Goal: Transaction & Acquisition: Purchase product/service

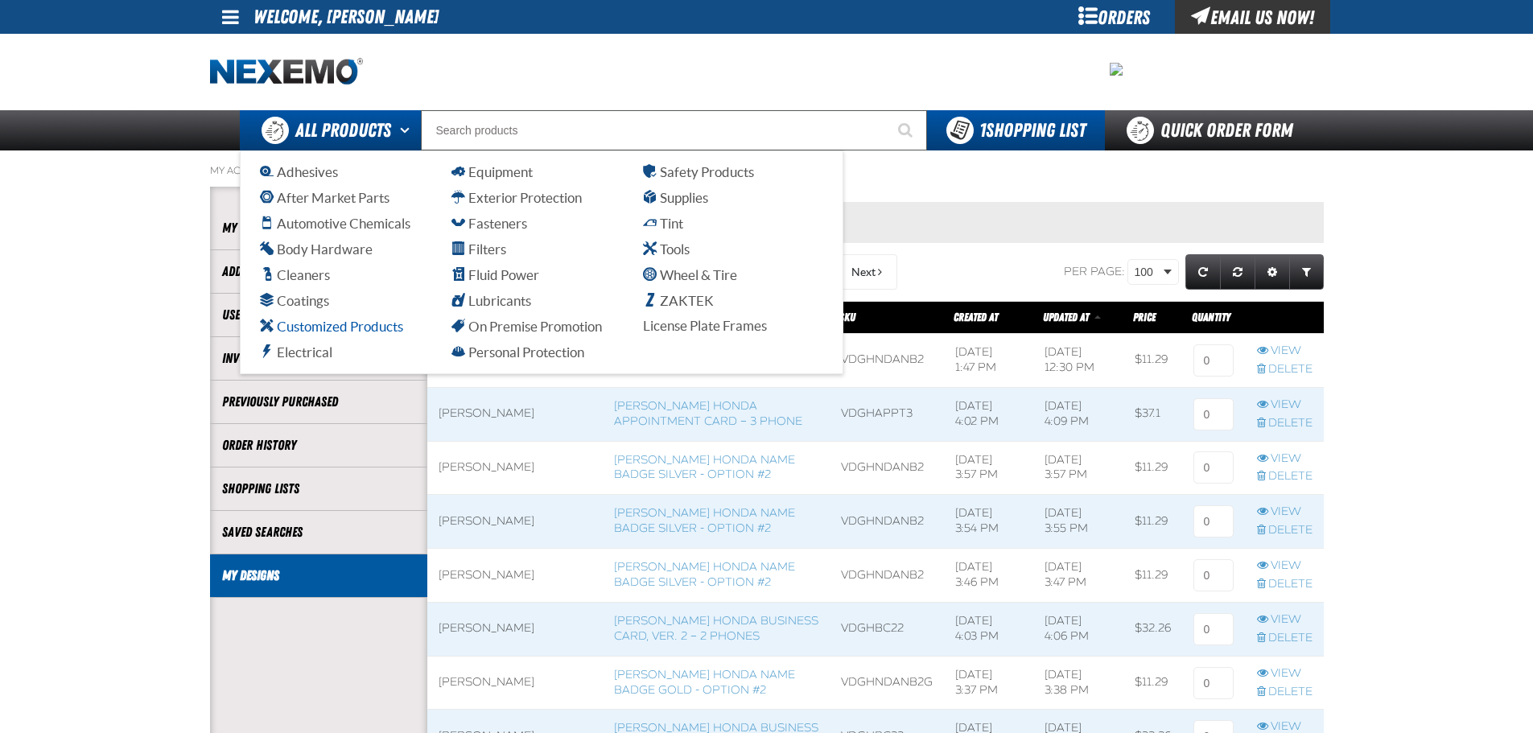
click at [355, 324] on span "Customized Products" at bounding box center [331, 326] width 143 height 15
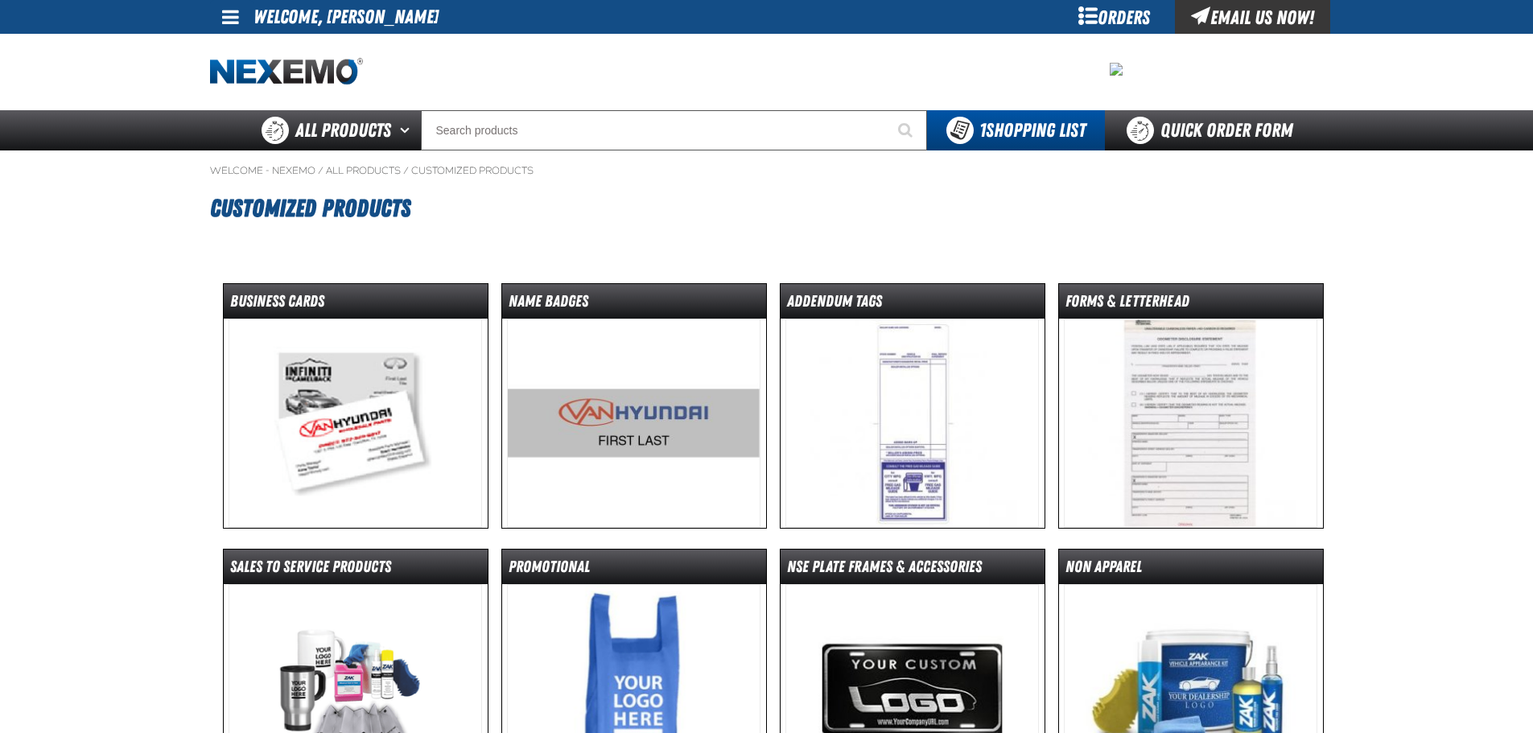
click at [750, 458] on img at bounding box center [633, 423] width 253 height 209
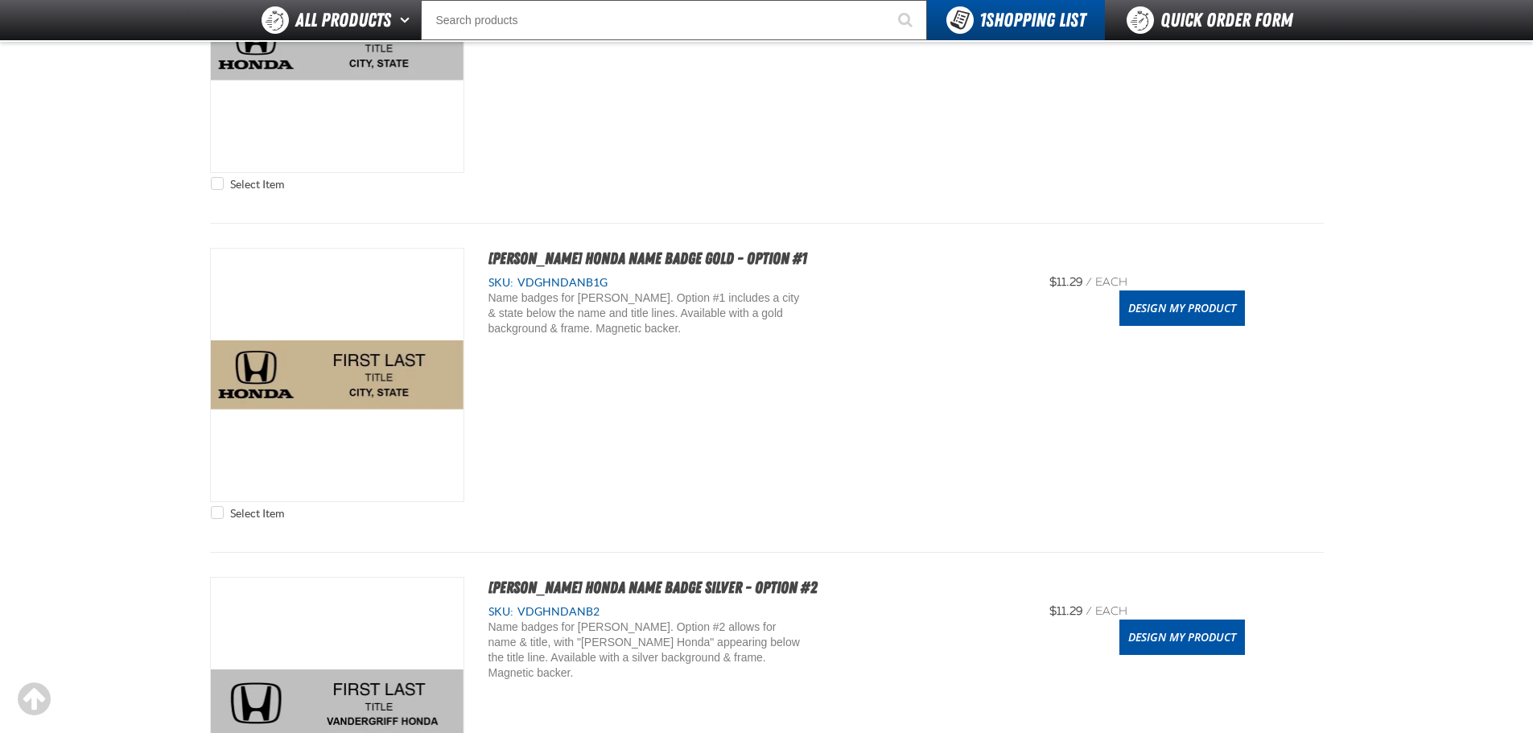
scroll to position [563, 0]
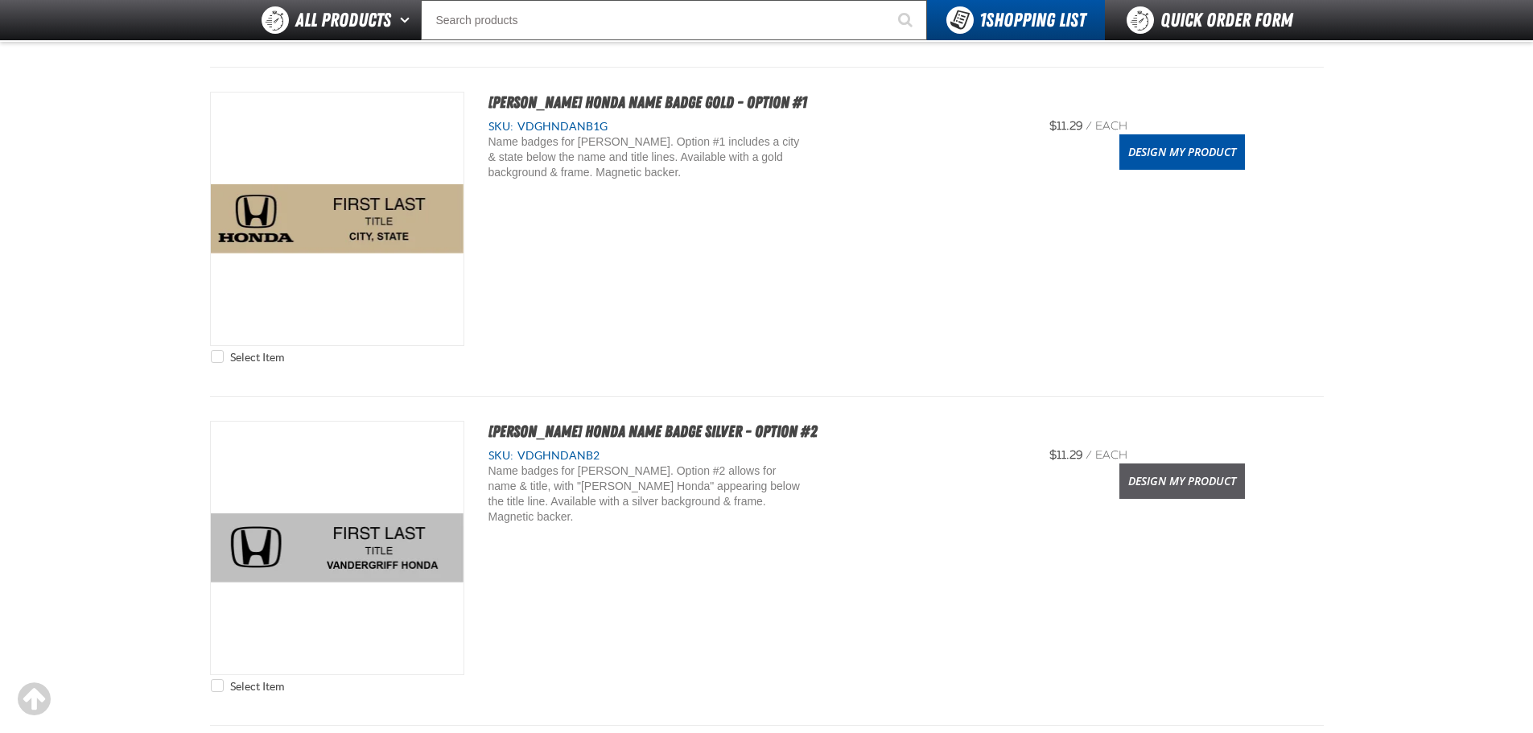
click at [1158, 484] on link "Design My Product" at bounding box center [1182, 480] width 126 height 35
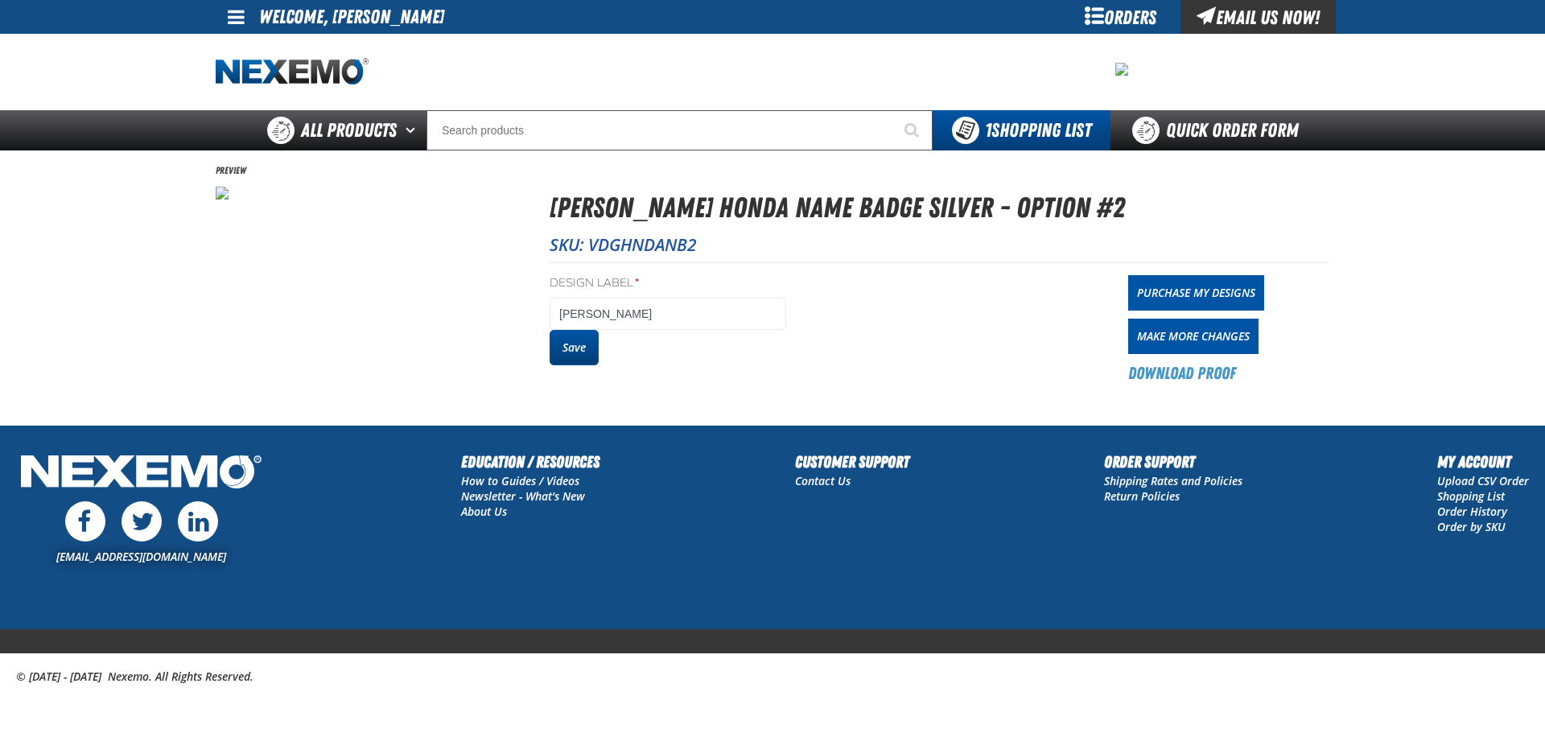
click at [577, 337] on button "Save" at bounding box center [573, 347] width 49 height 35
drag, startPoint x: 0, startPoint y: 0, endPoint x: 352, endPoint y: 148, distance: 382.2
click at [352, 148] on link "All Products" at bounding box center [335, 130] width 181 height 40
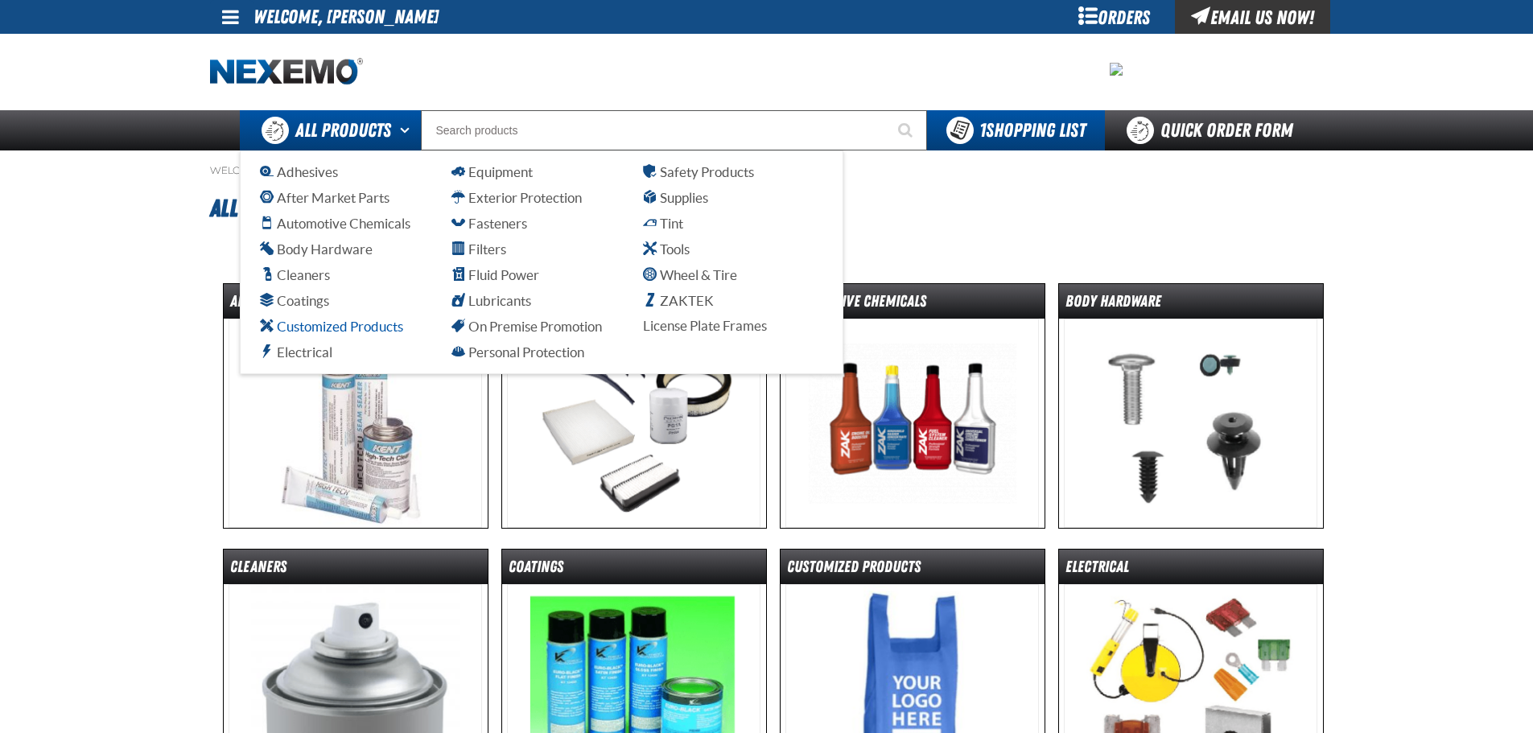
click at [372, 319] on span "Customized Products" at bounding box center [331, 326] width 143 height 15
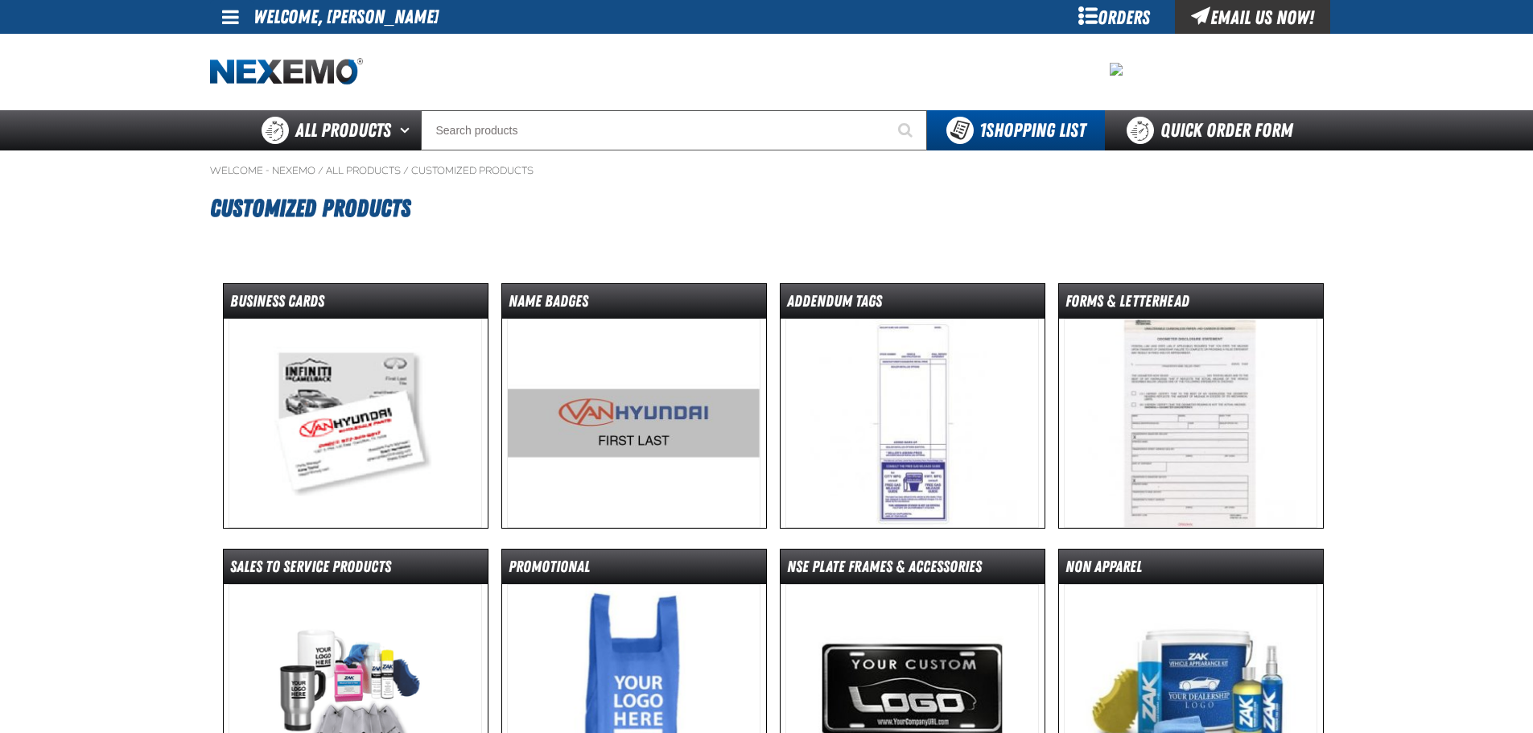
click at [352, 430] on img at bounding box center [354, 423] width 253 height 209
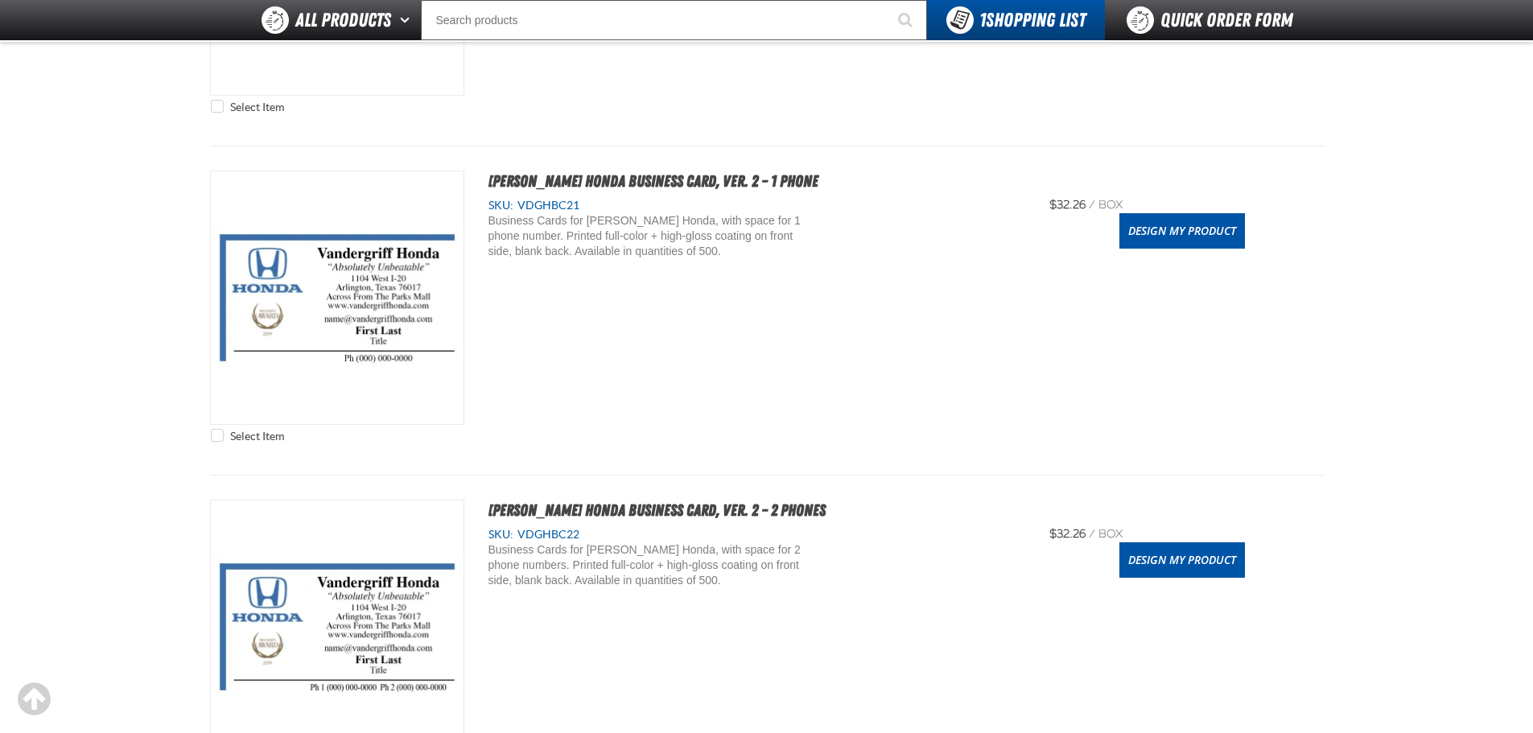
scroll to position [1609, 0]
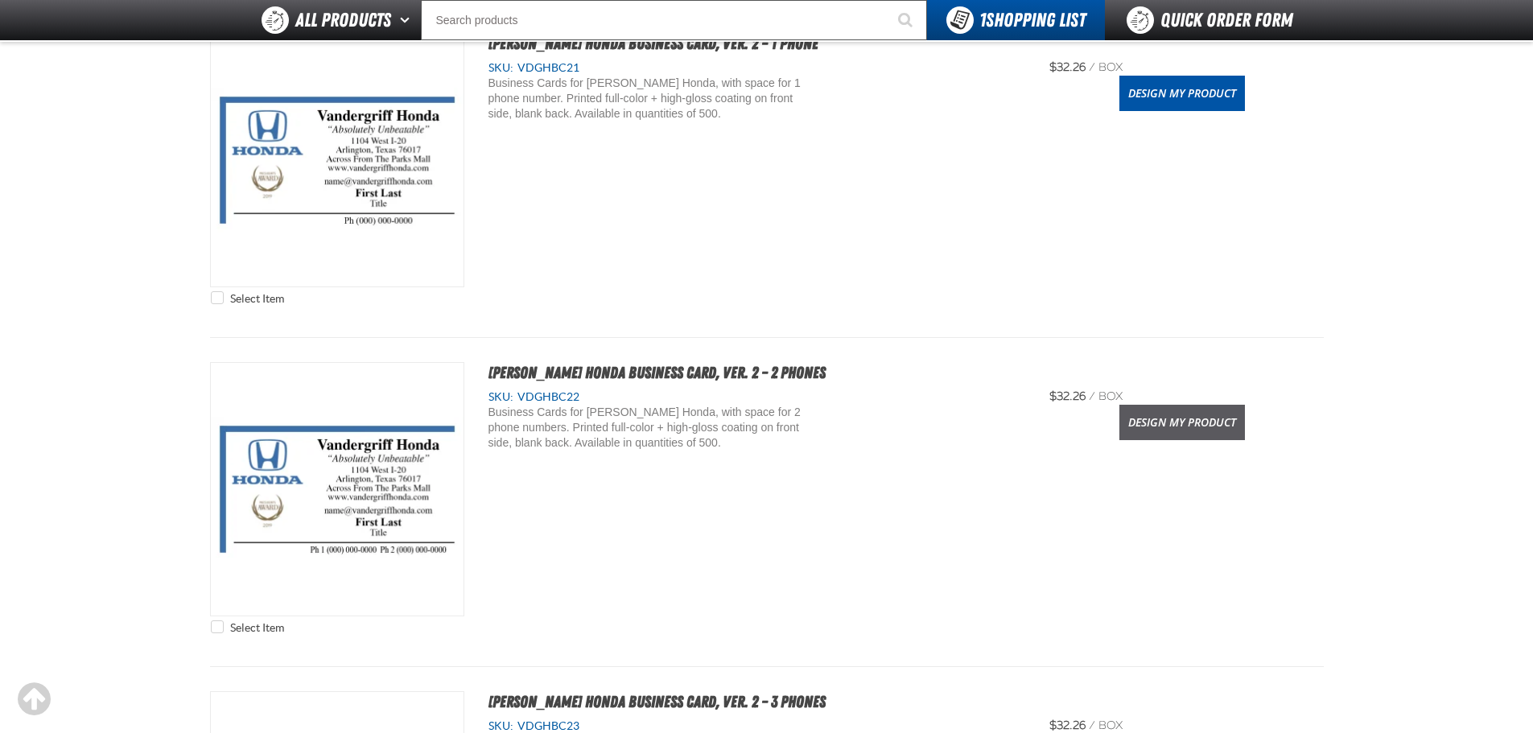
click at [1163, 437] on link "Design My Product" at bounding box center [1182, 422] width 126 height 35
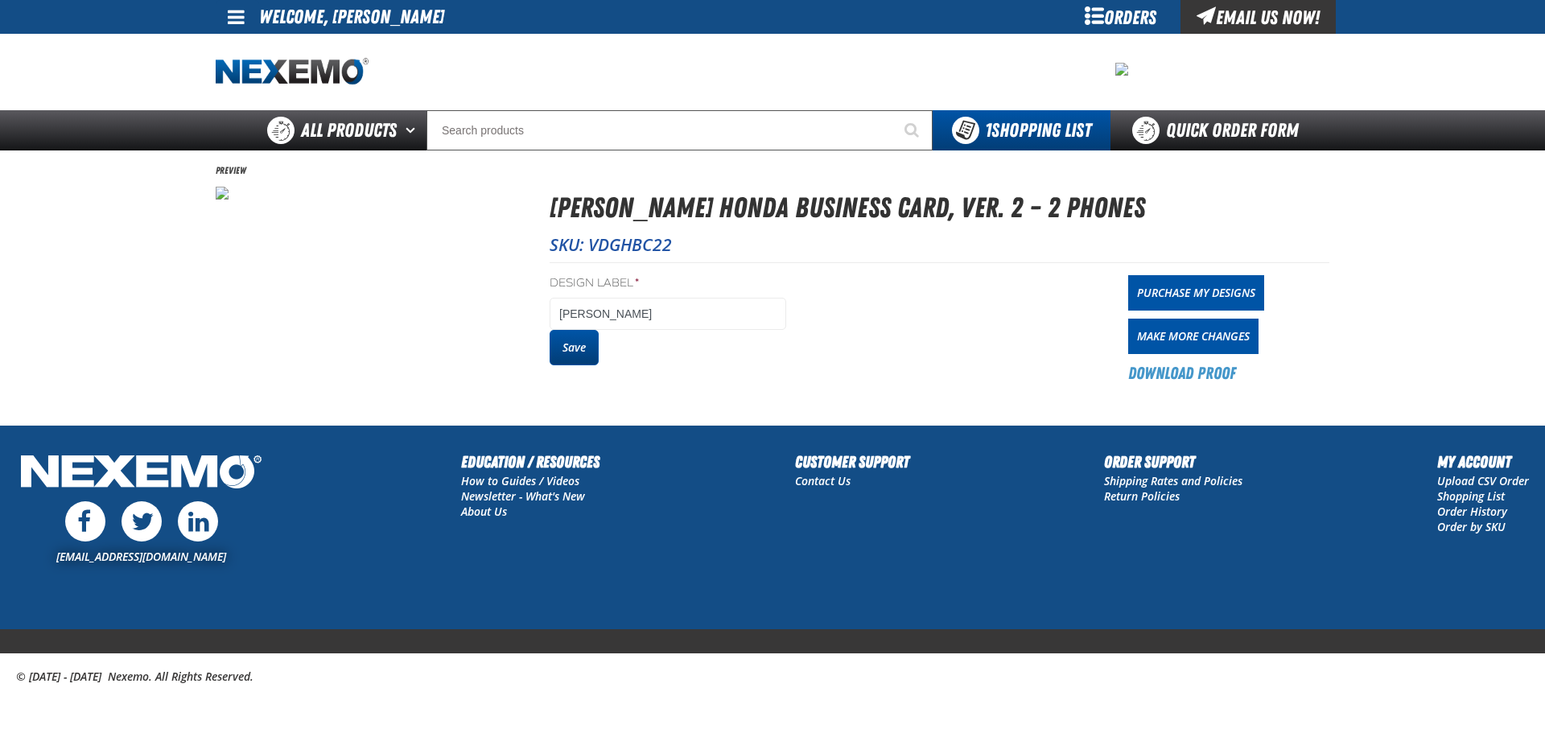
click at [582, 358] on button "Save" at bounding box center [573, 347] width 49 height 35
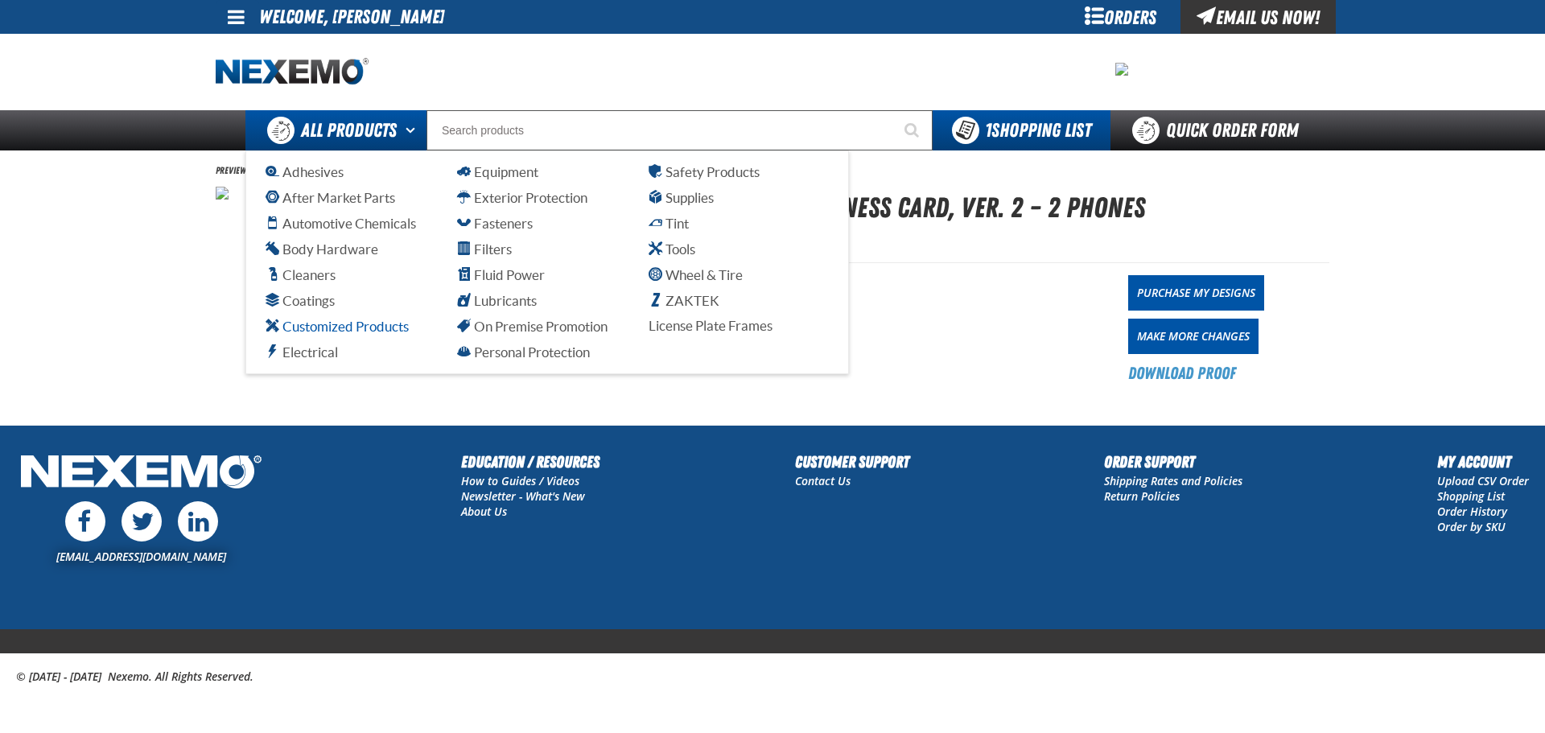
click at [319, 331] on span "Customized Products" at bounding box center [336, 326] width 143 height 15
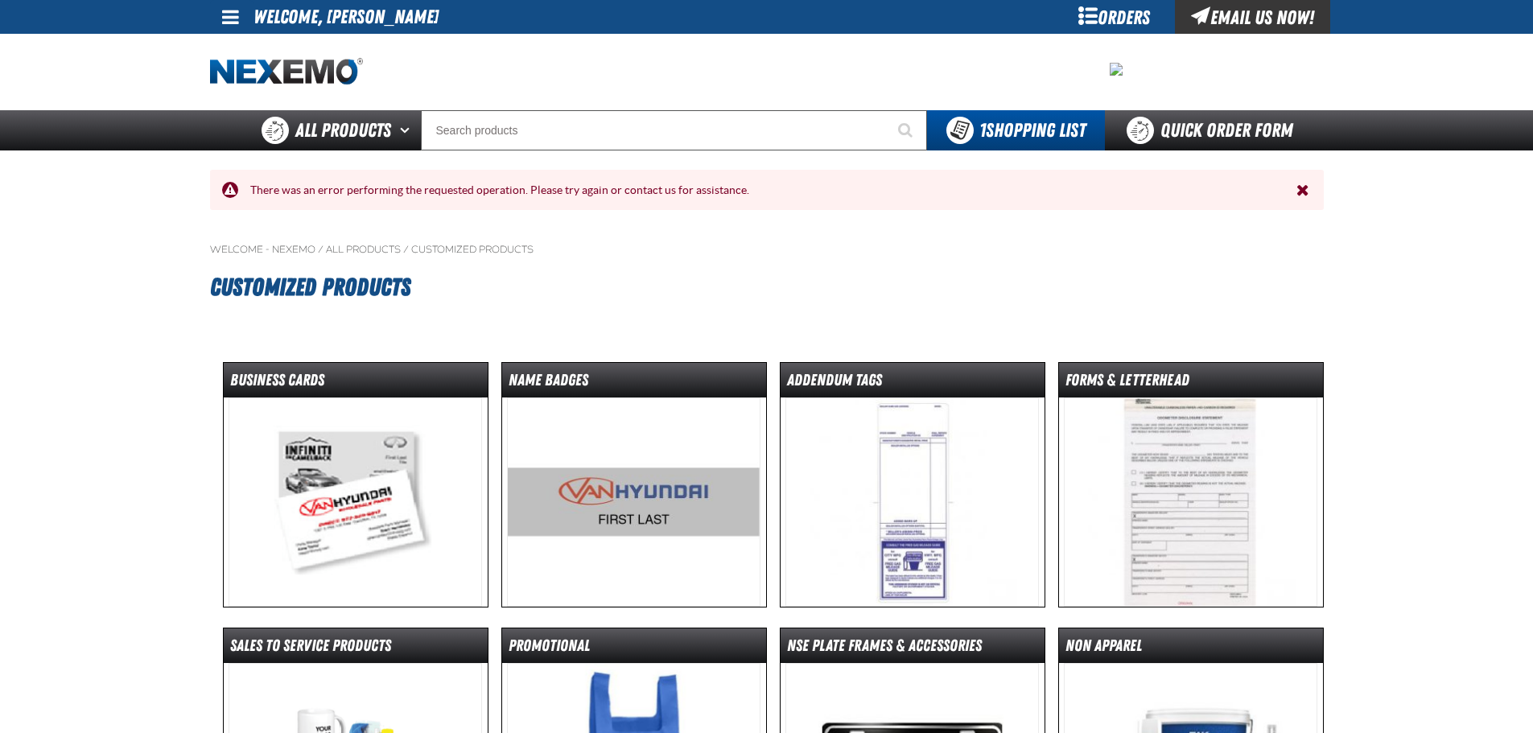
click at [648, 475] on img at bounding box center [633, 501] width 253 height 209
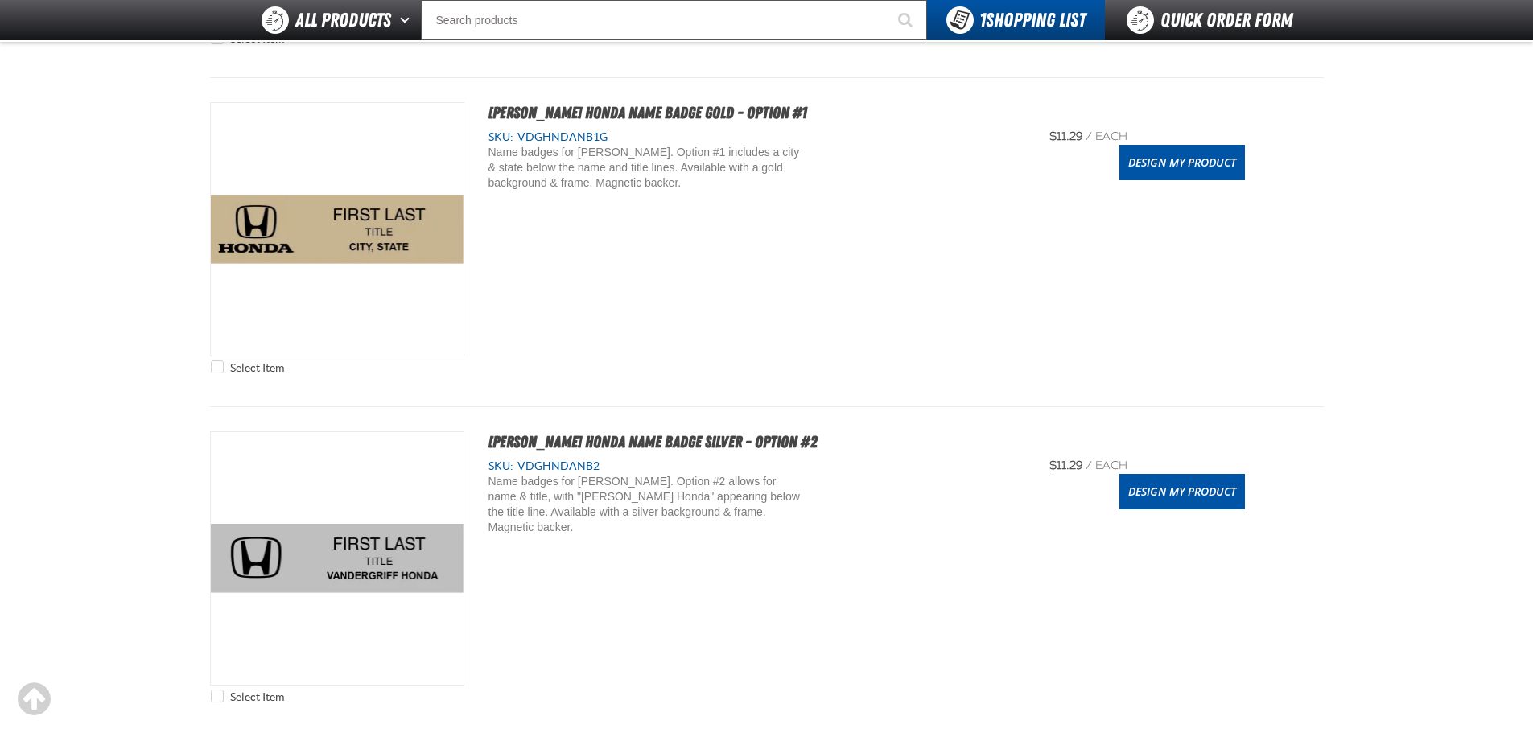
scroll to position [563, 0]
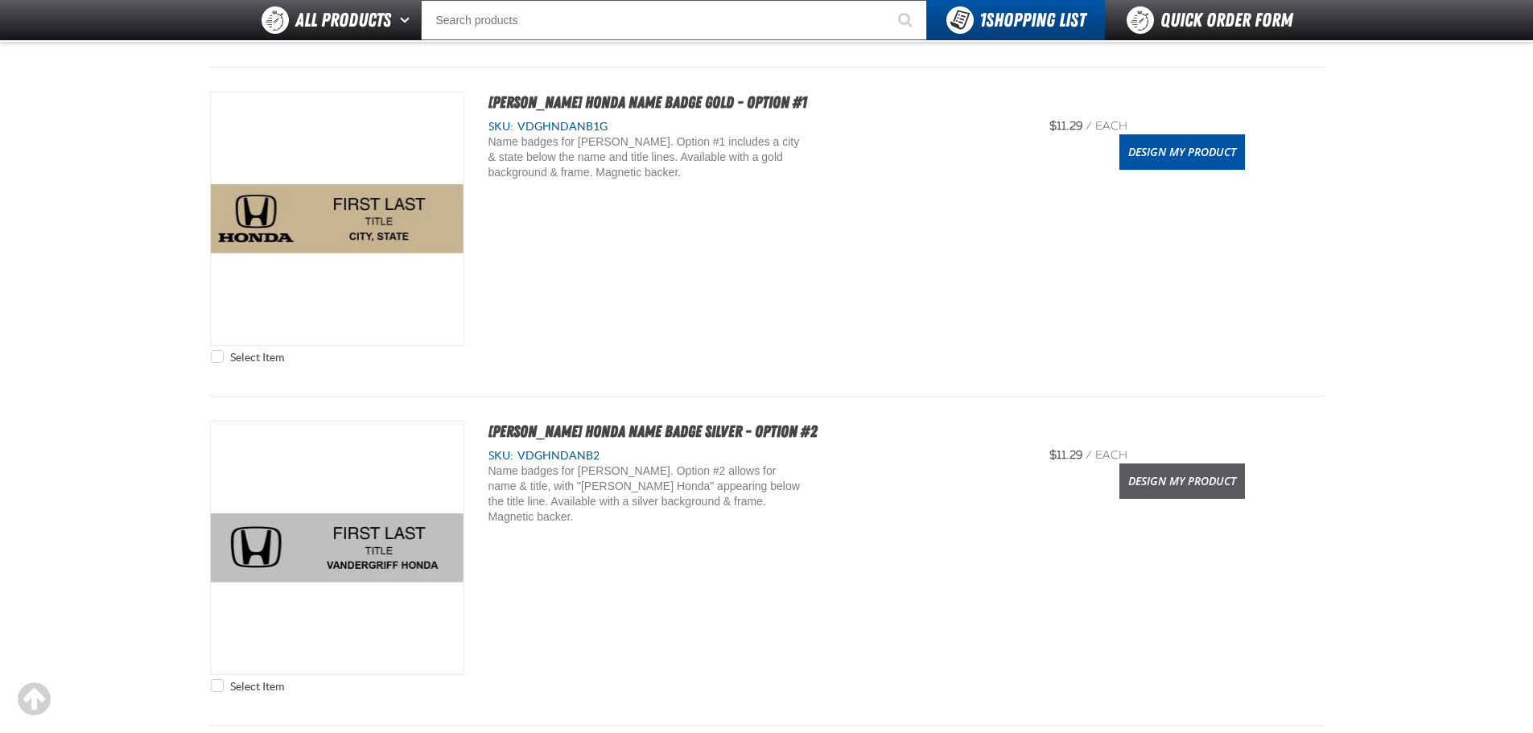
click at [1175, 483] on link "Design My Product" at bounding box center [1182, 480] width 126 height 35
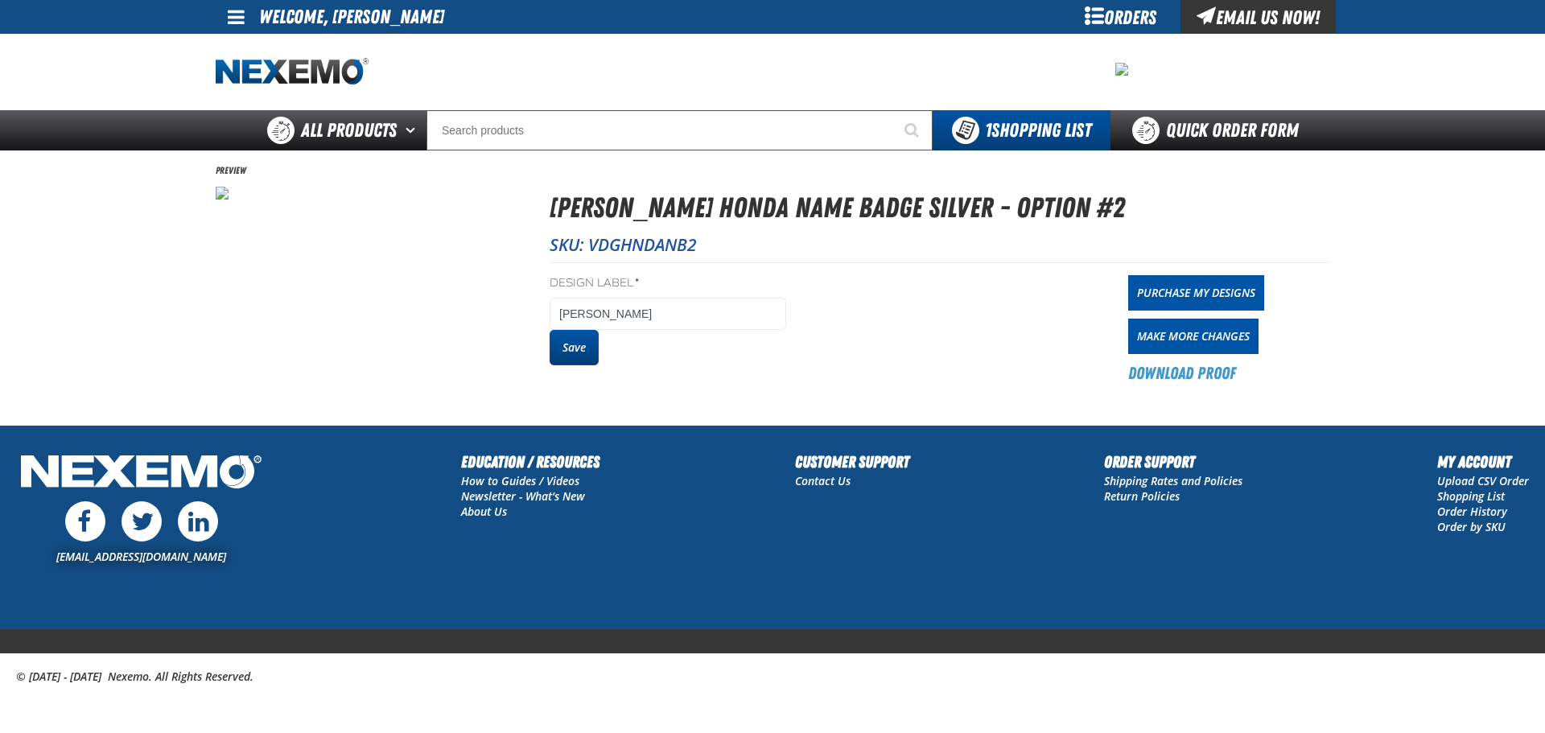
click at [577, 345] on button "Save" at bounding box center [573, 347] width 49 height 35
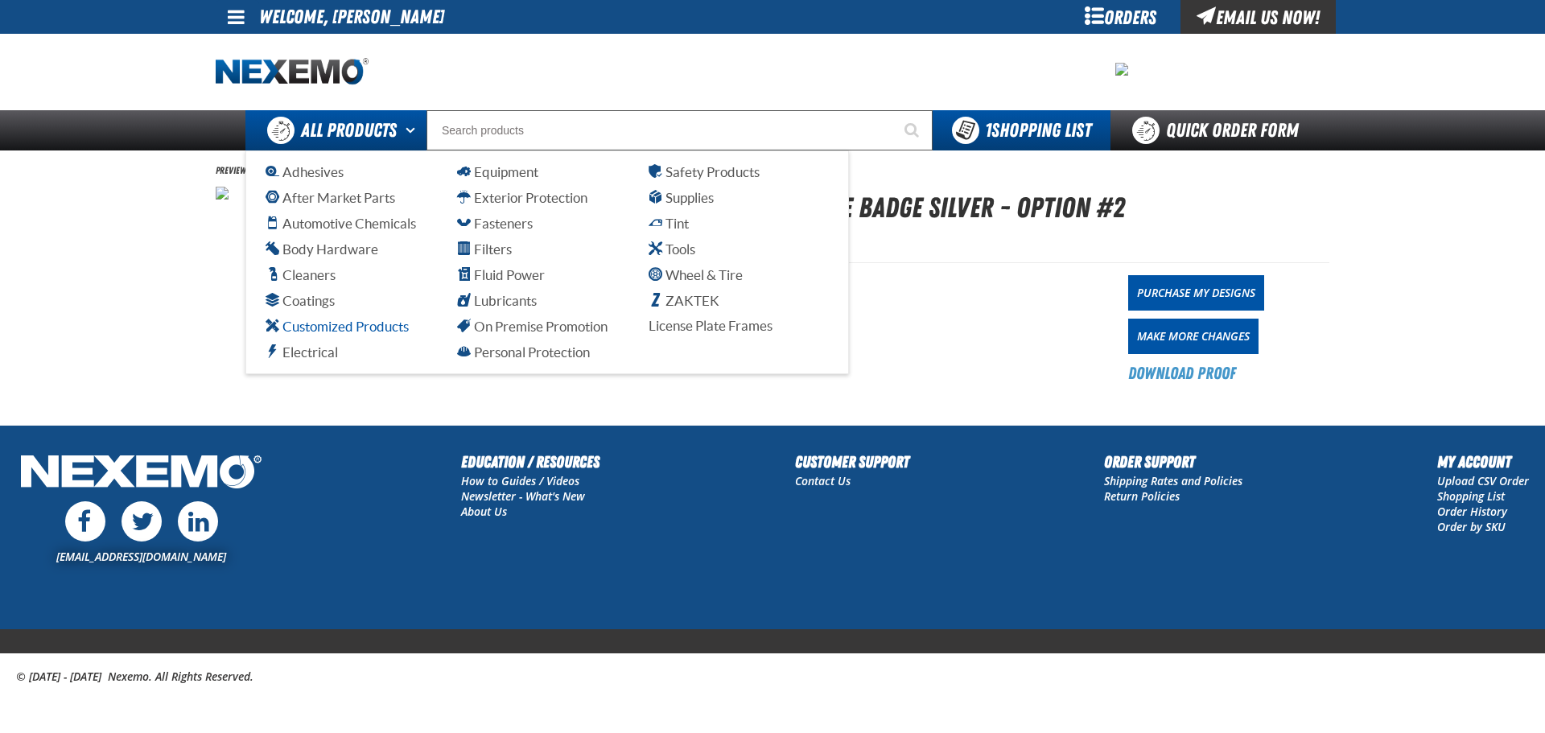
click at [336, 322] on span "Customized Products" at bounding box center [336, 326] width 143 height 15
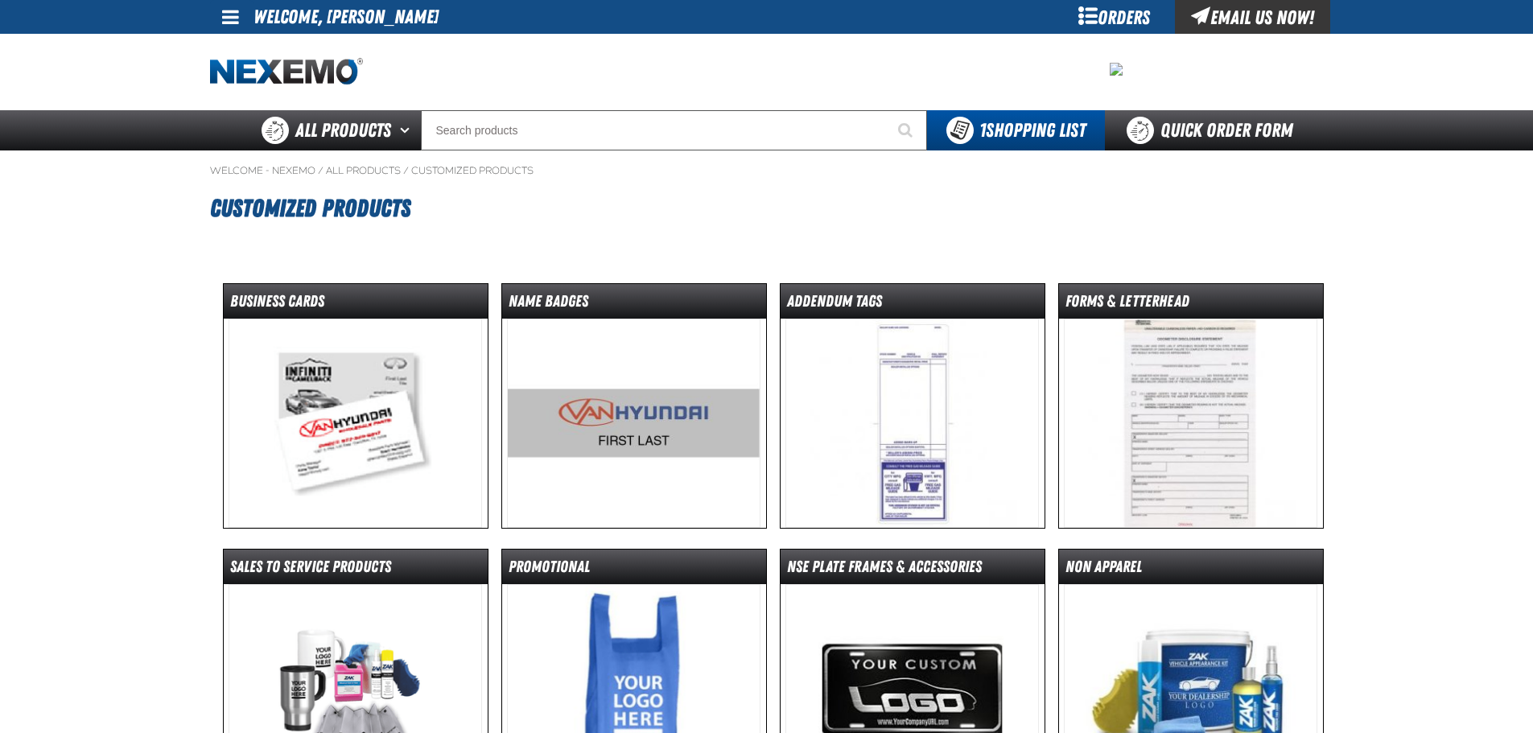
click at [351, 398] on img at bounding box center [354, 423] width 253 height 209
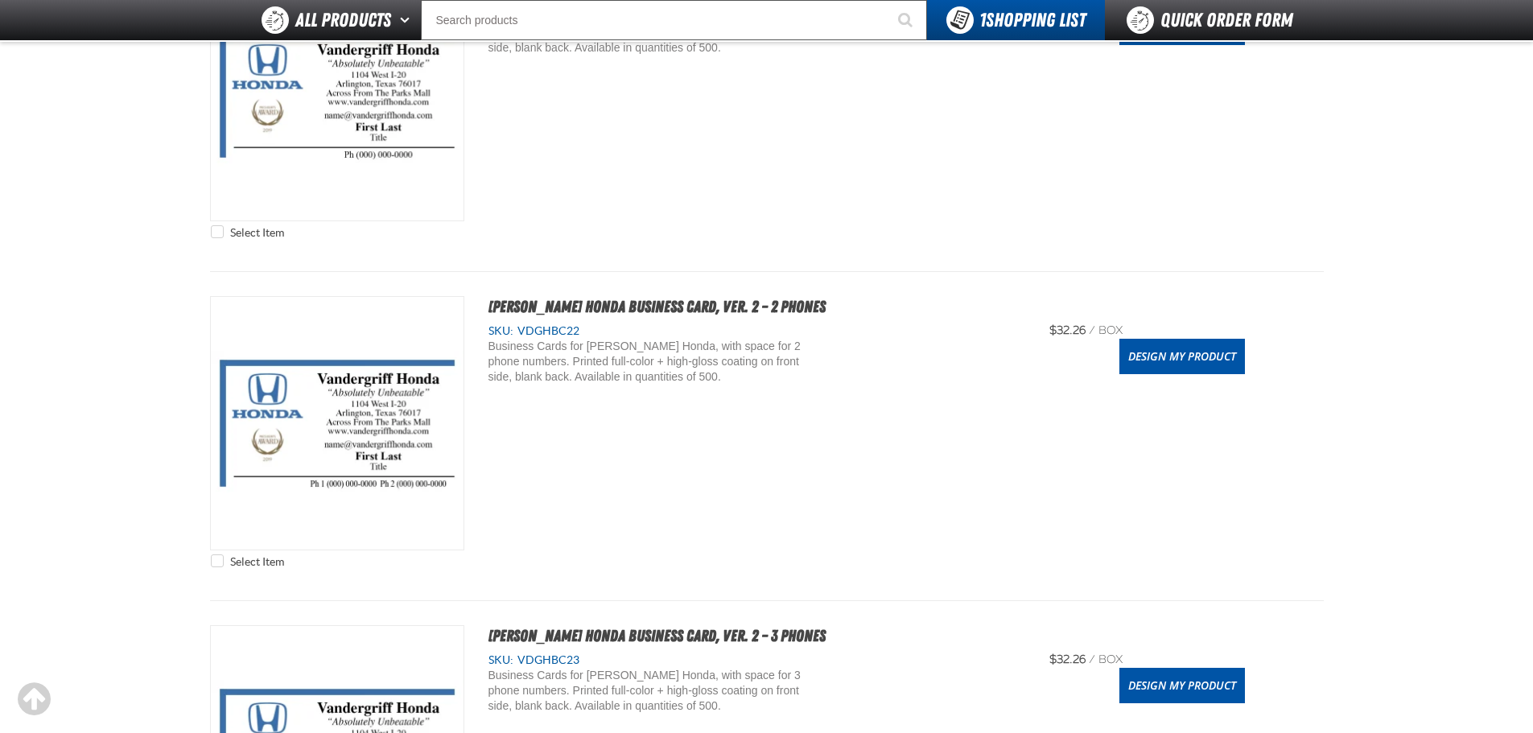
scroll to position [1689, 0]
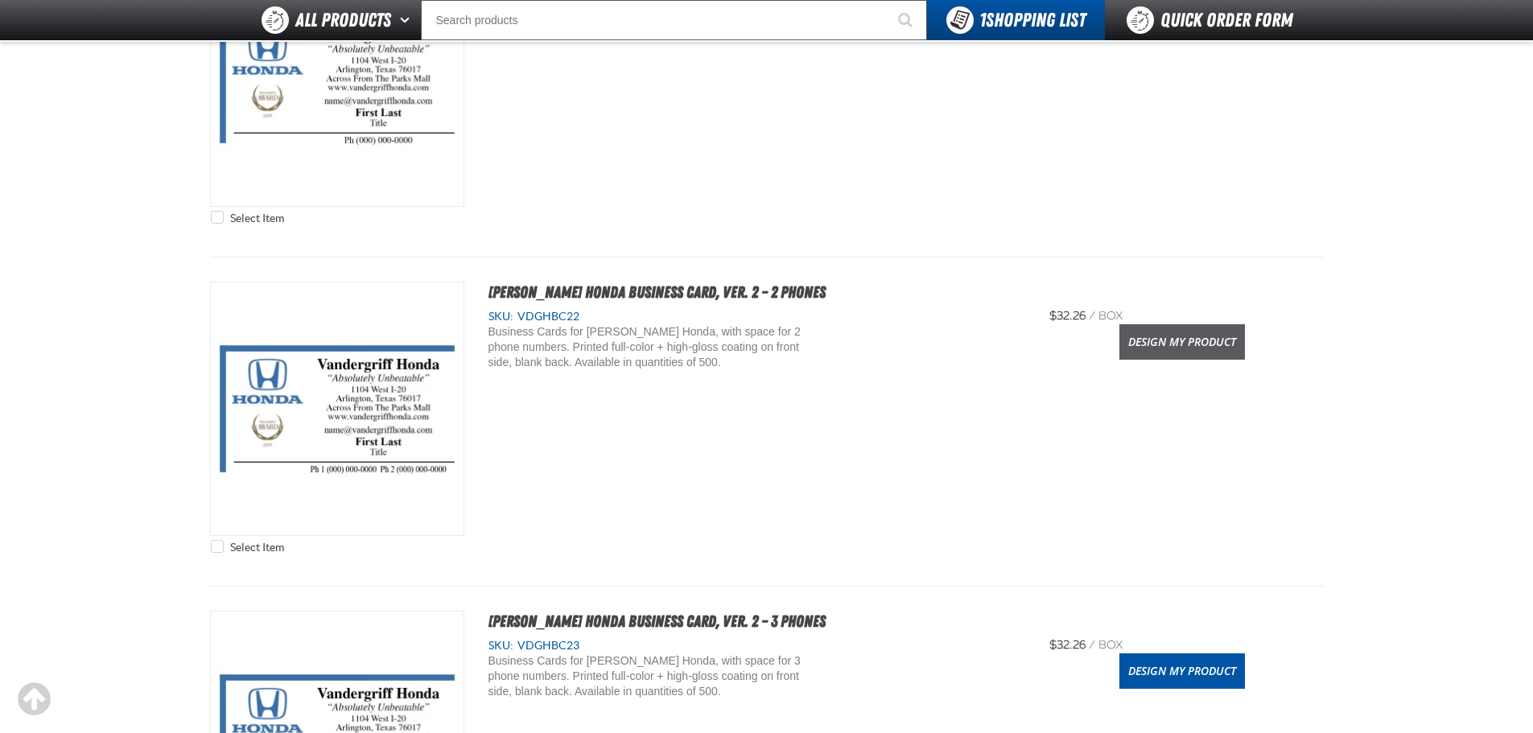
click at [1172, 327] on link "Design My Product" at bounding box center [1182, 341] width 126 height 35
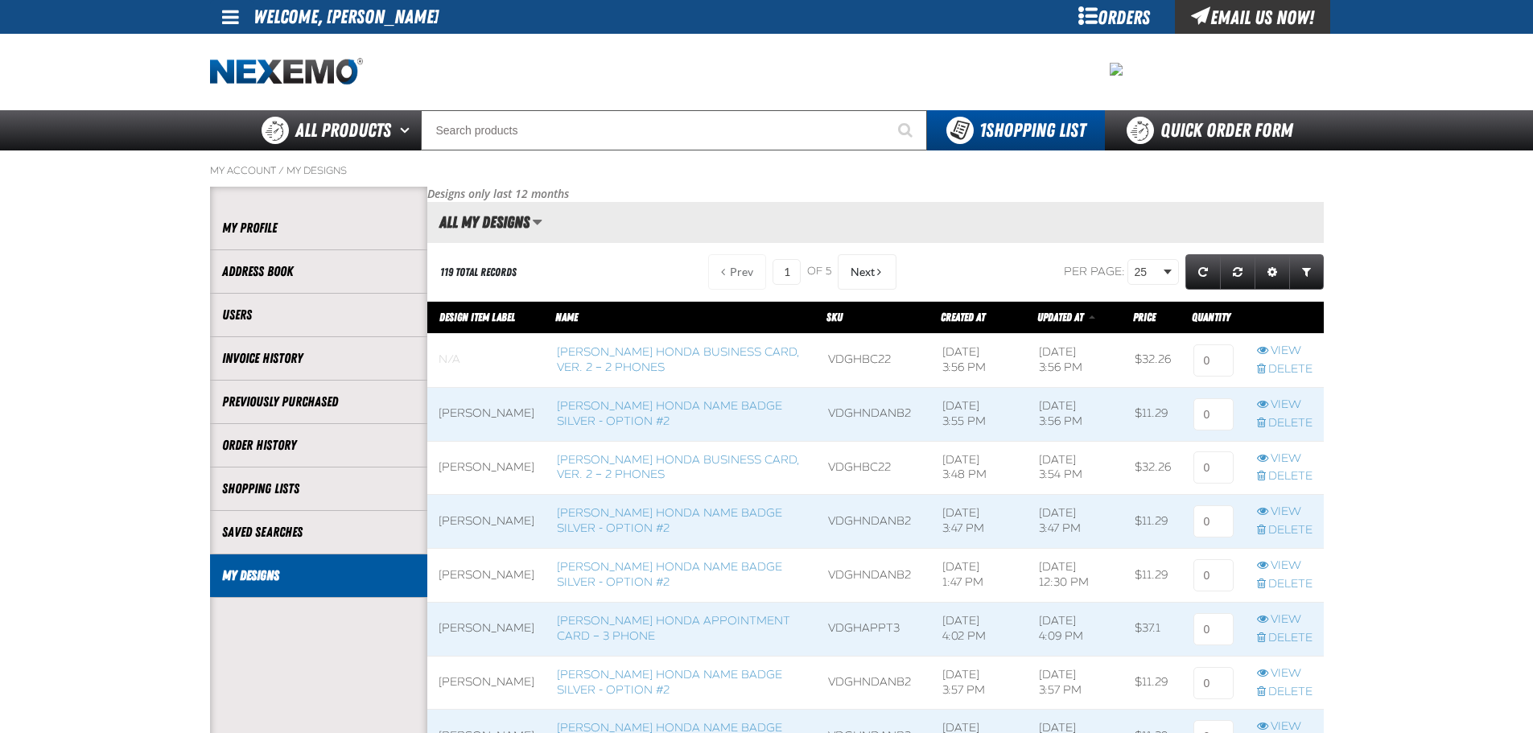
scroll to position [1, 1]
click at [1307, 371] on link "Delete" at bounding box center [1285, 369] width 56 height 15
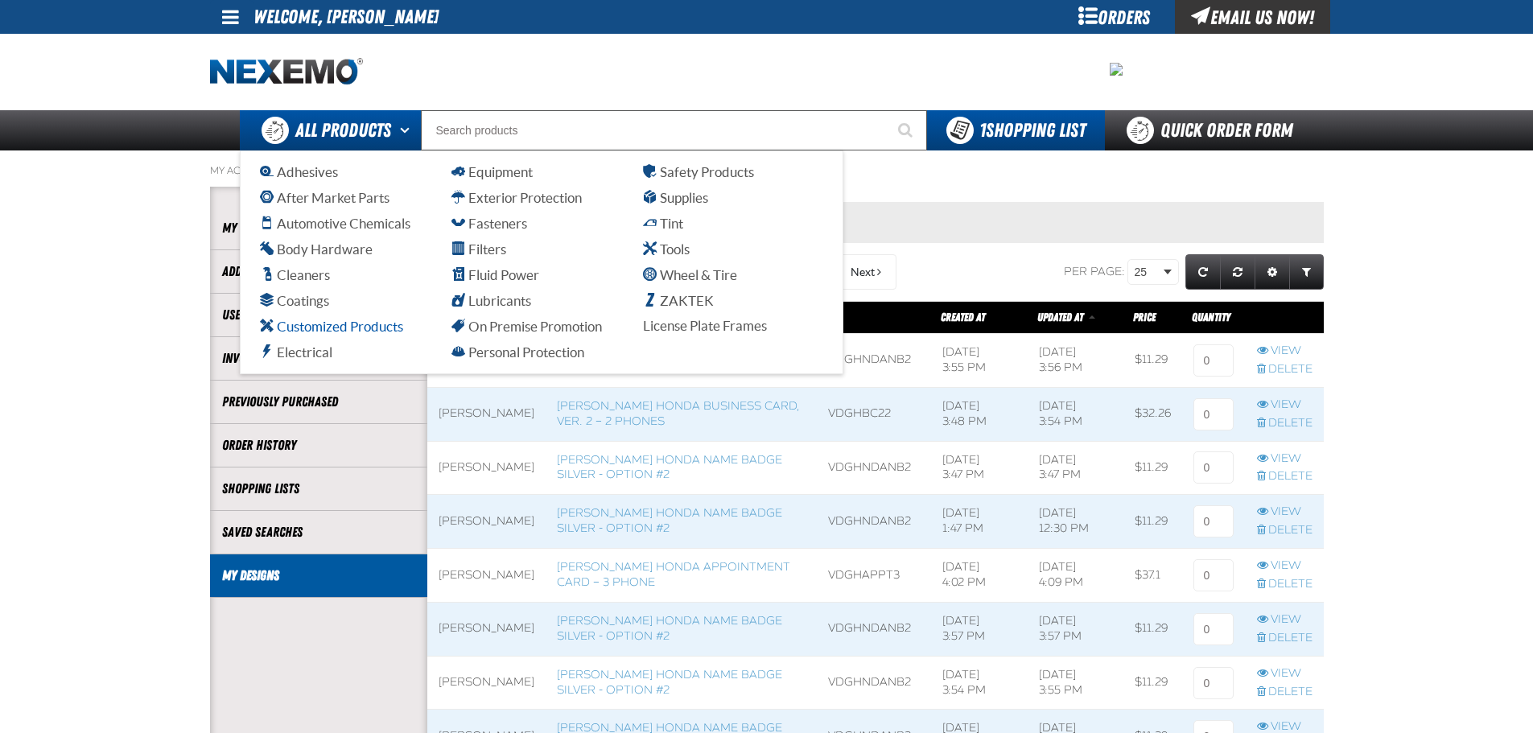
click at [363, 317] on link "Customized Products" at bounding box center [350, 326] width 180 height 19
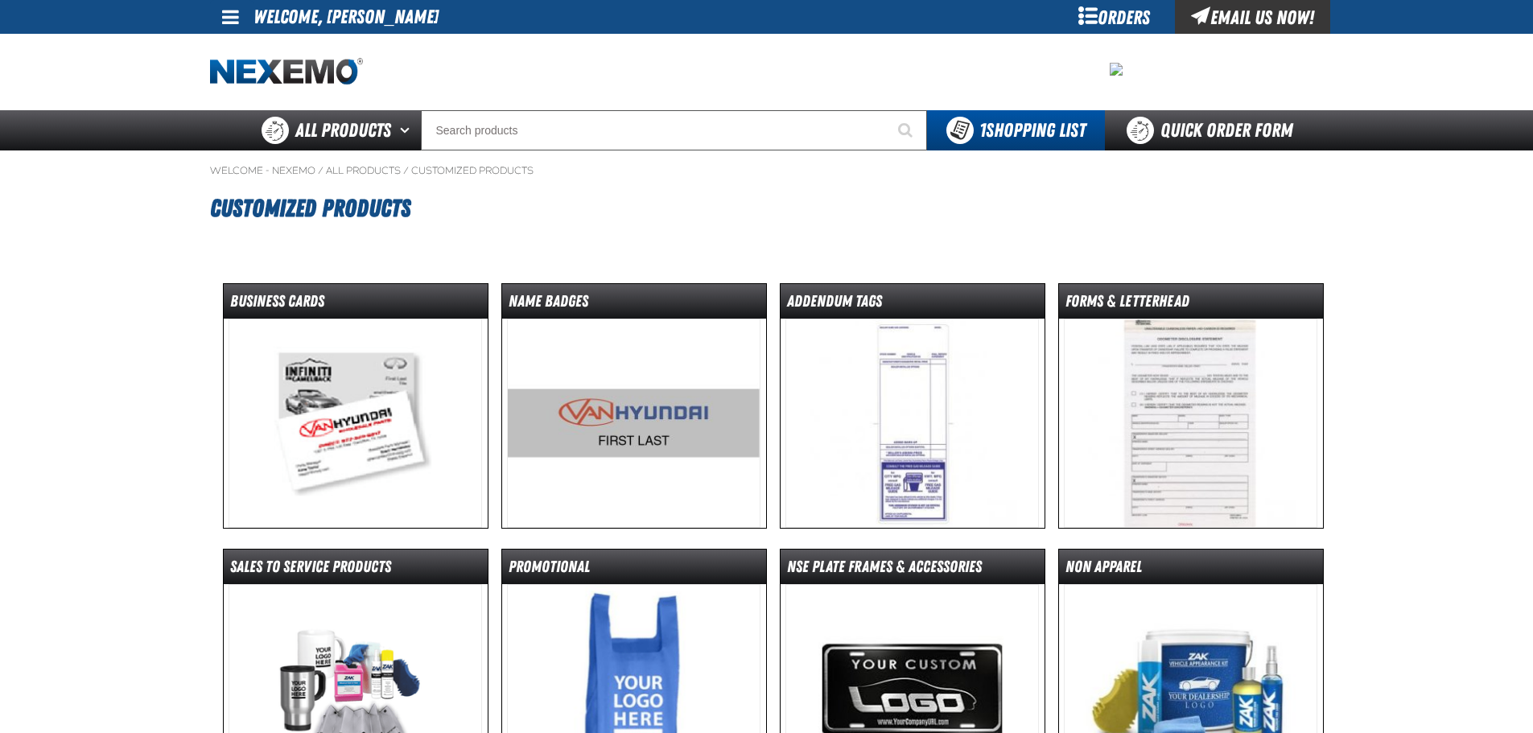
click at [543, 434] on img at bounding box center [633, 423] width 253 height 209
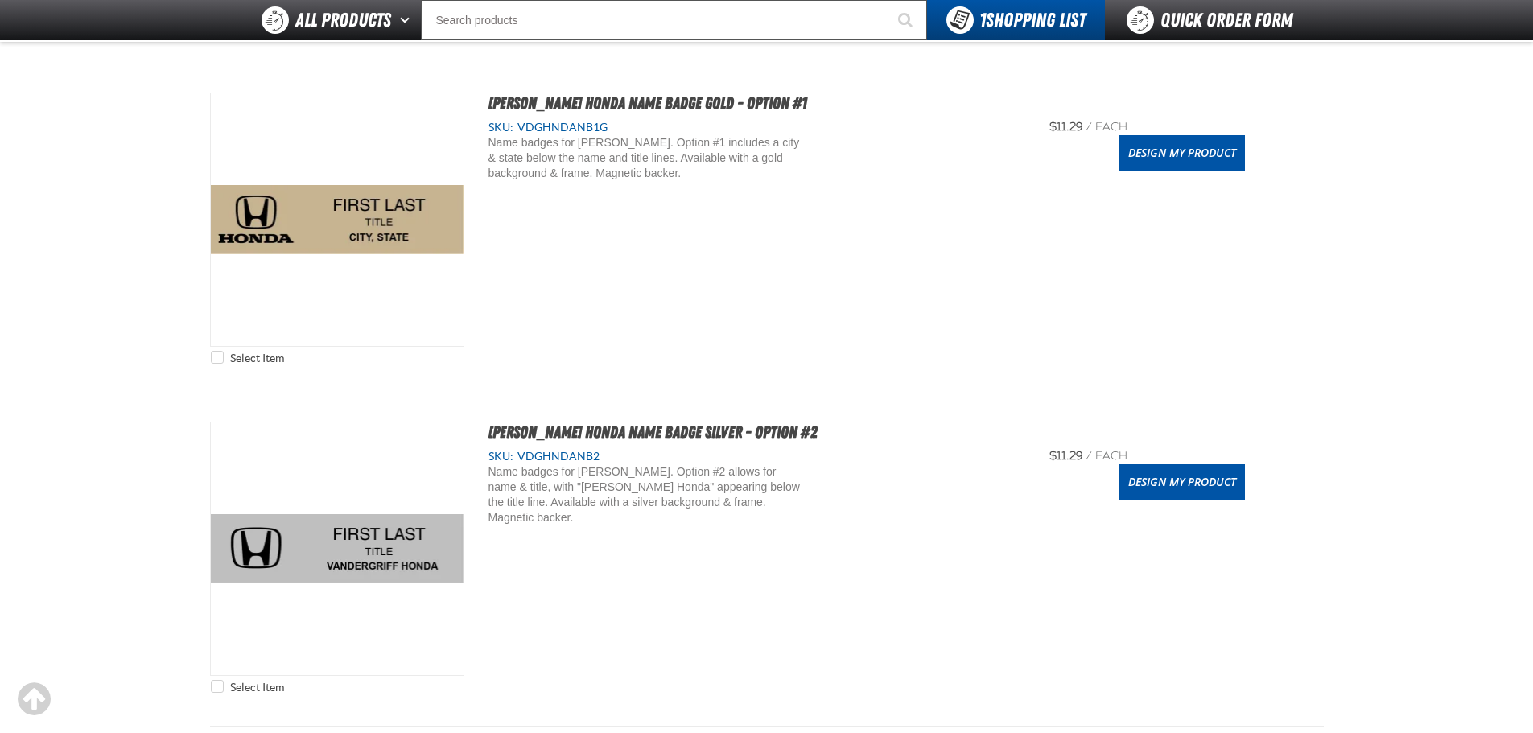
scroll to position [563, 0]
click at [1187, 474] on link "Design My Product" at bounding box center [1182, 480] width 126 height 35
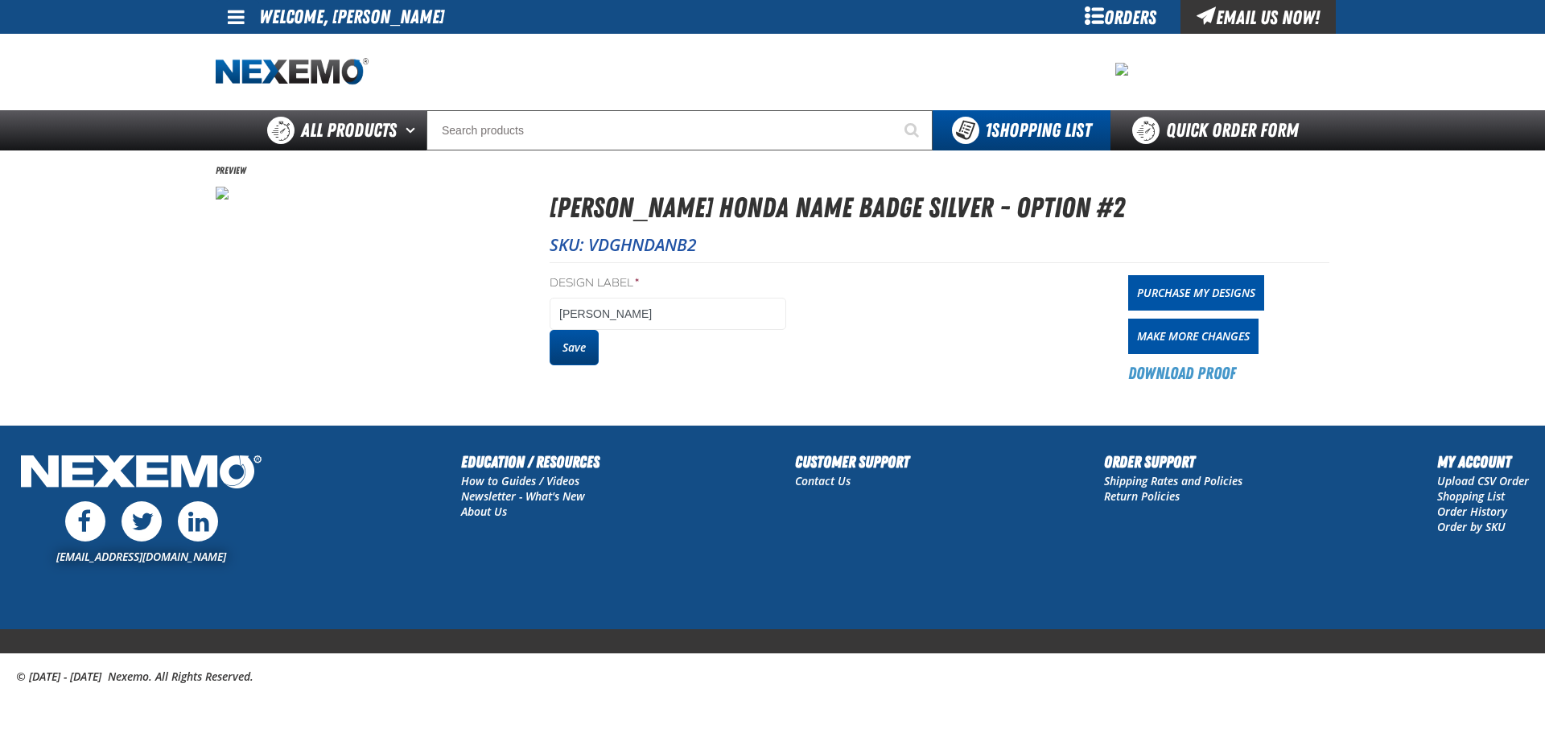
click at [578, 360] on button "Save" at bounding box center [573, 347] width 49 height 35
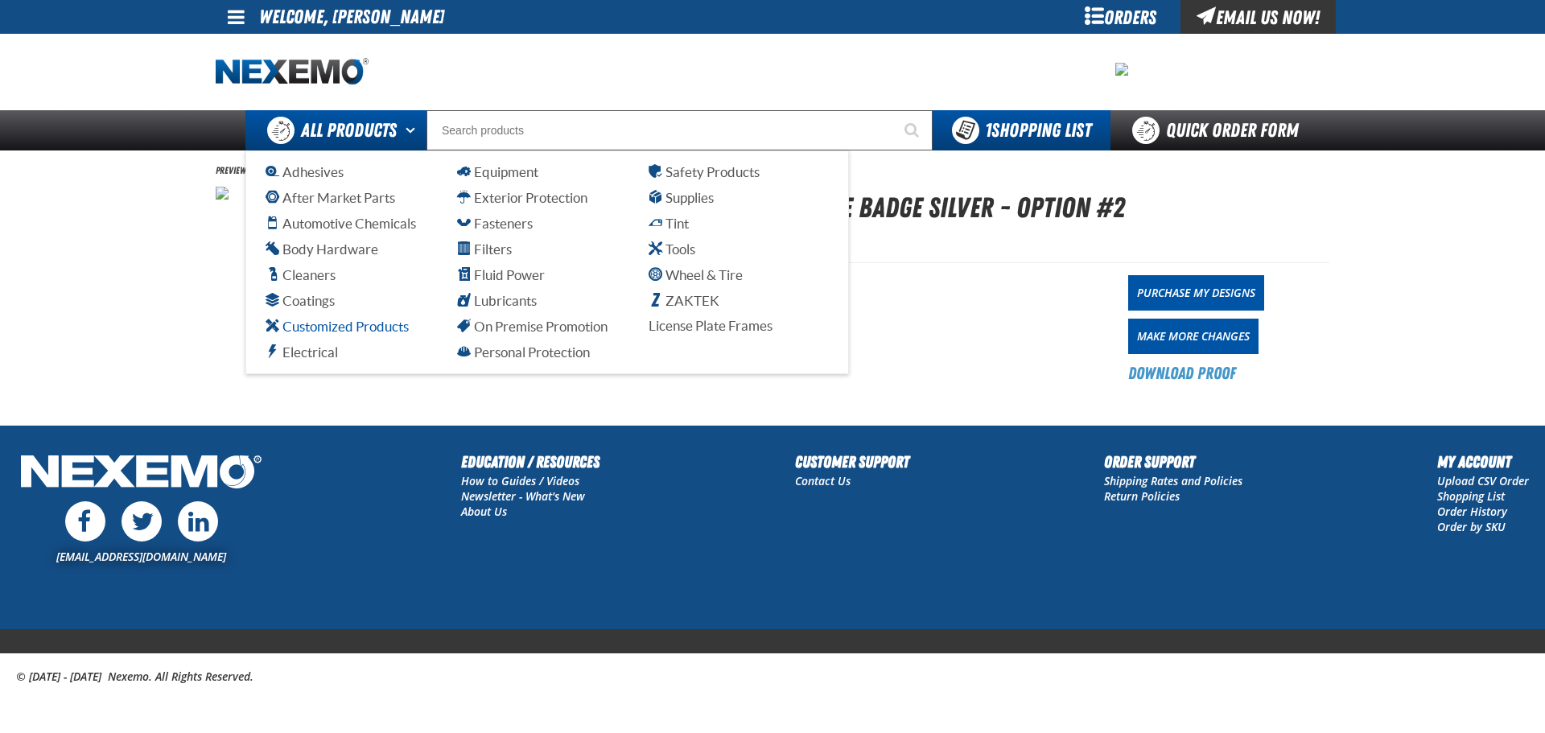
click at [319, 324] on span "Customized Products" at bounding box center [336, 326] width 143 height 15
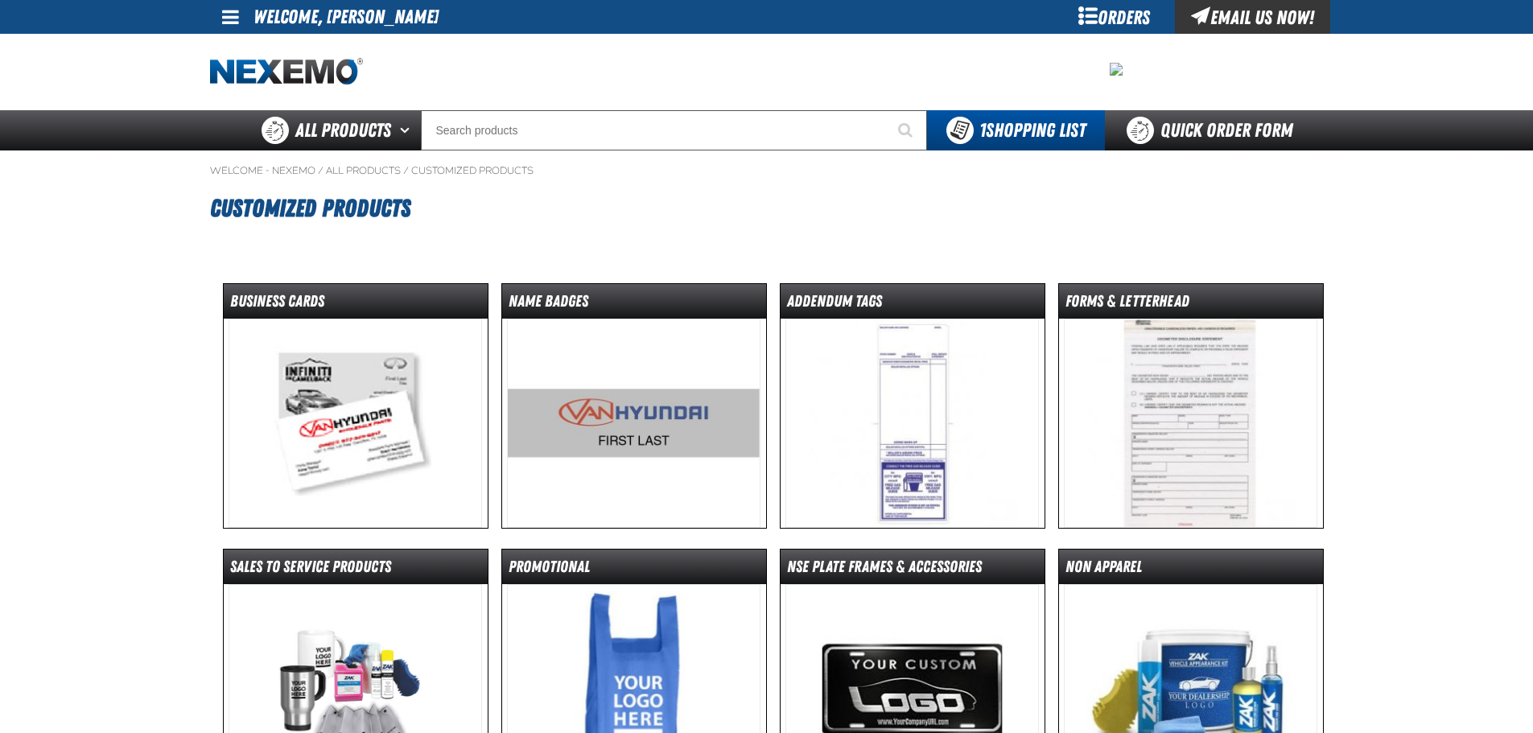
click at [694, 449] on img at bounding box center [633, 423] width 253 height 209
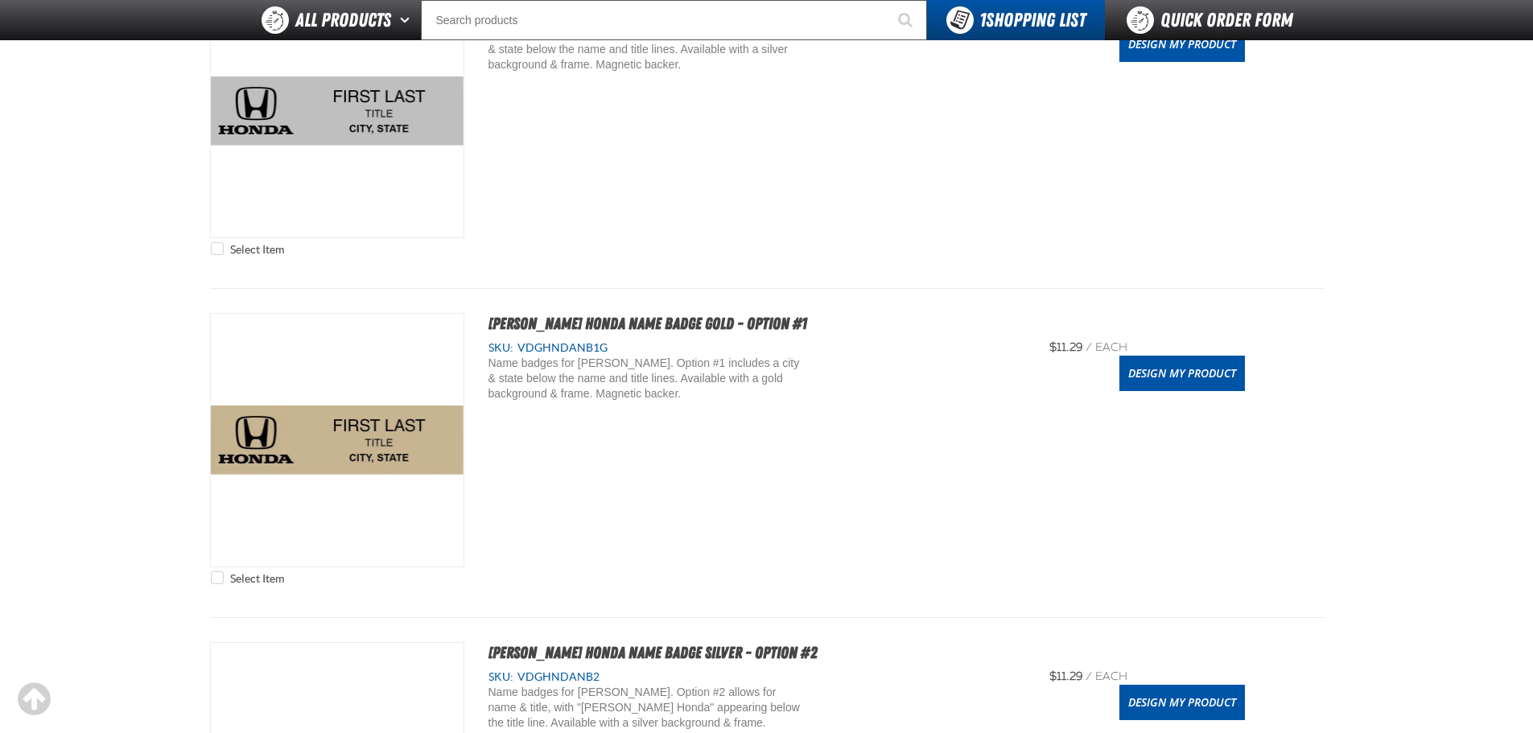
scroll to position [563, 0]
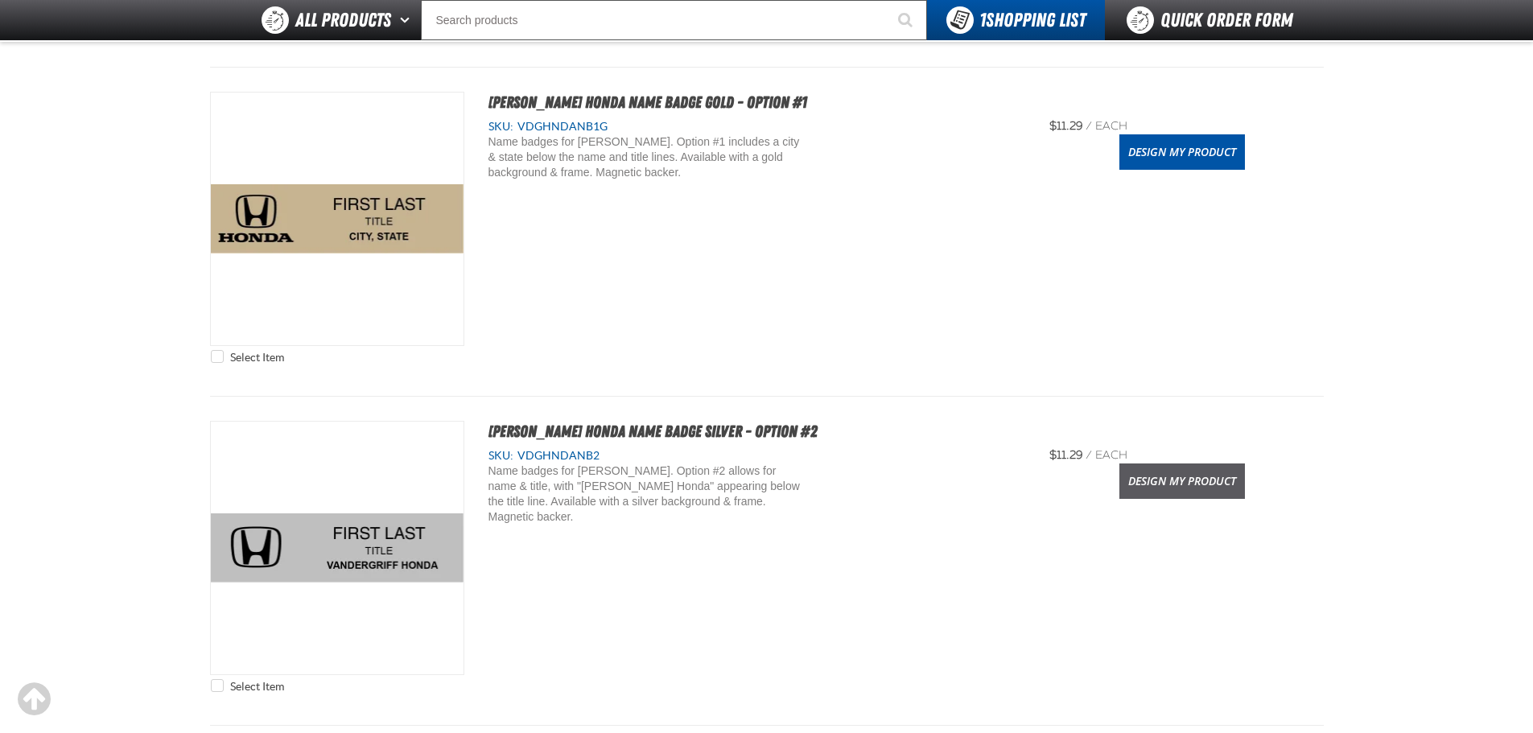
click at [1178, 496] on link "Design My Product" at bounding box center [1182, 480] width 126 height 35
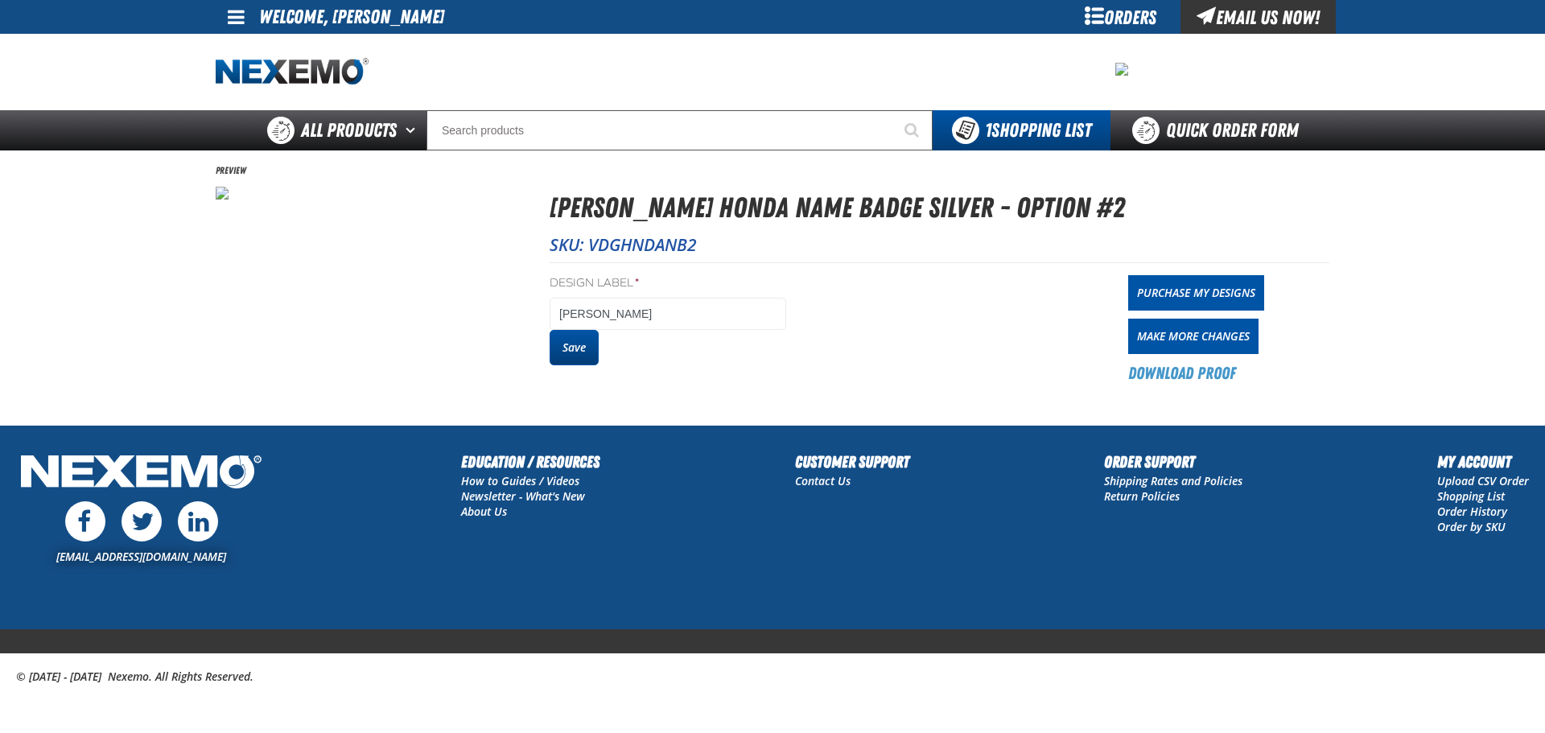
click at [567, 360] on button "Save" at bounding box center [573, 347] width 49 height 35
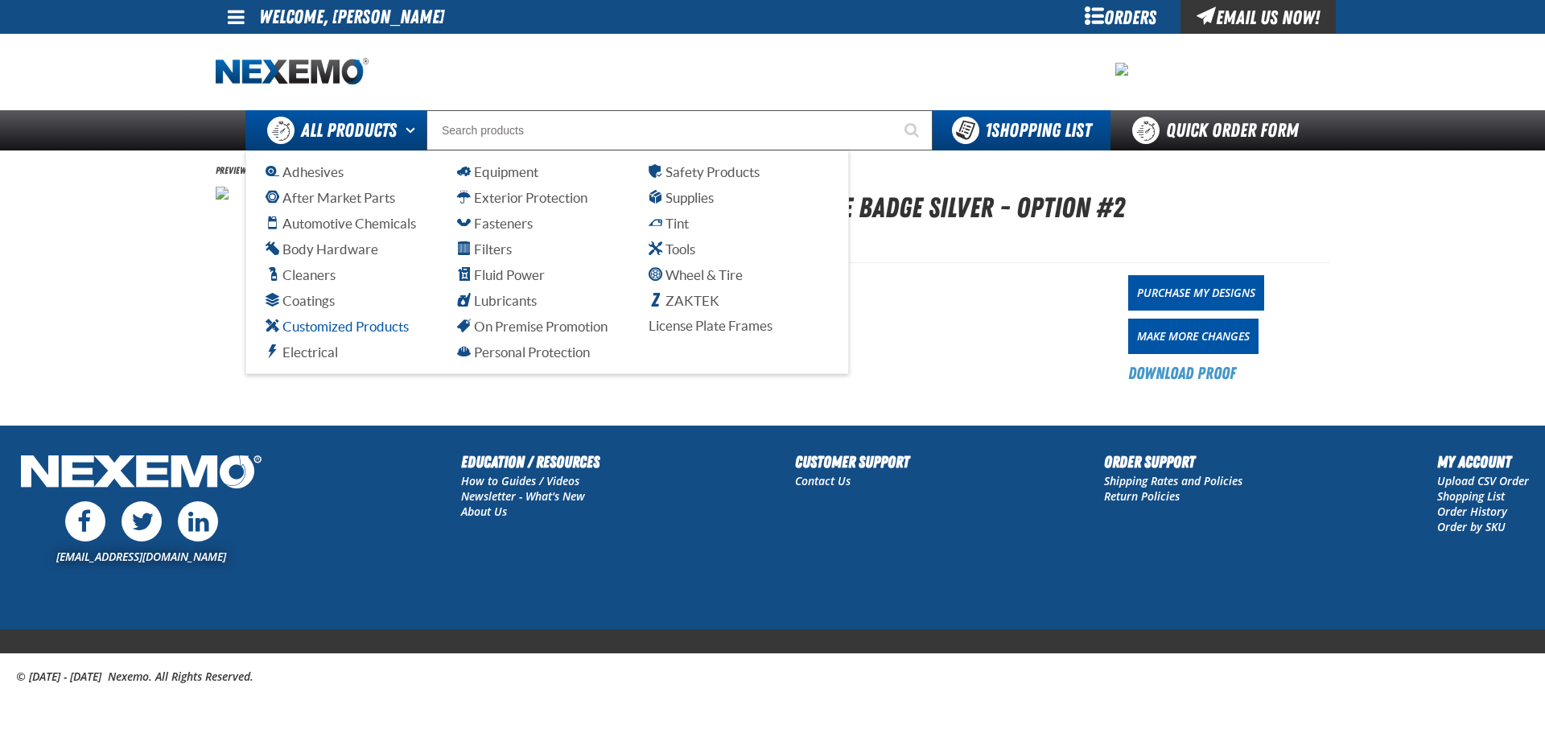
click at [359, 319] on span "Customized Products" at bounding box center [336, 326] width 143 height 15
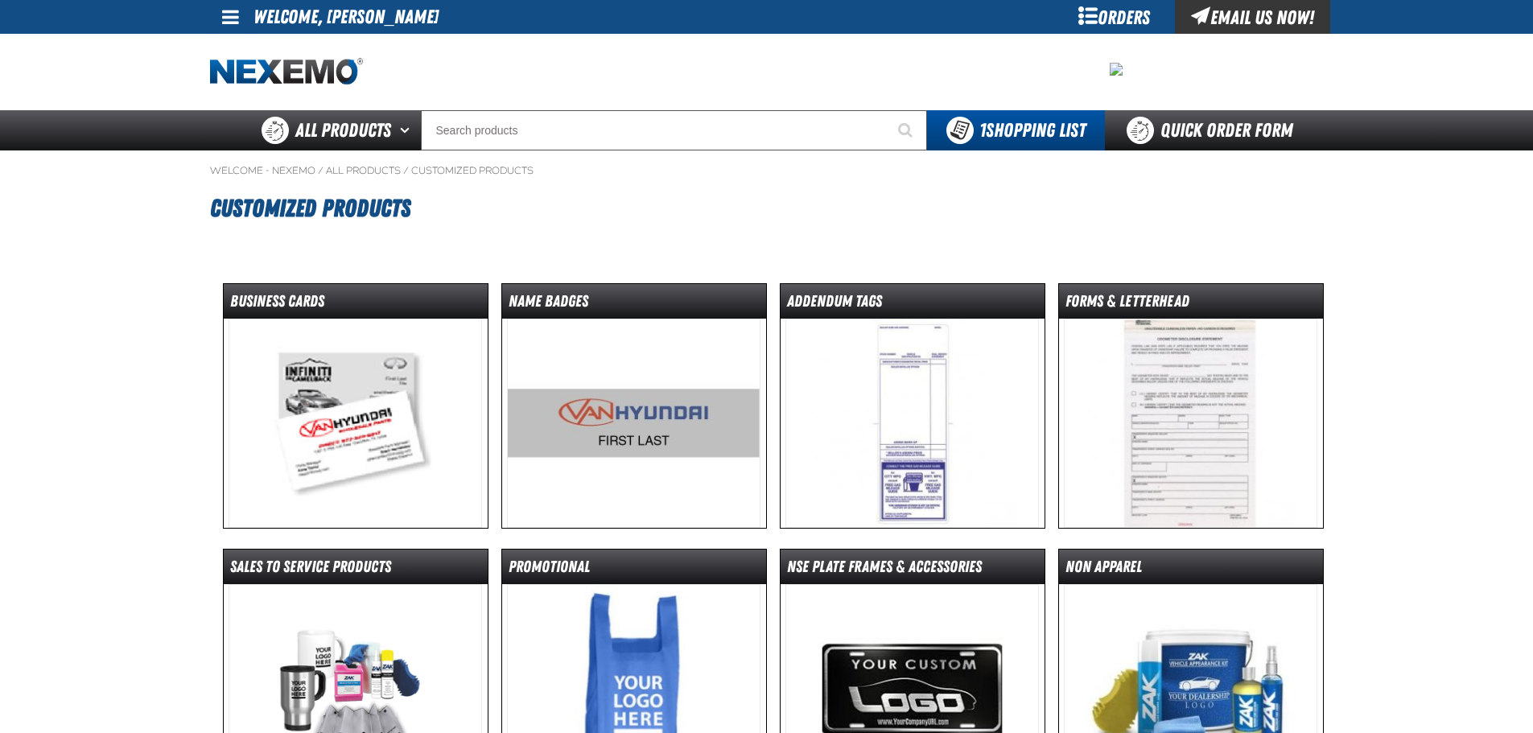
click at [335, 426] on img at bounding box center [354, 423] width 253 height 209
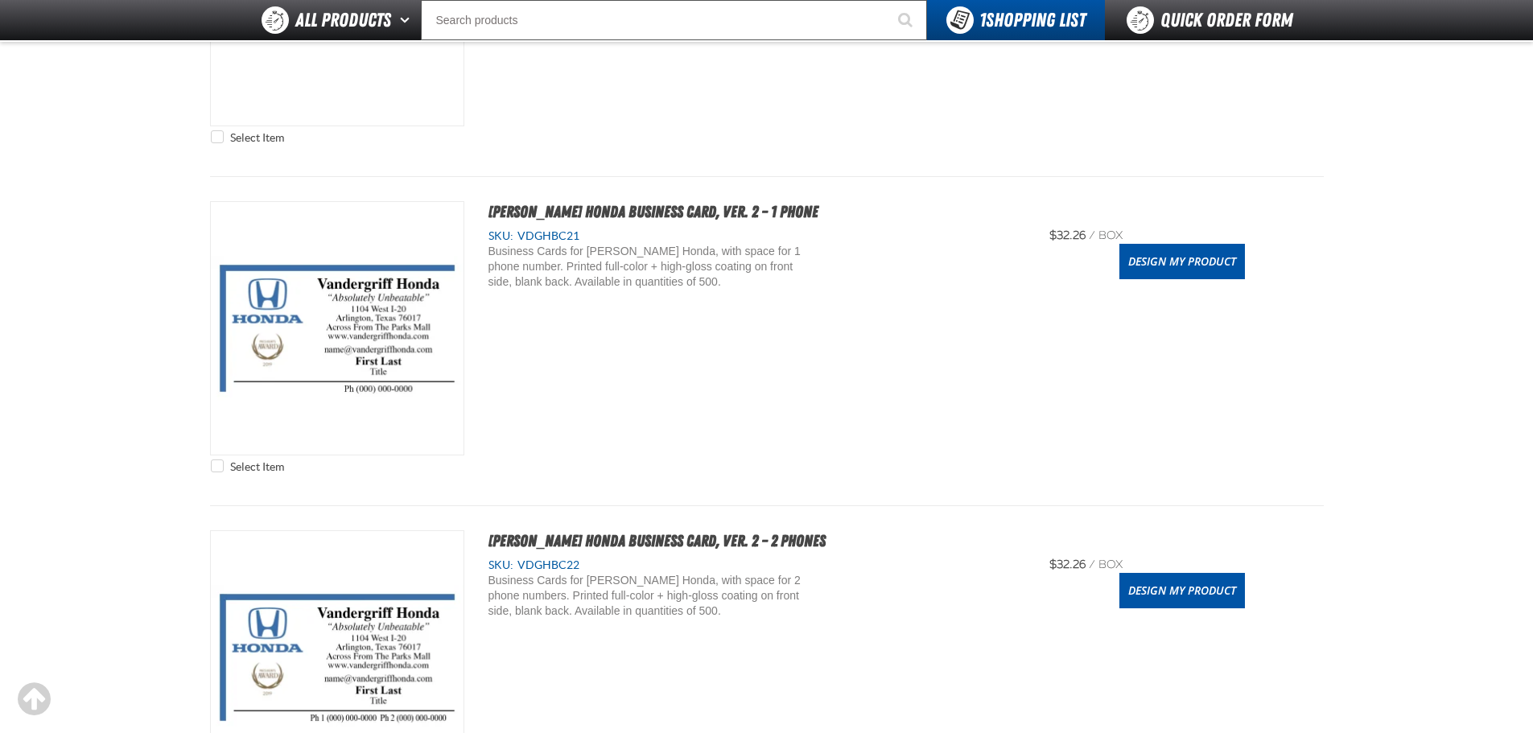
scroll to position [1529, 0]
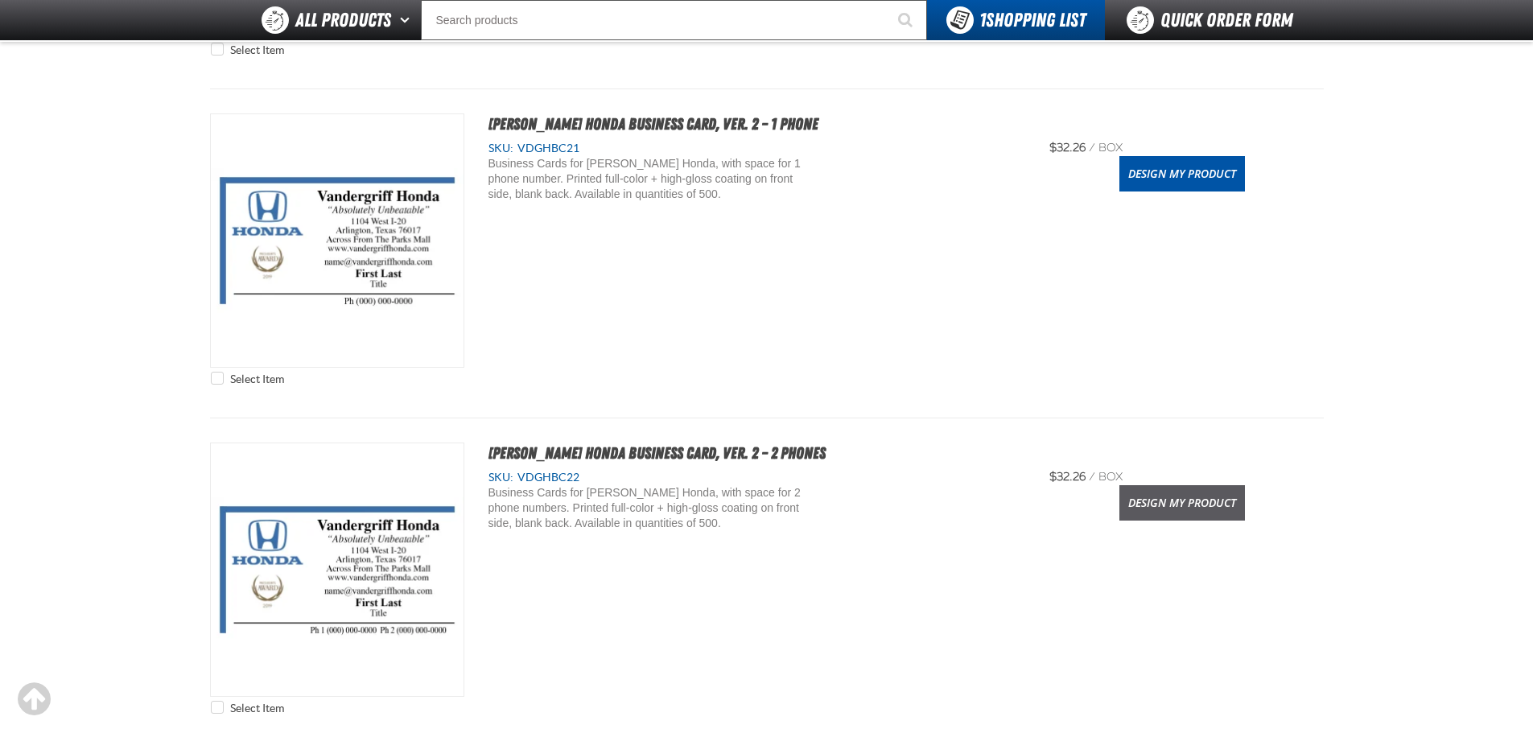
click at [1162, 500] on link "Design My Product" at bounding box center [1182, 502] width 126 height 35
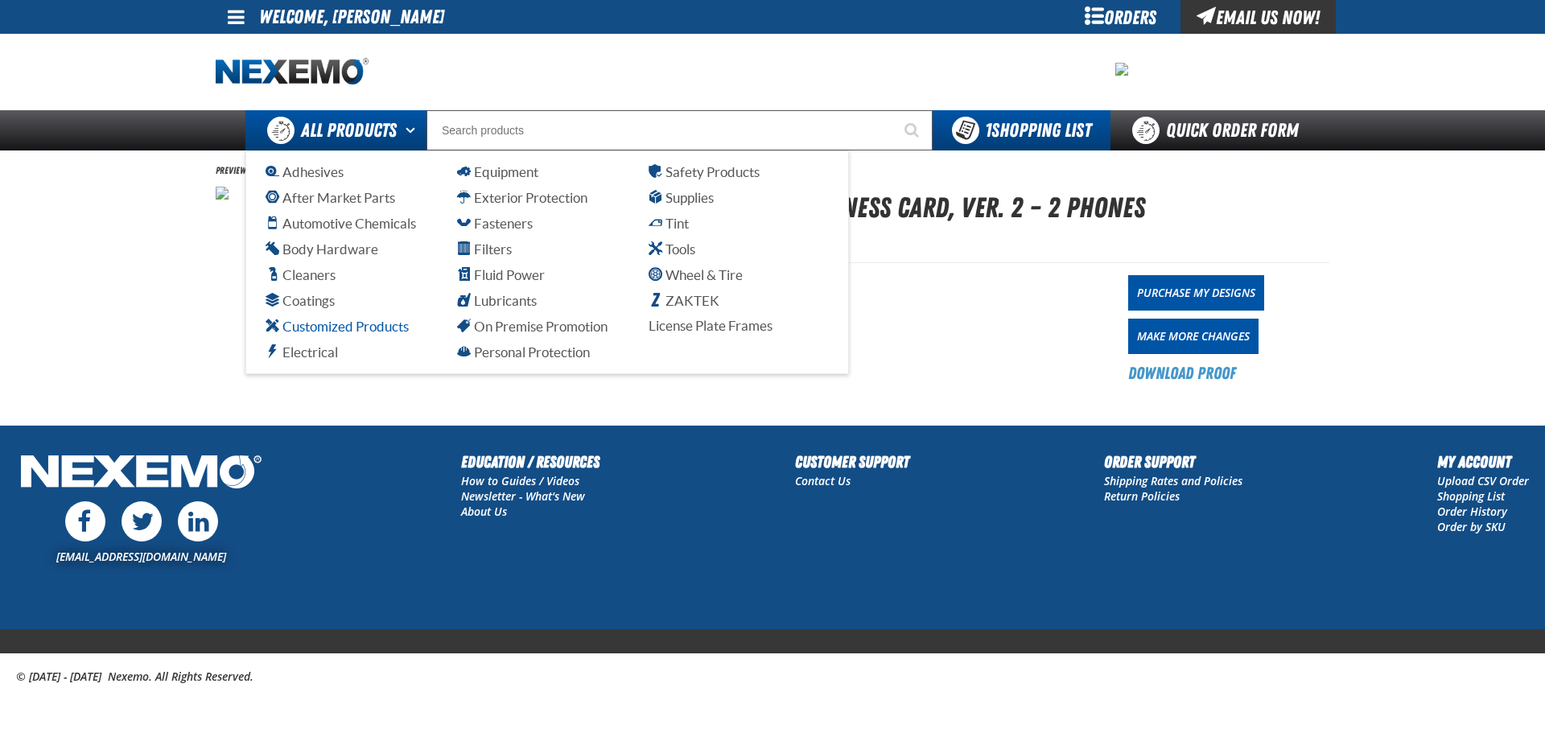
click at [362, 320] on span "Customized Products" at bounding box center [336, 326] width 143 height 15
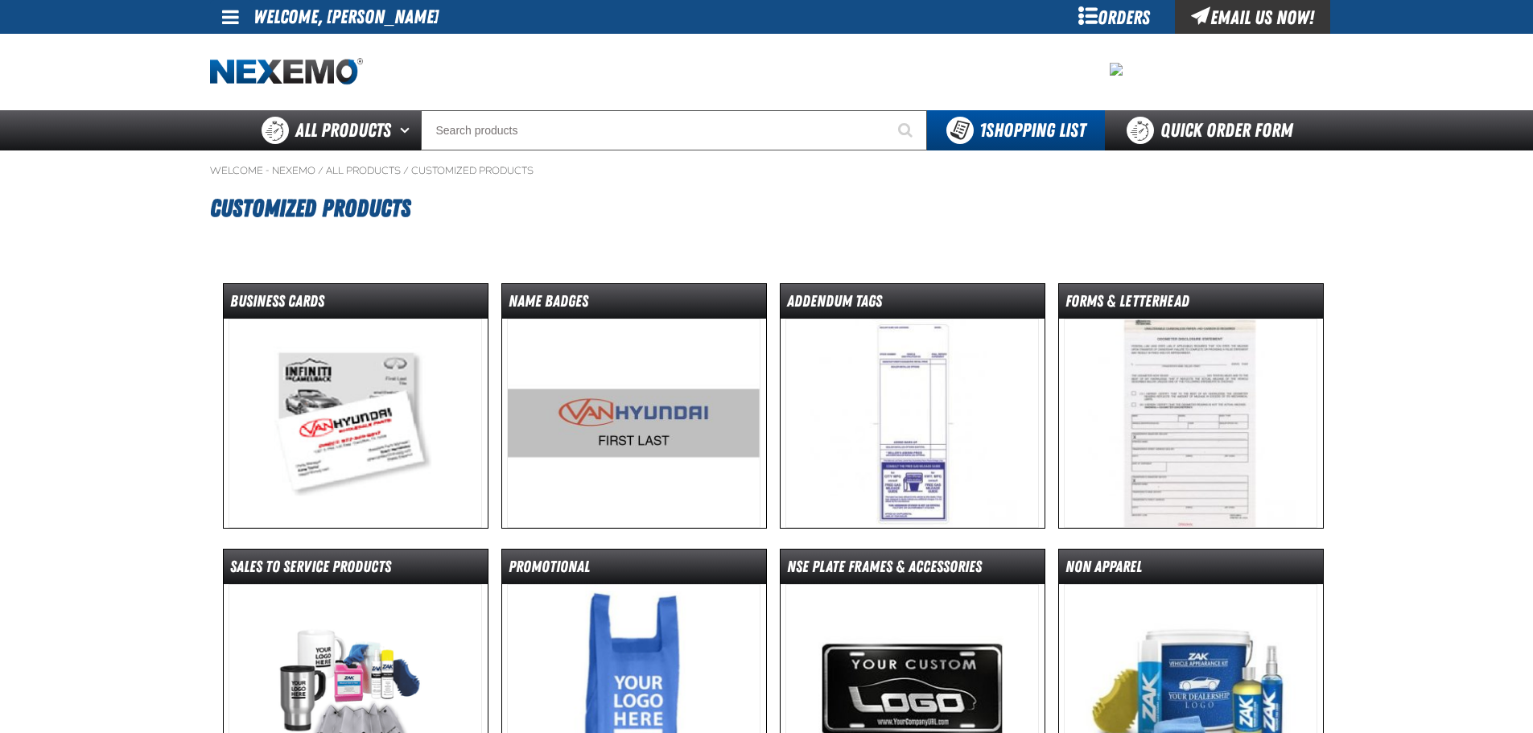
click at [641, 441] on img at bounding box center [633, 423] width 253 height 209
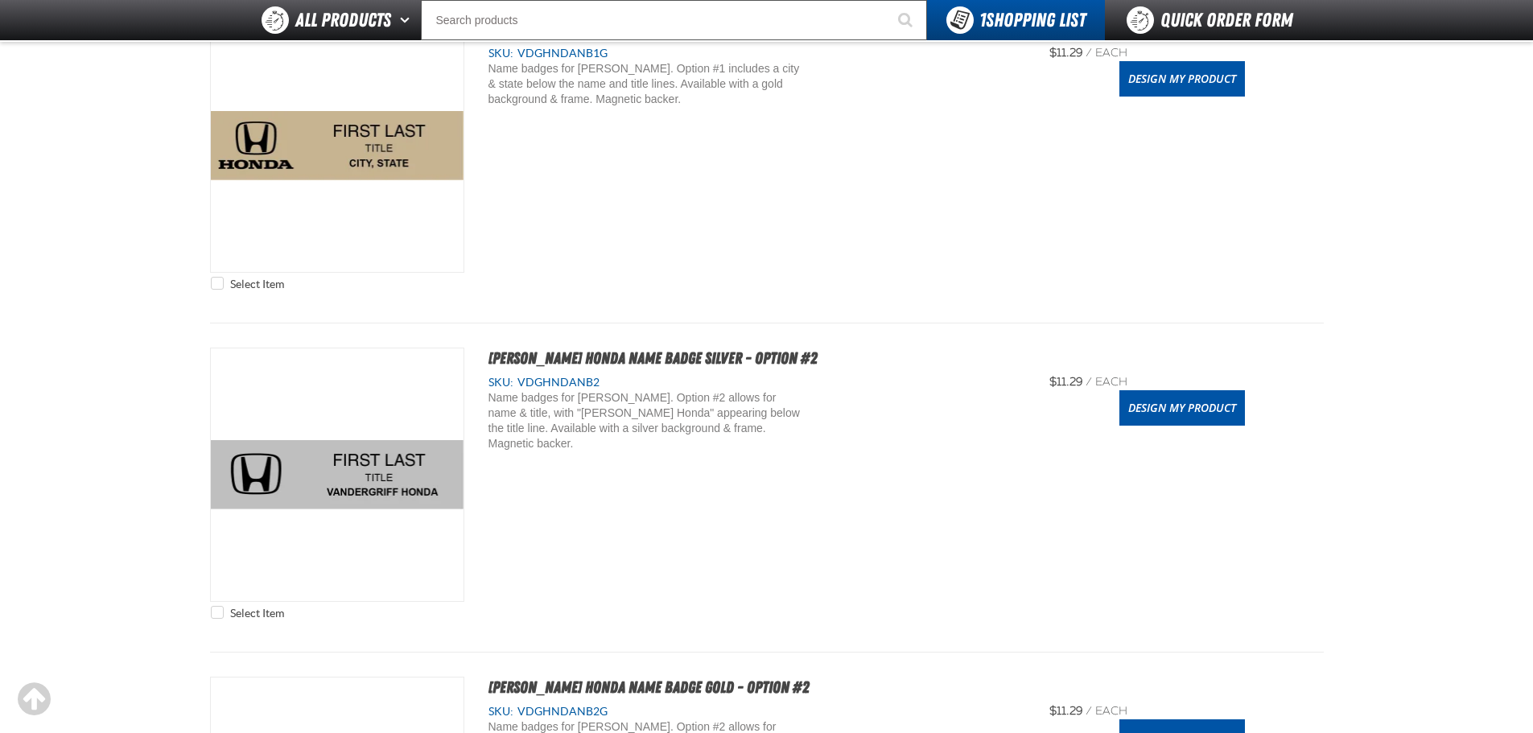
scroll to position [644, 0]
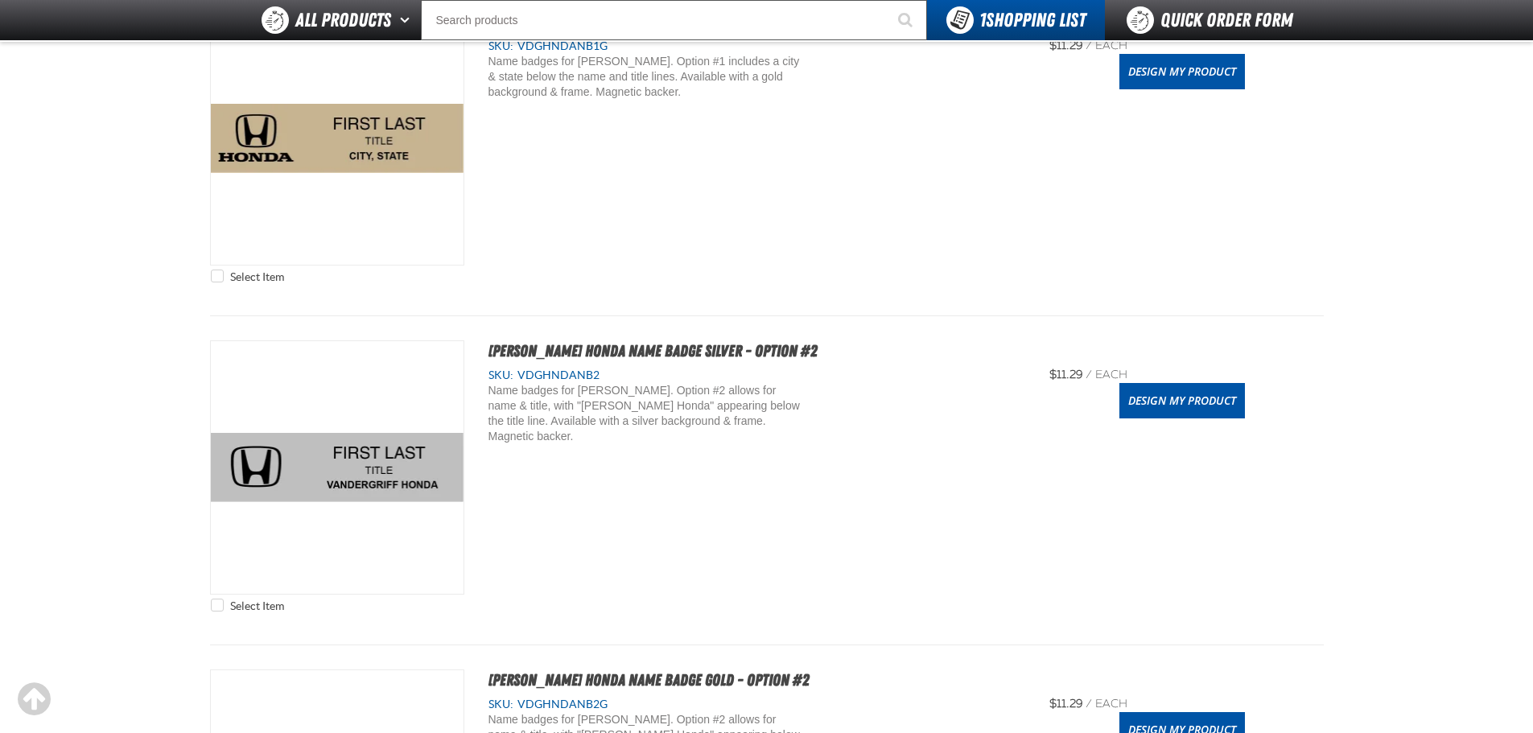
click at [1185, 421] on div "Select Item Vandergriff Honda Name Badge Silver - Option #2 SKU: VDGHNDANB2" at bounding box center [766, 480] width 1113 height 280
click at [1183, 396] on link "Design My Product" at bounding box center [1182, 400] width 126 height 35
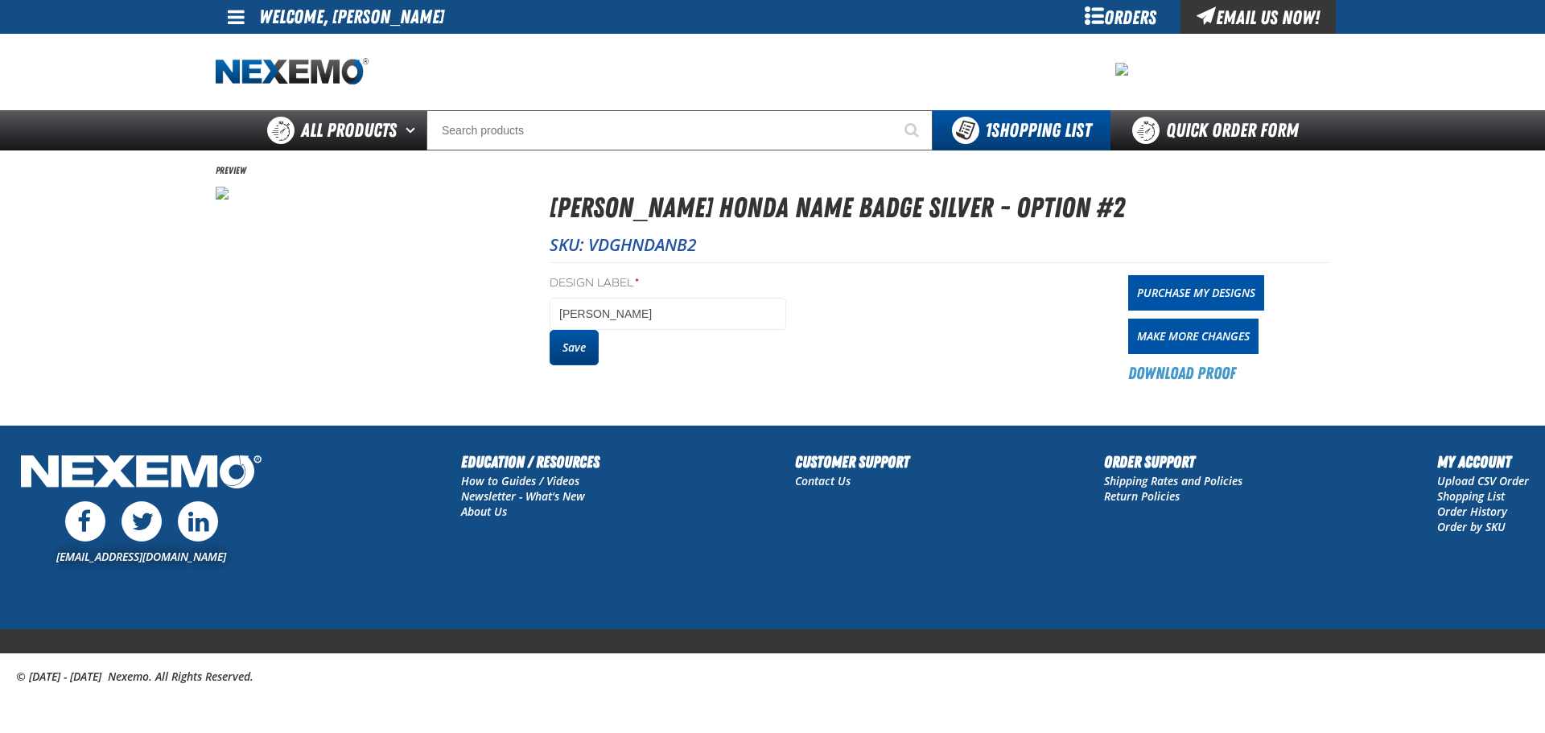
click at [566, 352] on button "Save" at bounding box center [573, 347] width 49 height 35
click at [378, 126] on span "All Products" at bounding box center [349, 130] width 96 height 29
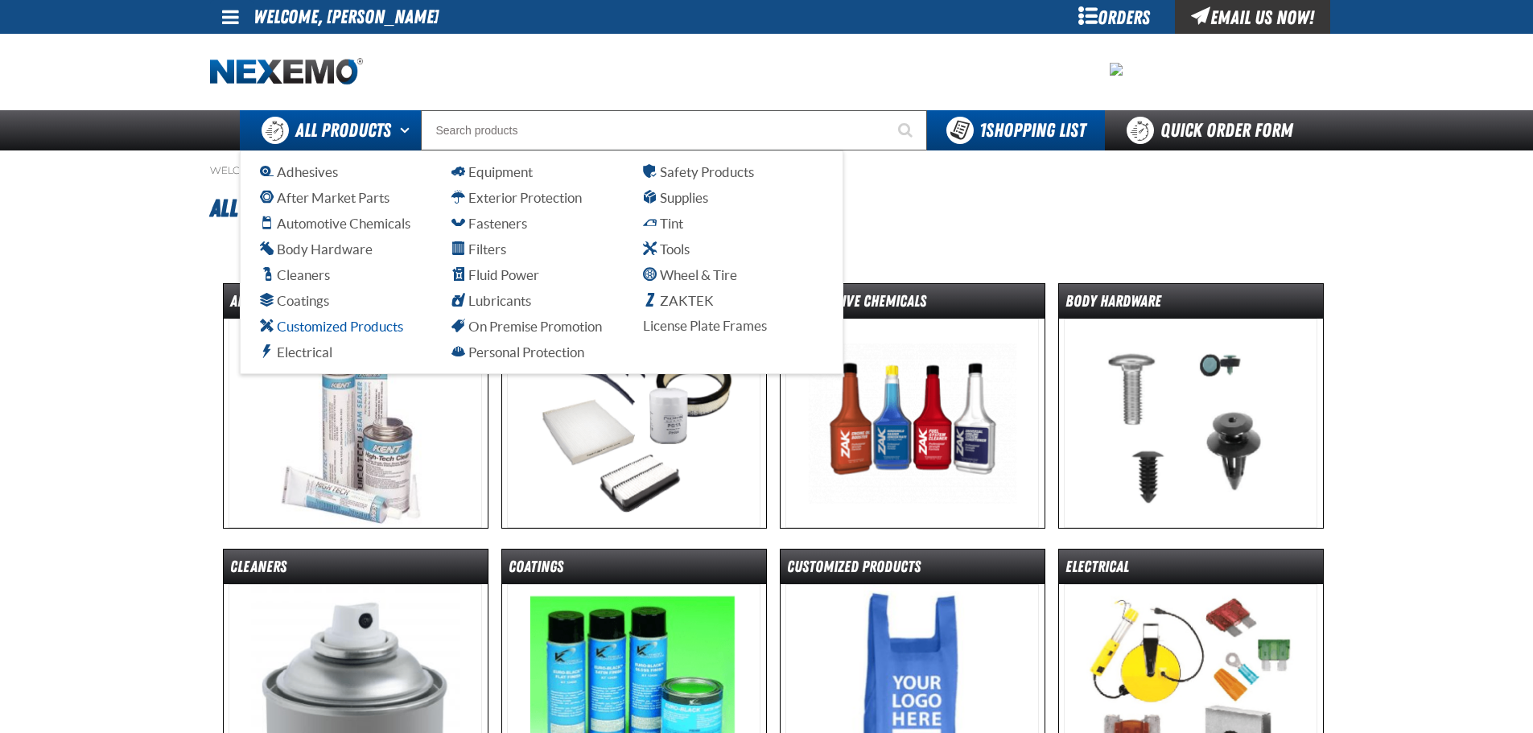
click at [300, 330] on span "Customized Products" at bounding box center [331, 326] width 143 height 15
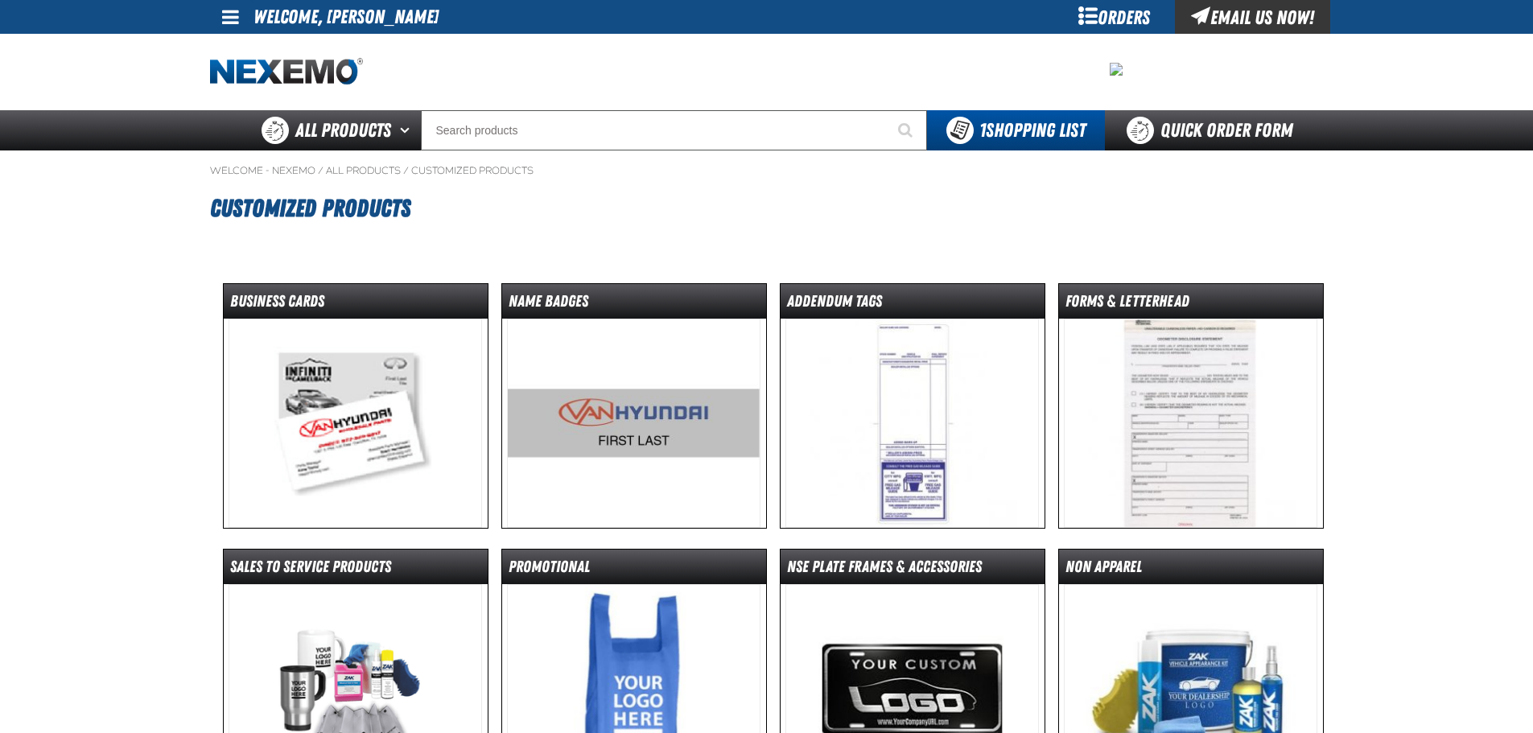
click at [362, 406] on img at bounding box center [354, 423] width 253 height 209
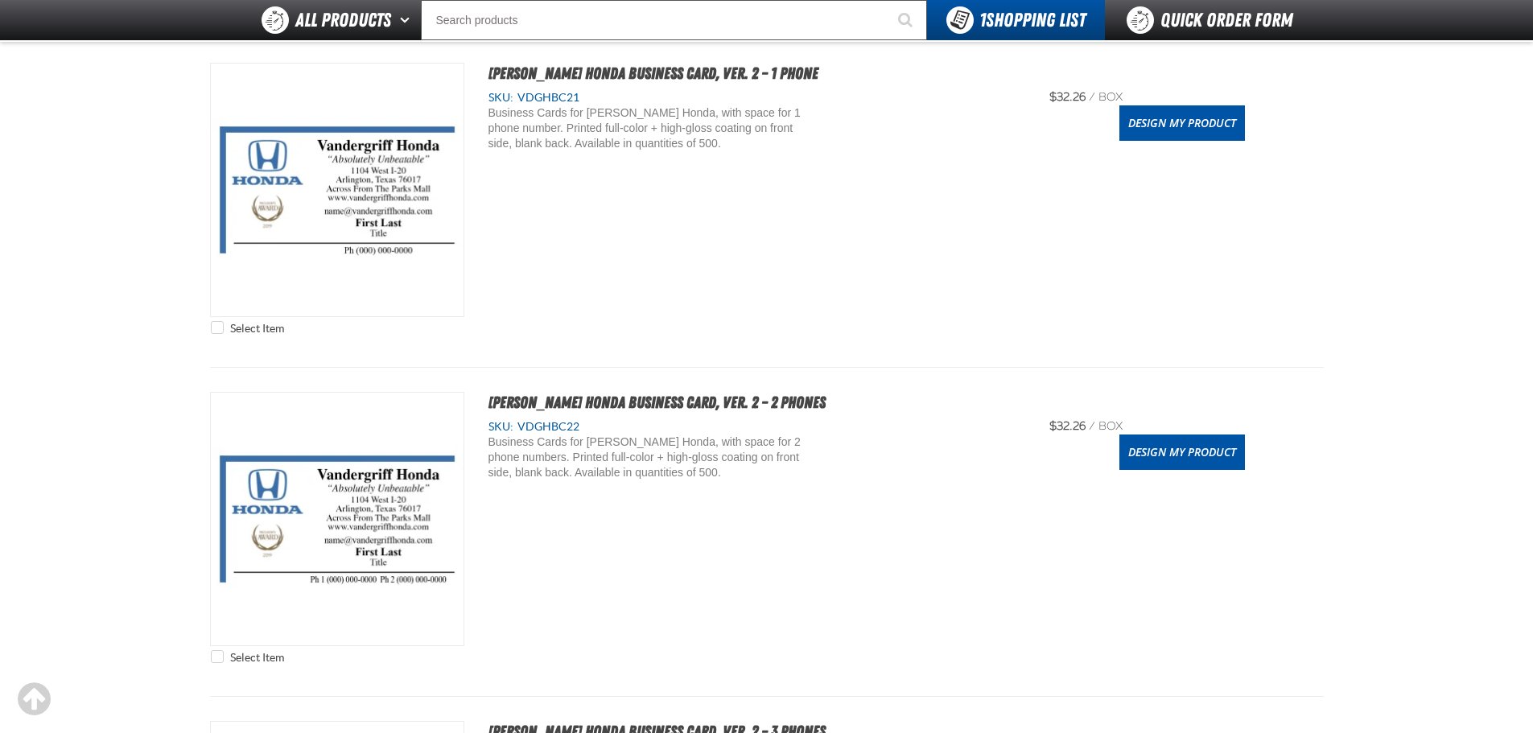
scroll to position [1689, 0]
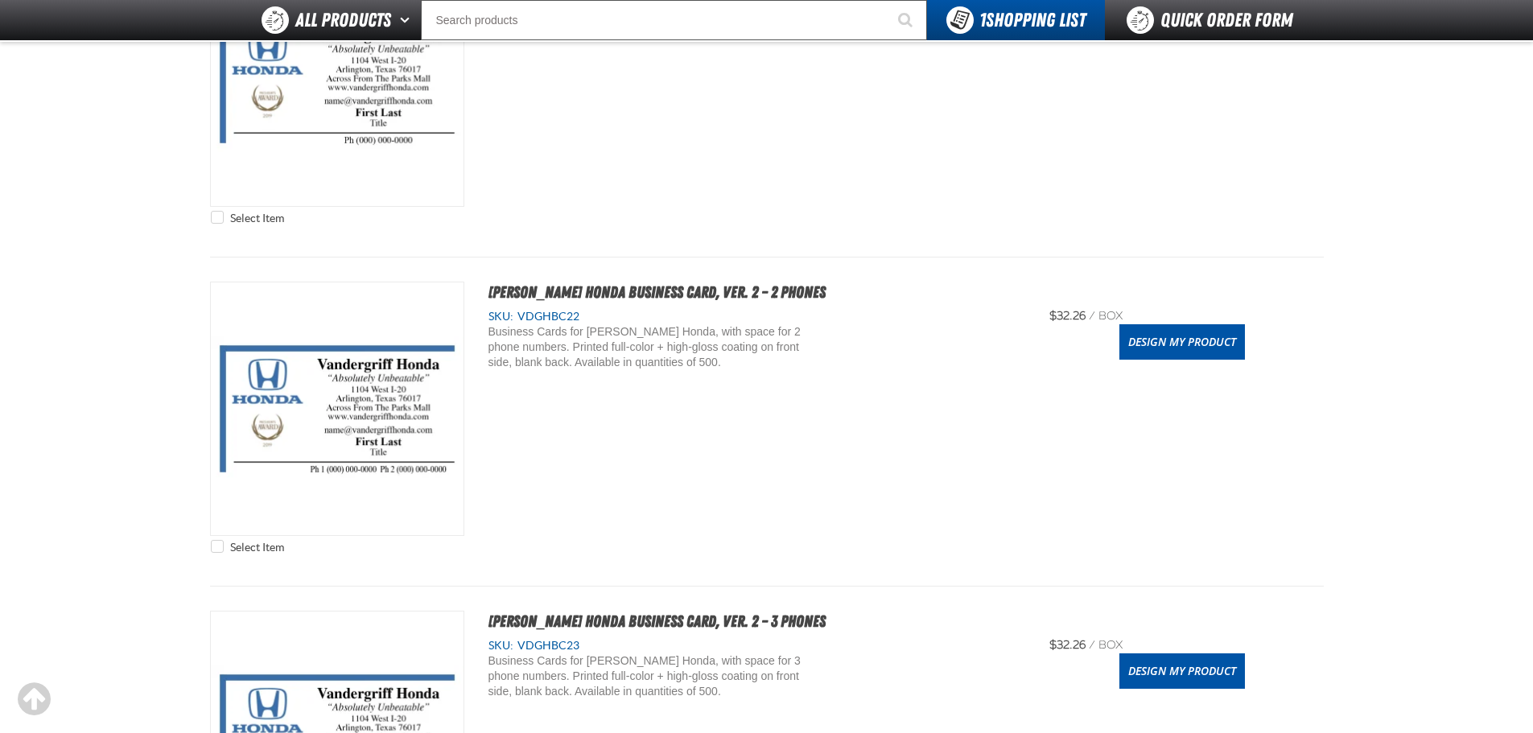
click at [1179, 366] on div "Select Item Vandergriff Honda Business Card, Ver. 2 – 2 Phones SKU: VDGHBC22" at bounding box center [766, 422] width 1113 height 280
click at [1183, 347] on link "Design My Product" at bounding box center [1182, 341] width 126 height 35
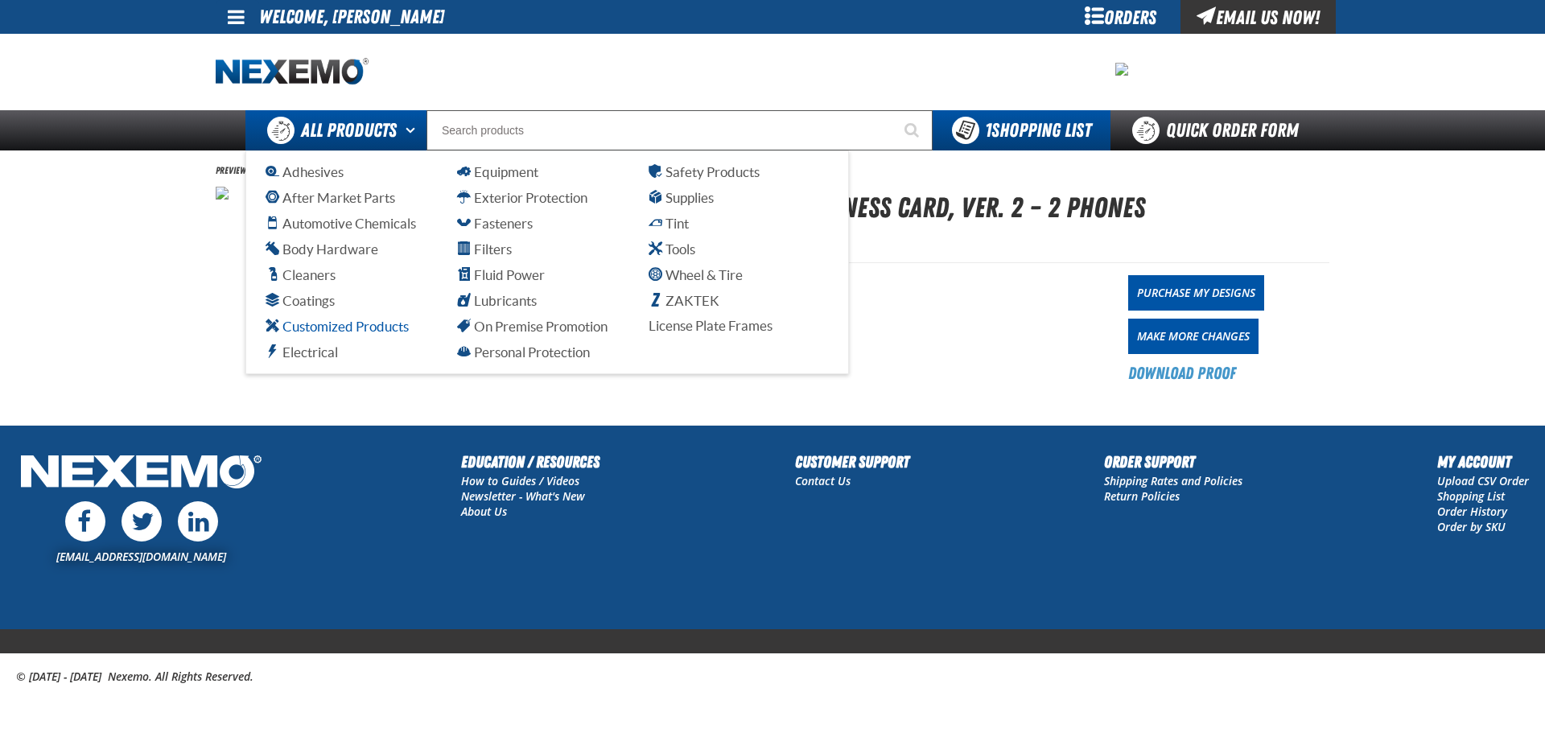
click at [360, 324] on span "Customized Products" at bounding box center [336, 326] width 143 height 15
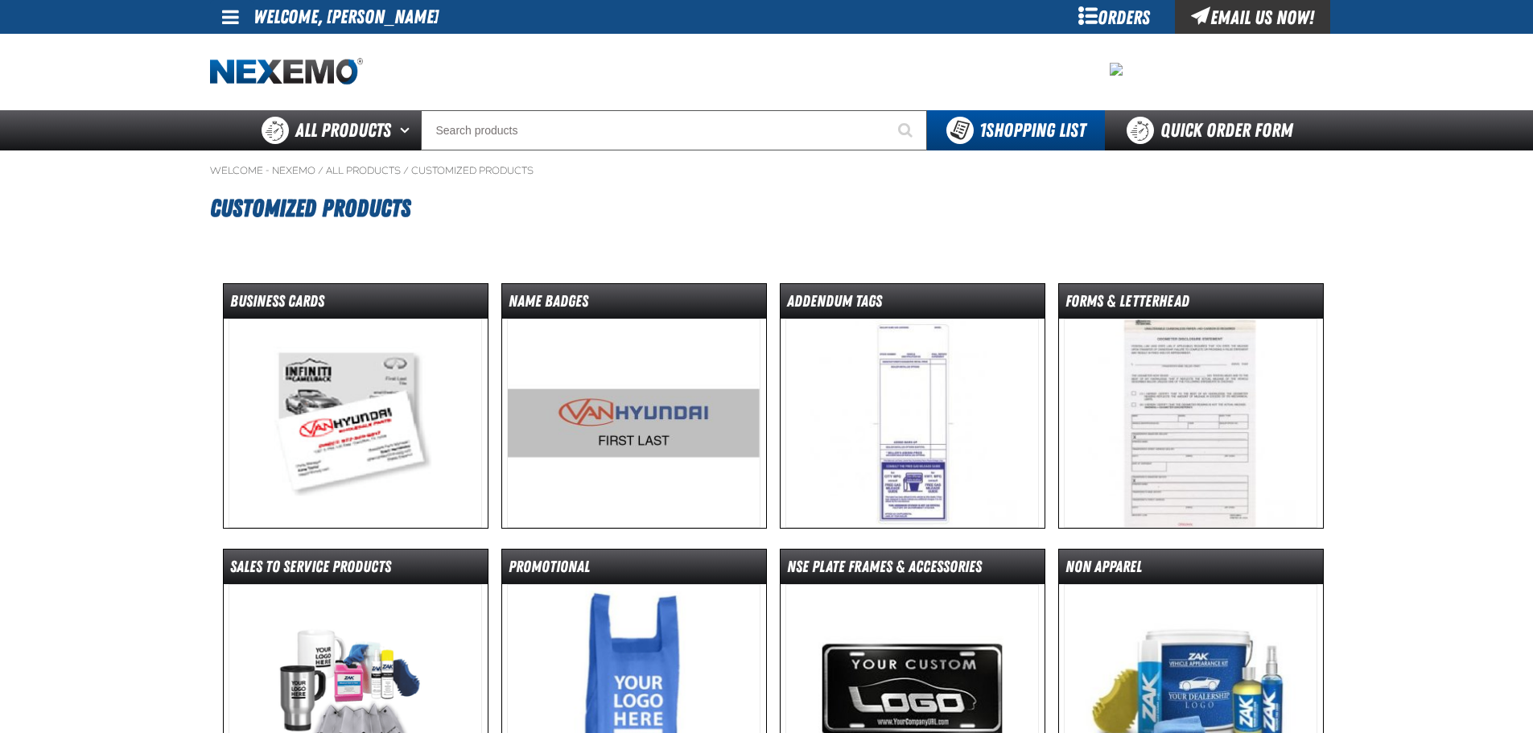
click at [277, 442] on img at bounding box center [354, 423] width 253 height 209
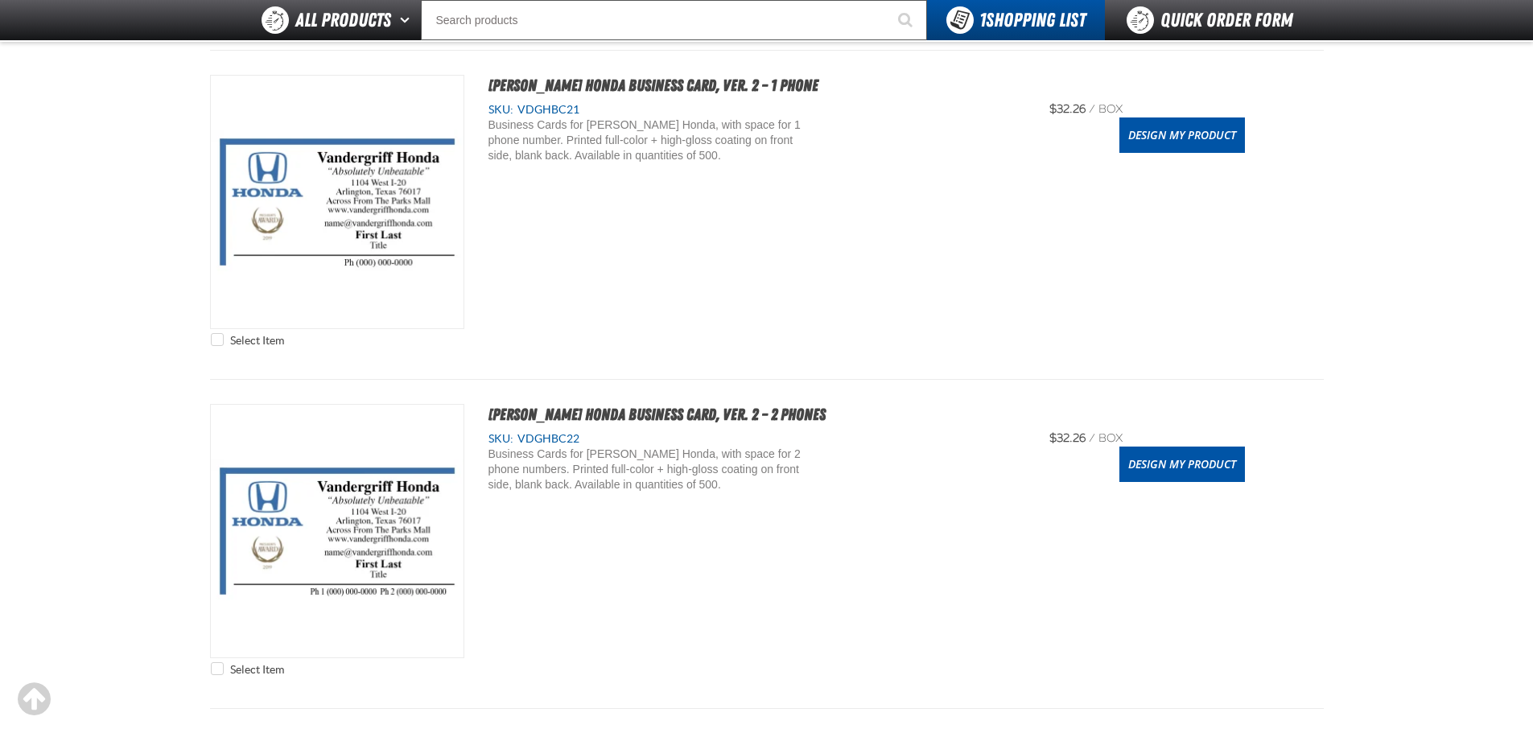
scroll to position [1770, 0]
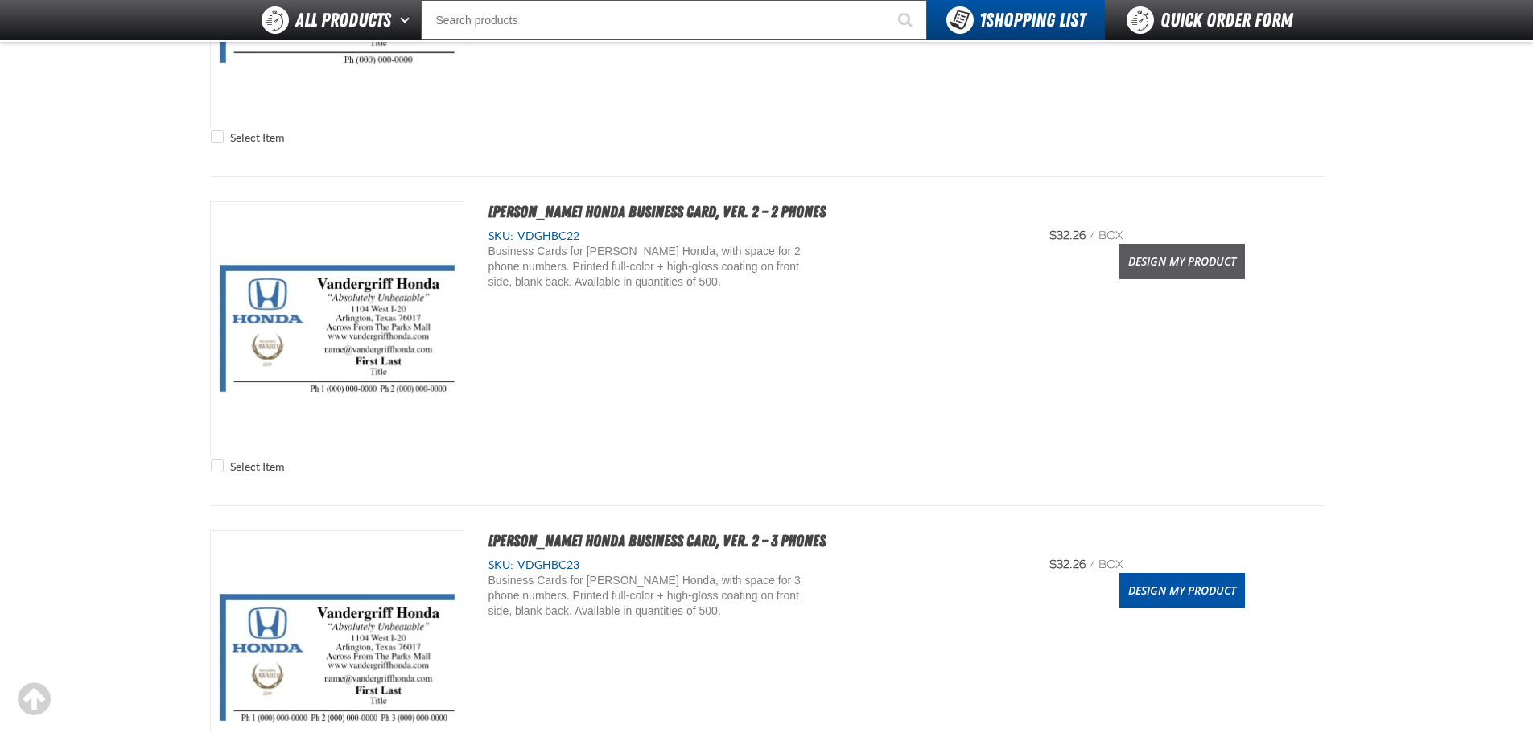
click at [1150, 261] on link "Design My Product" at bounding box center [1182, 261] width 126 height 35
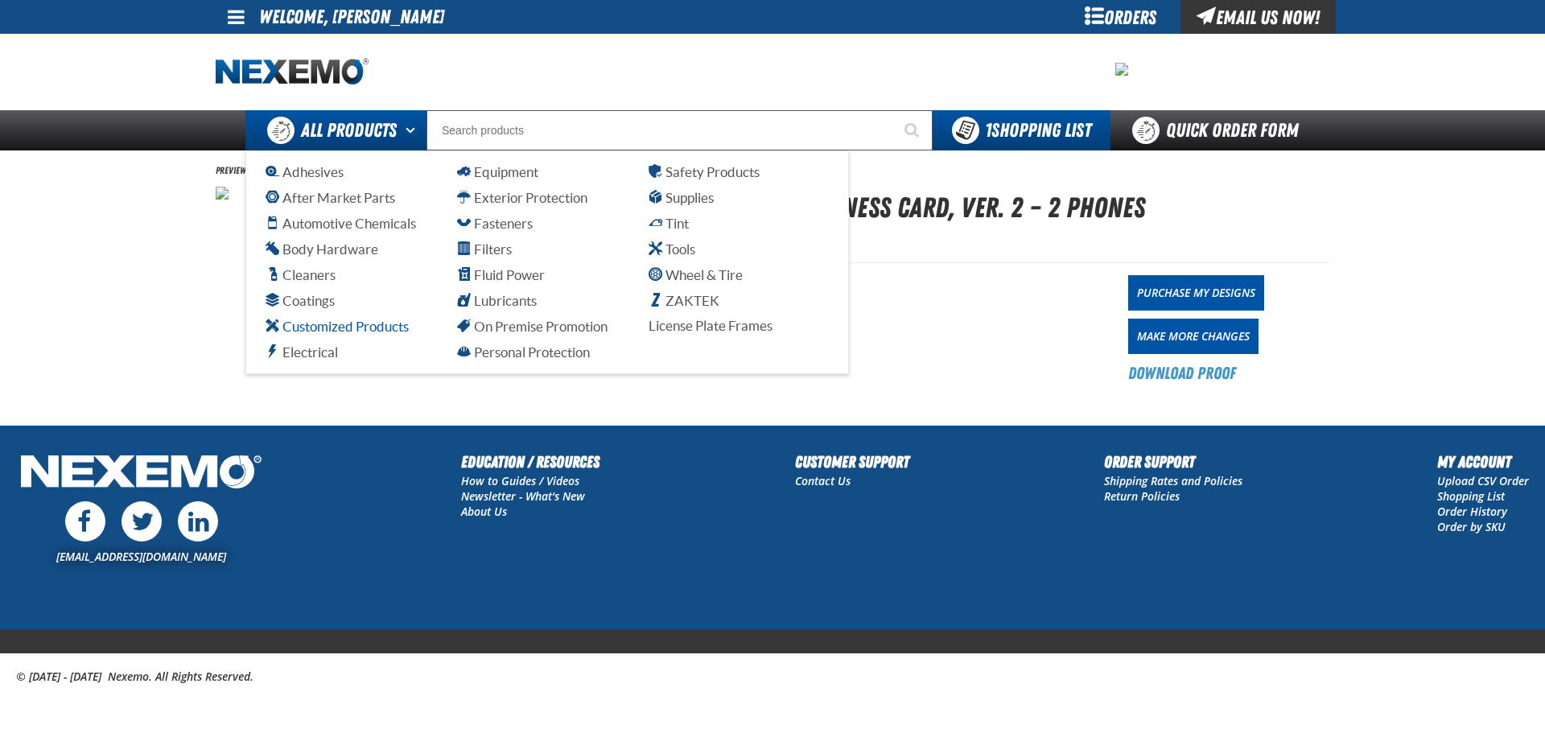
click at [358, 328] on span "Customized Products" at bounding box center [336, 326] width 143 height 15
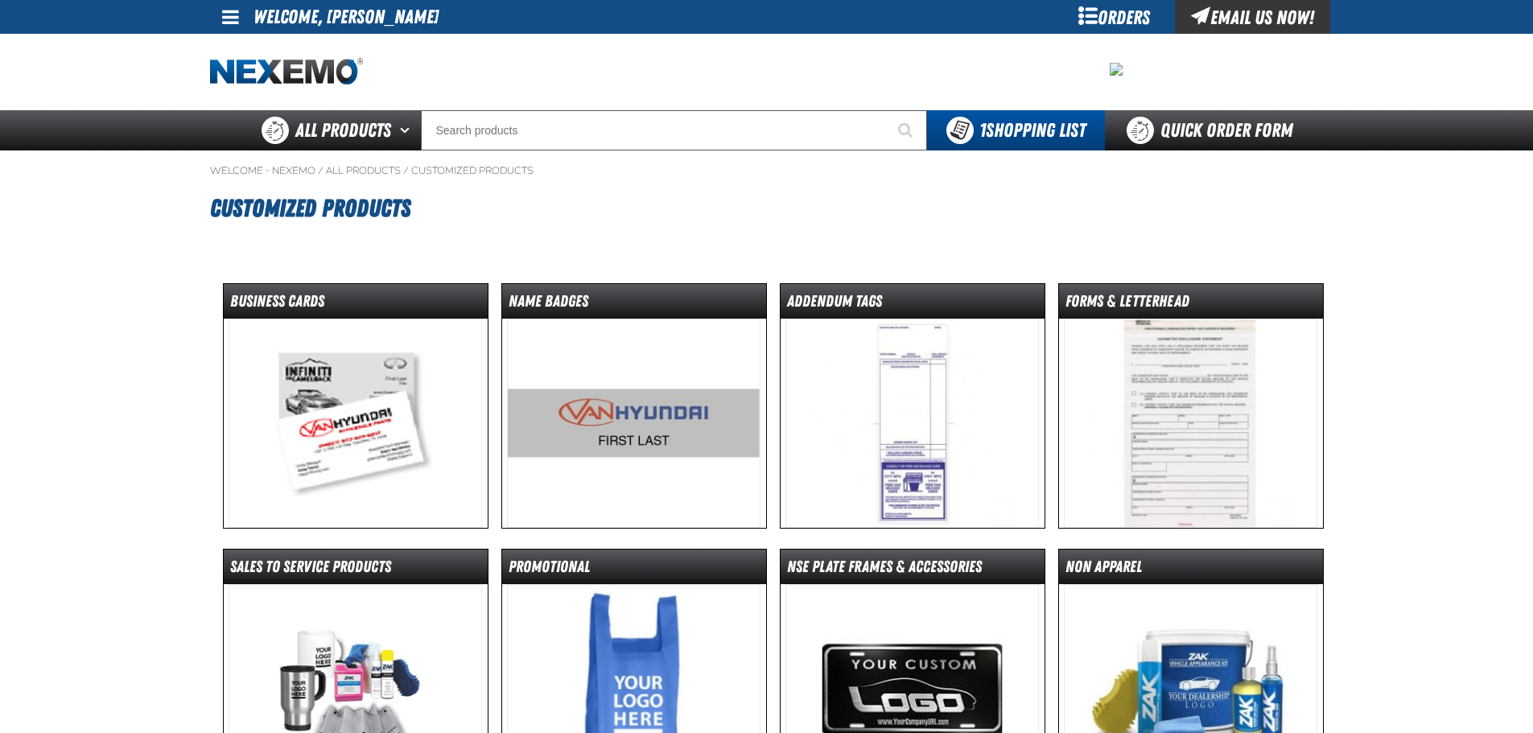
click at [316, 407] on img at bounding box center [354, 423] width 253 height 209
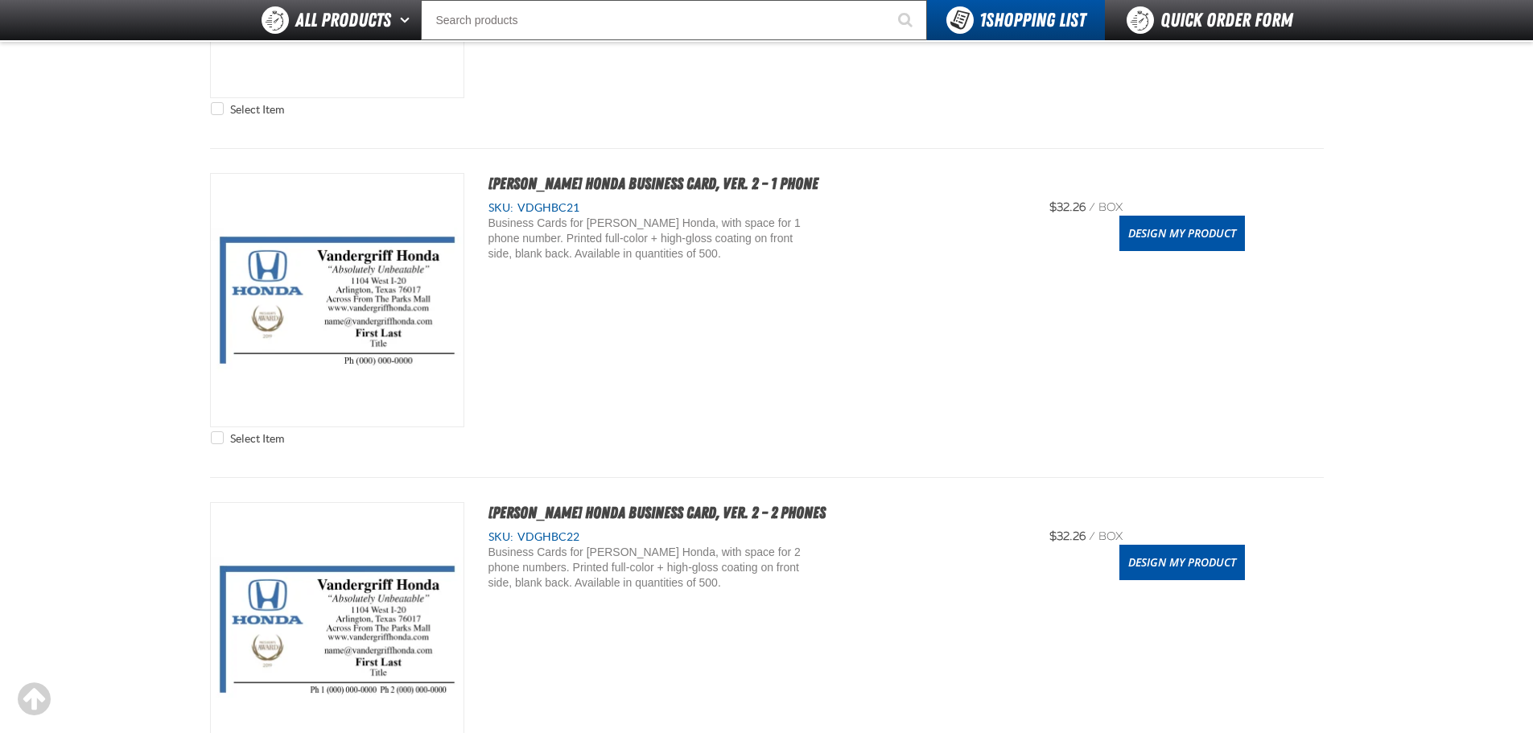
scroll to position [1529, 0]
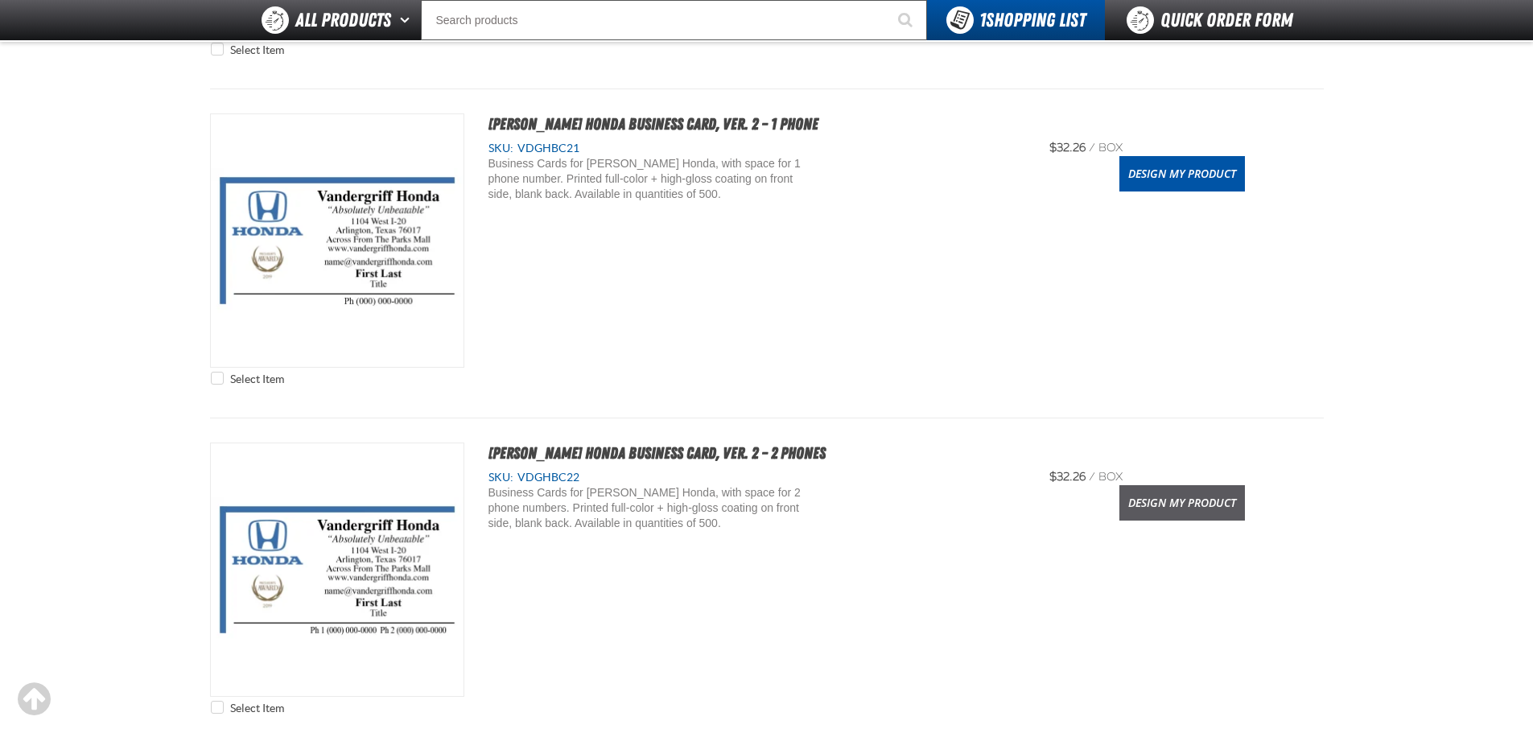
click at [1174, 504] on link "Design My Product" at bounding box center [1182, 502] width 126 height 35
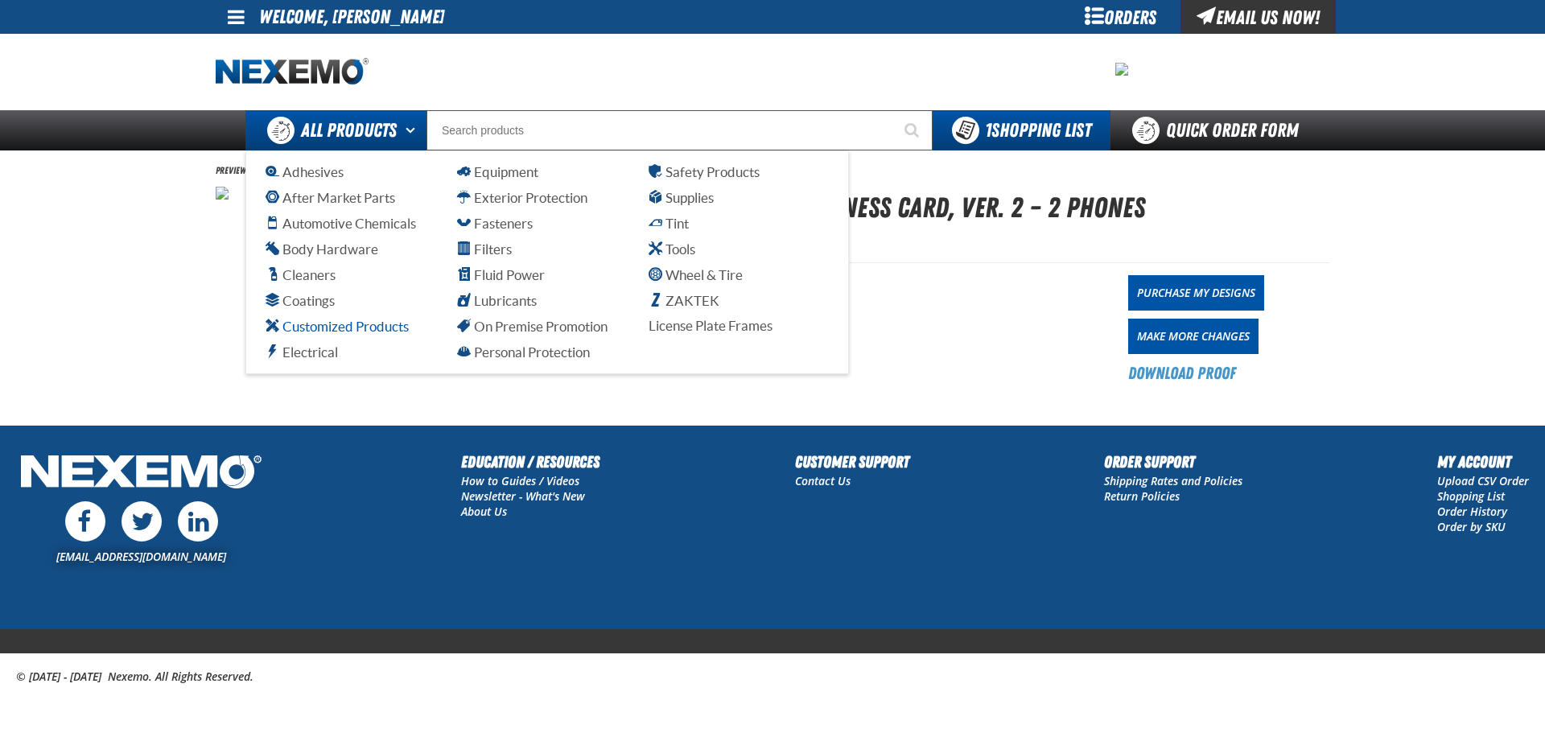
click at [341, 329] on span "Customized Products" at bounding box center [336, 326] width 143 height 15
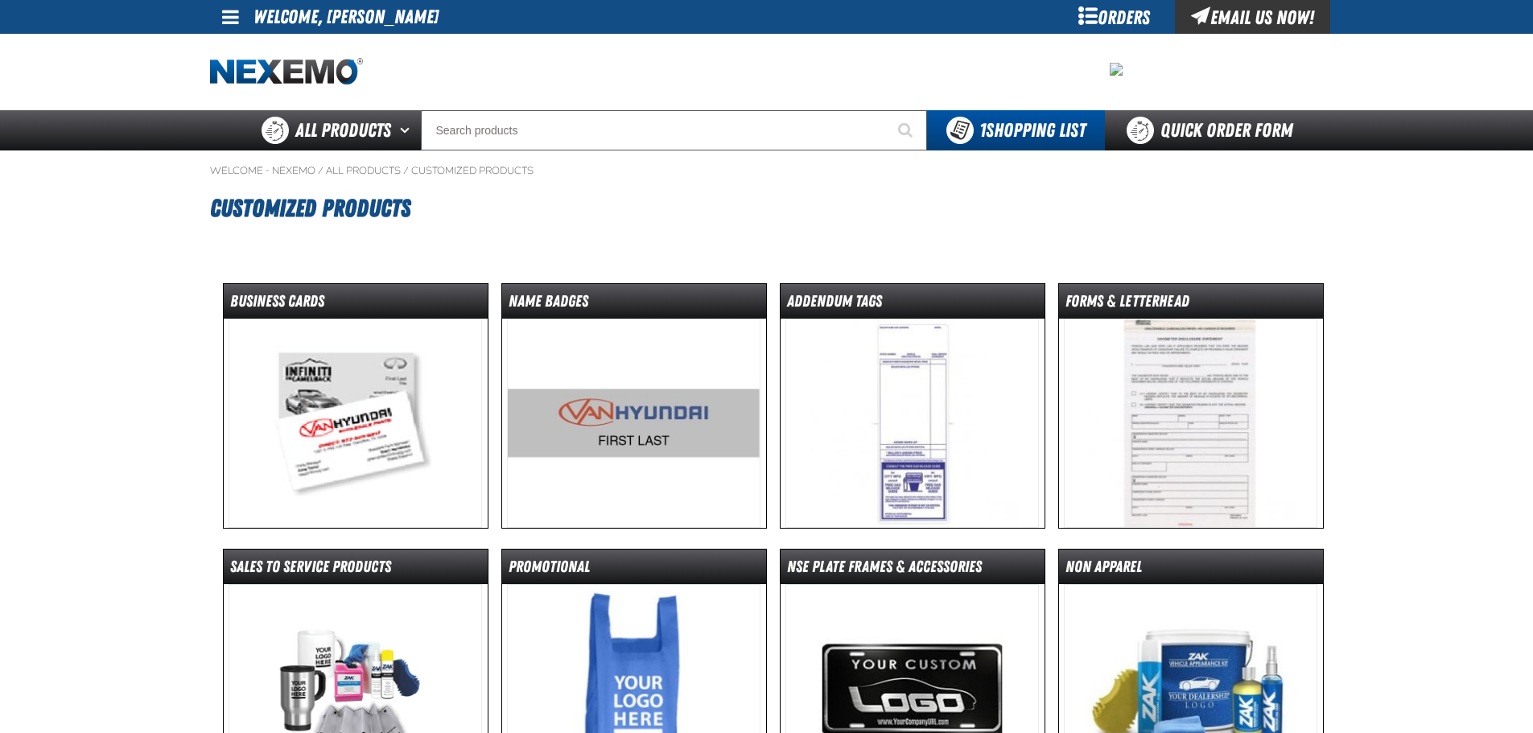
click at [669, 430] on img at bounding box center [633, 423] width 253 height 209
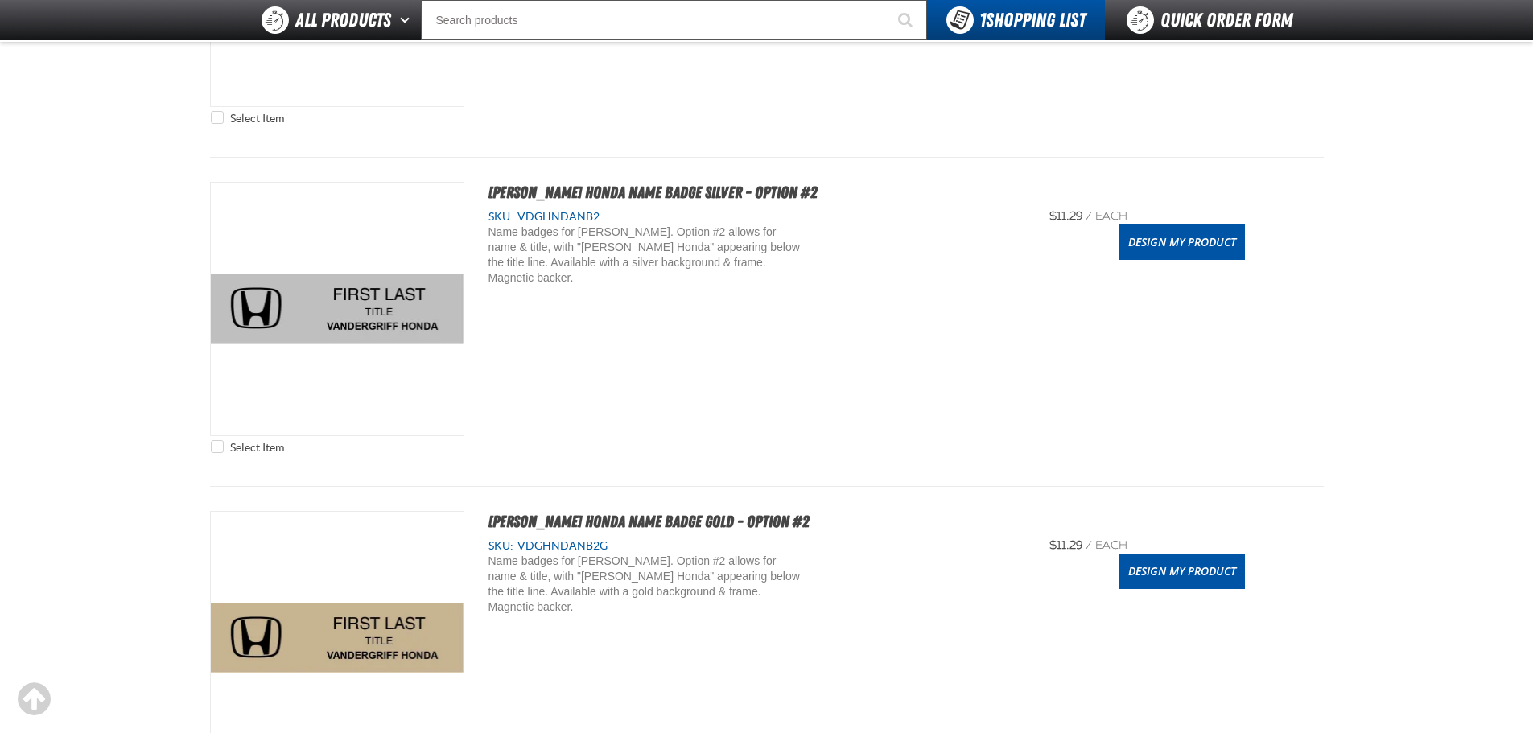
scroll to position [965, 0]
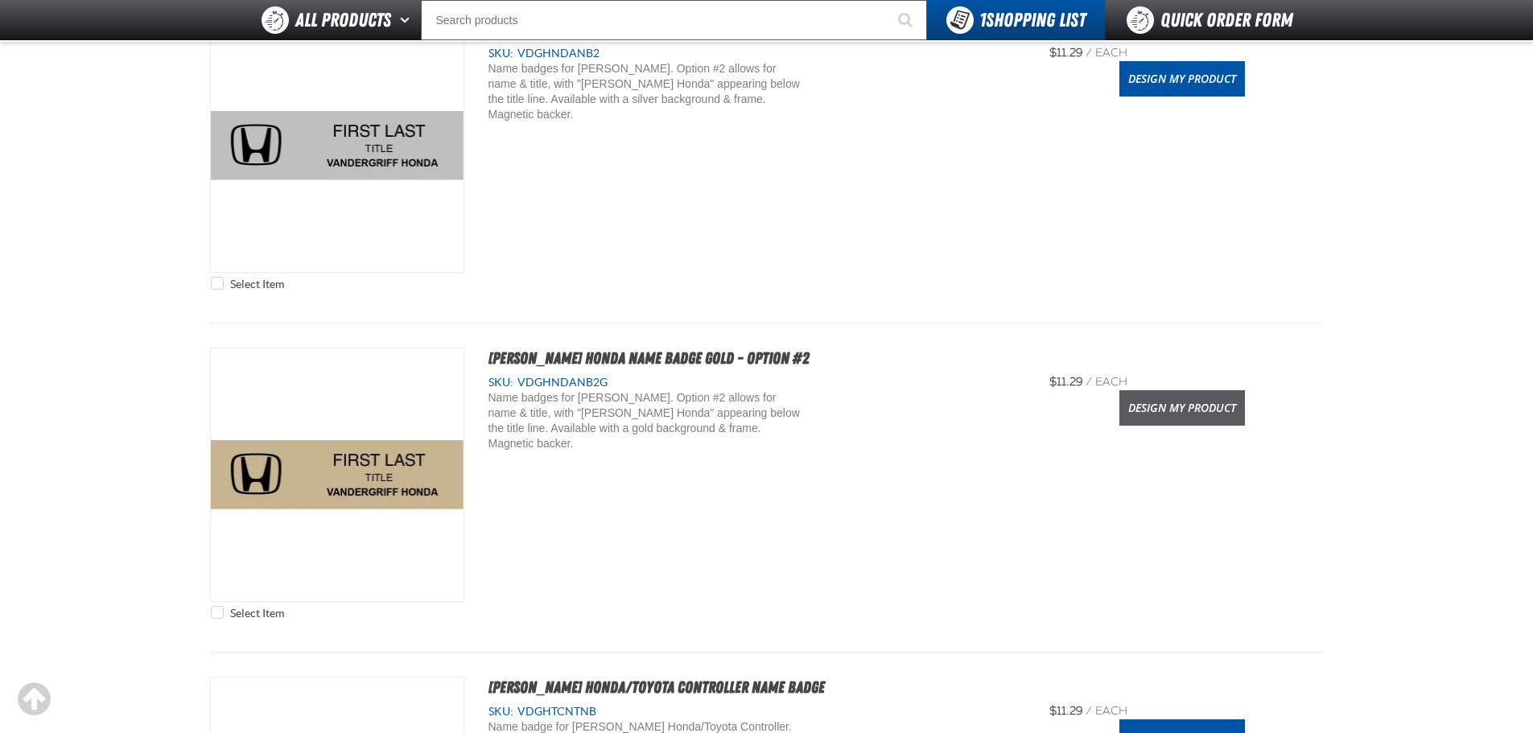
click at [1148, 410] on link "Design My Product" at bounding box center [1182, 407] width 126 height 35
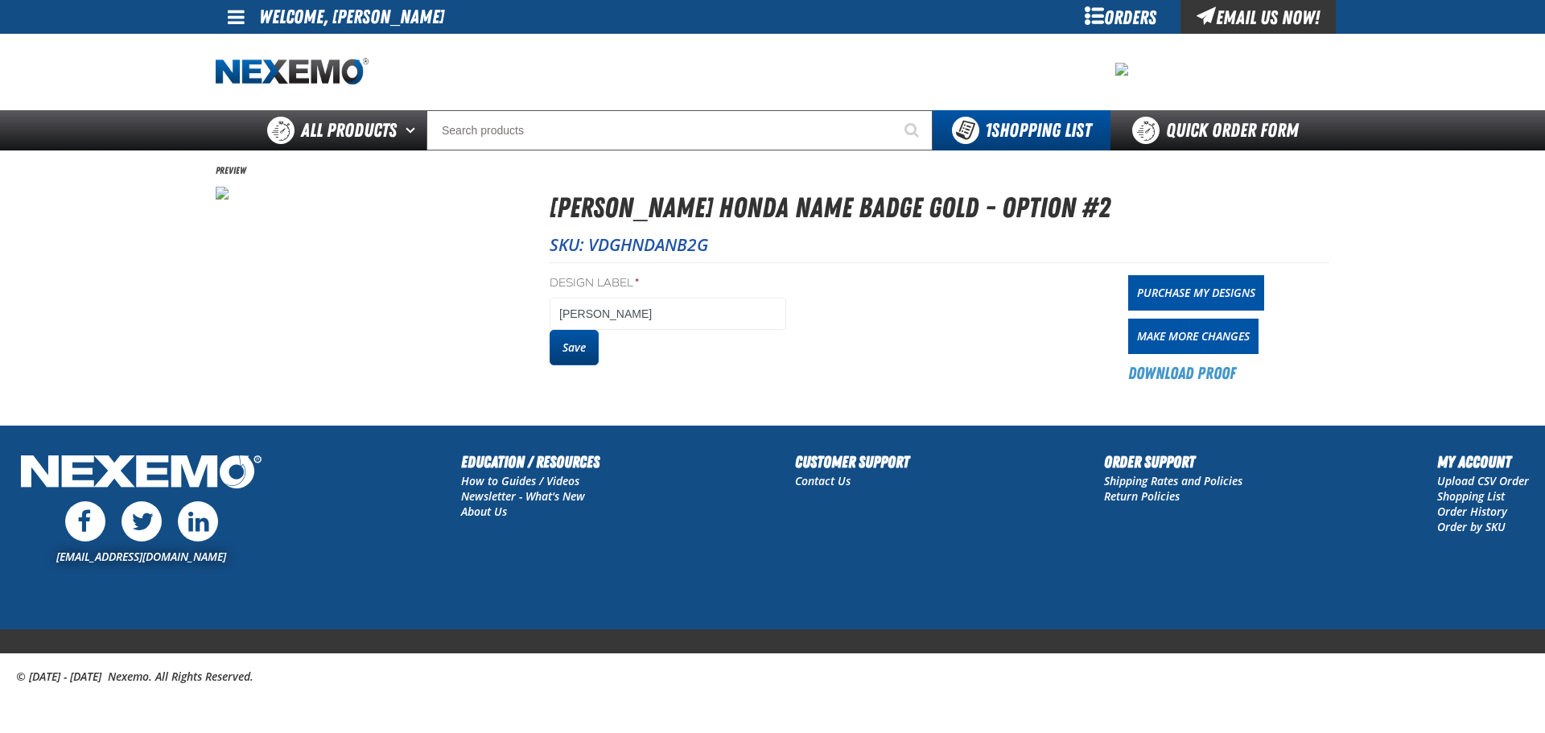
click at [577, 356] on button "Save" at bounding box center [573, 347] width 49 height 35
click at [1093, 14] on div "Orders" at bounding box center [1120, 17] width 121 height 34
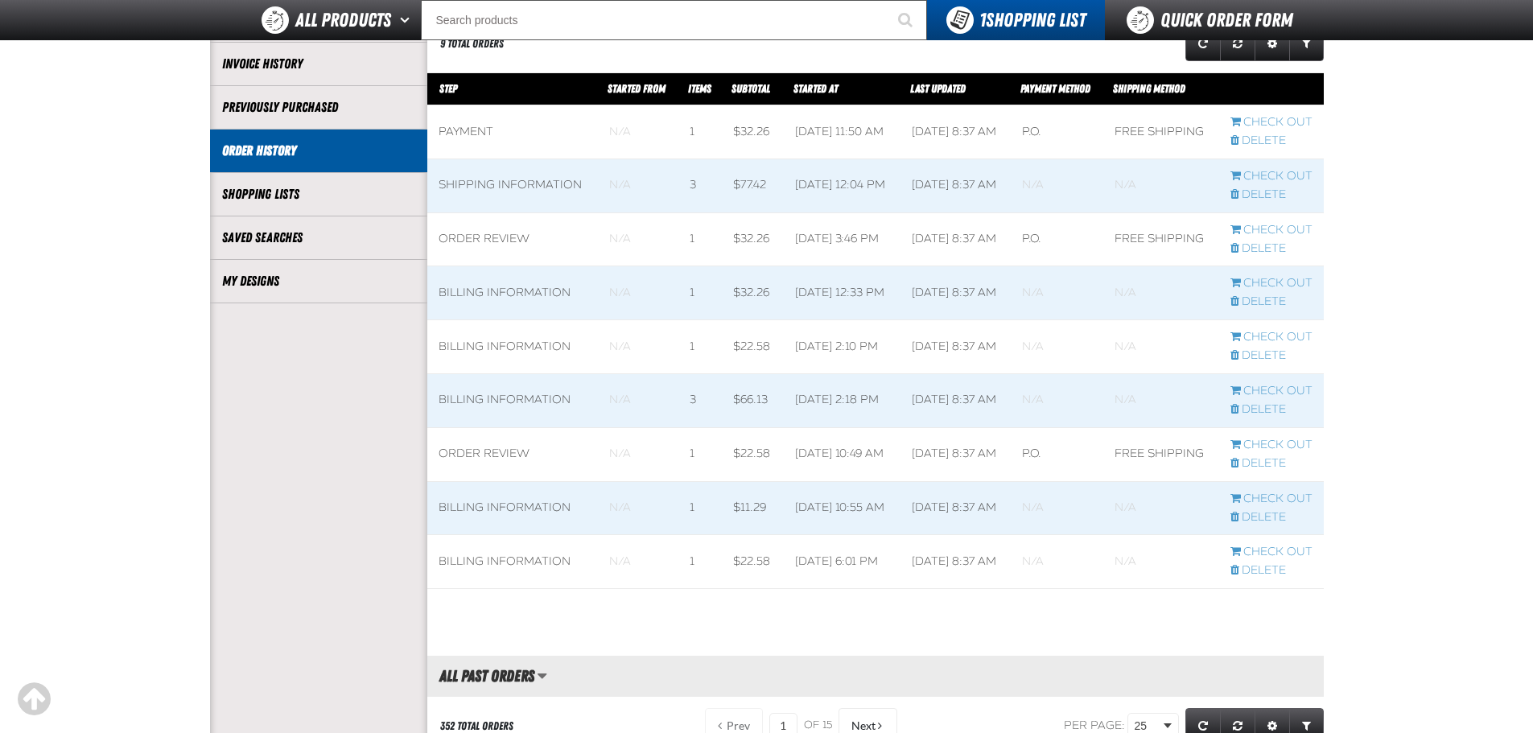
scroll to position [161, 0]
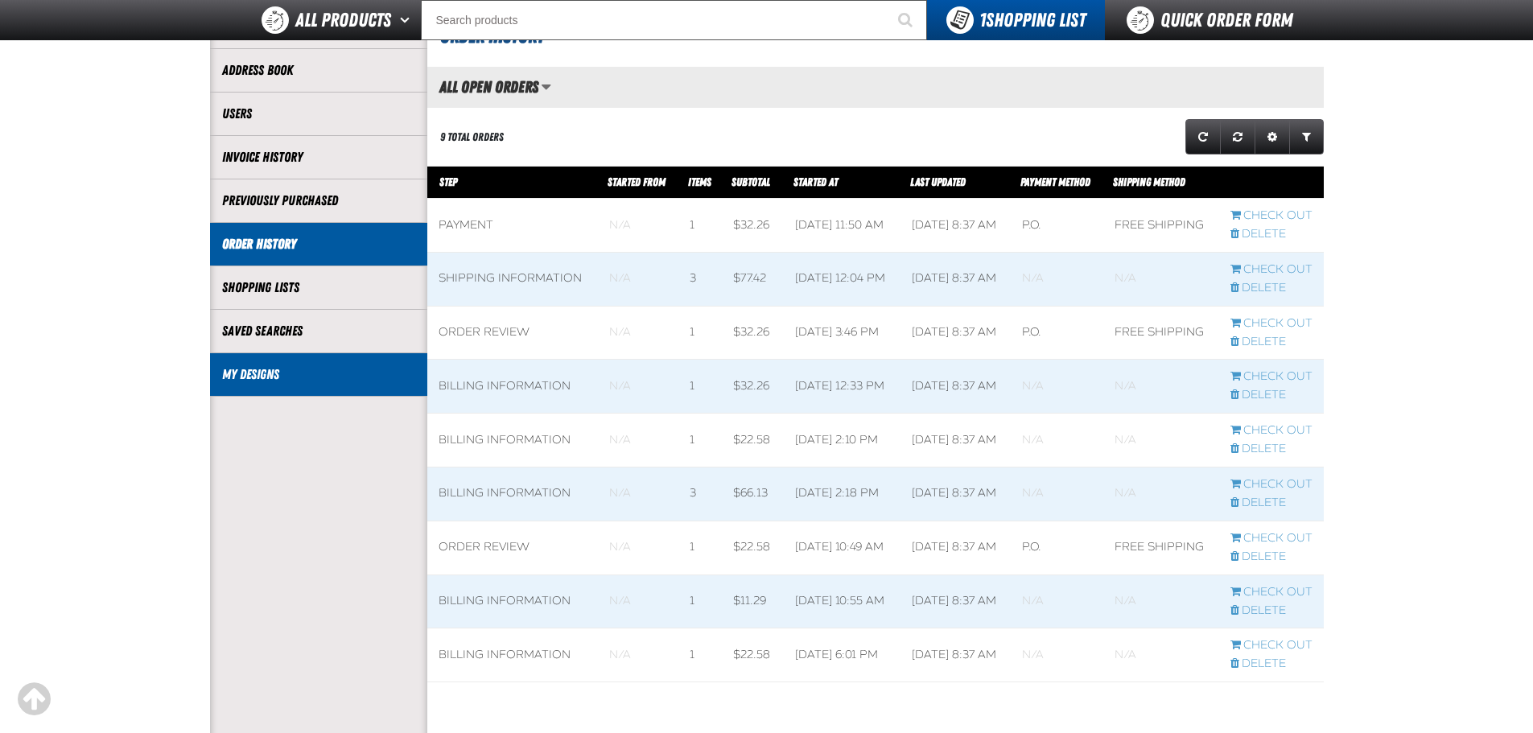
click at [233, 375] on link "My Designs" at bounding box center [318, 374] width 193 height 19
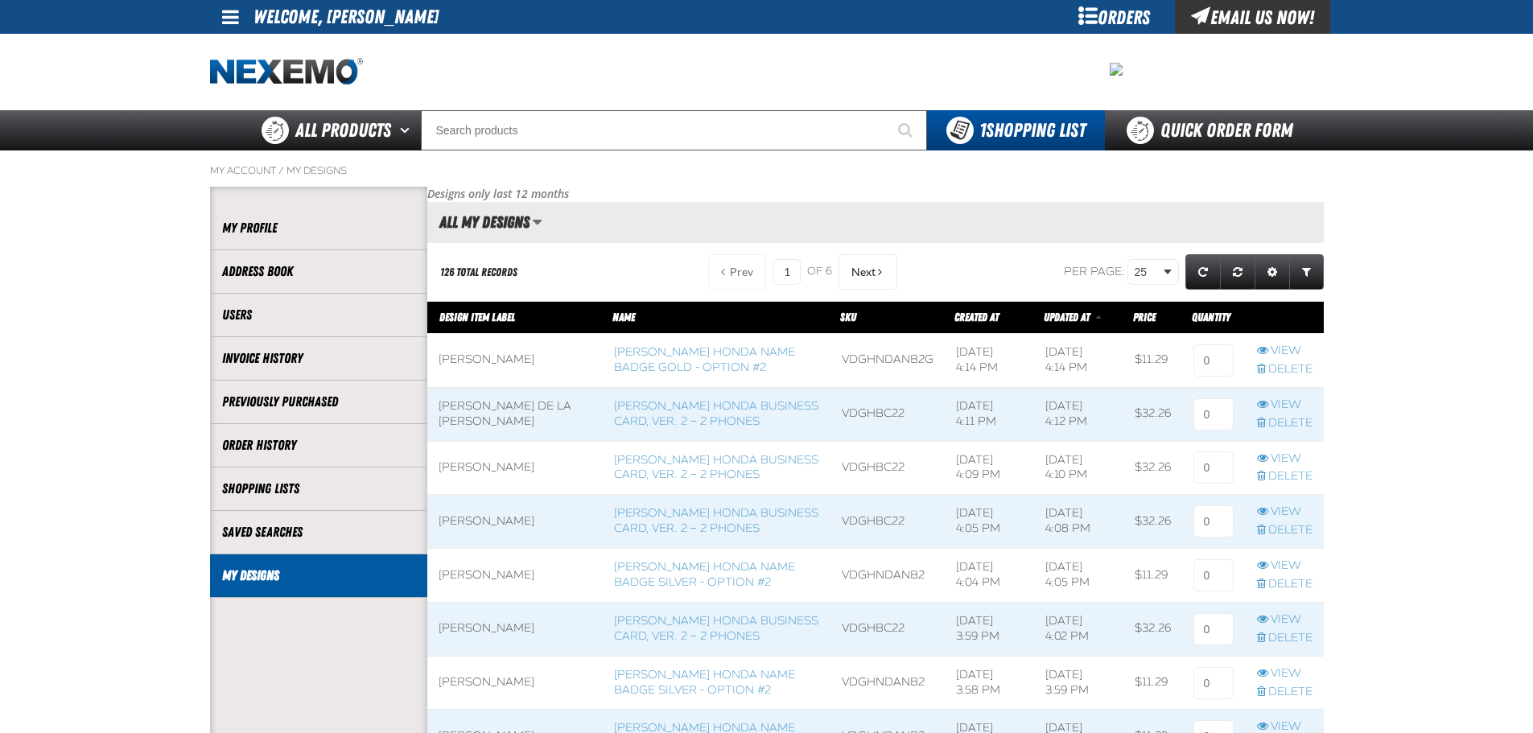
scroll to position [1, 1]
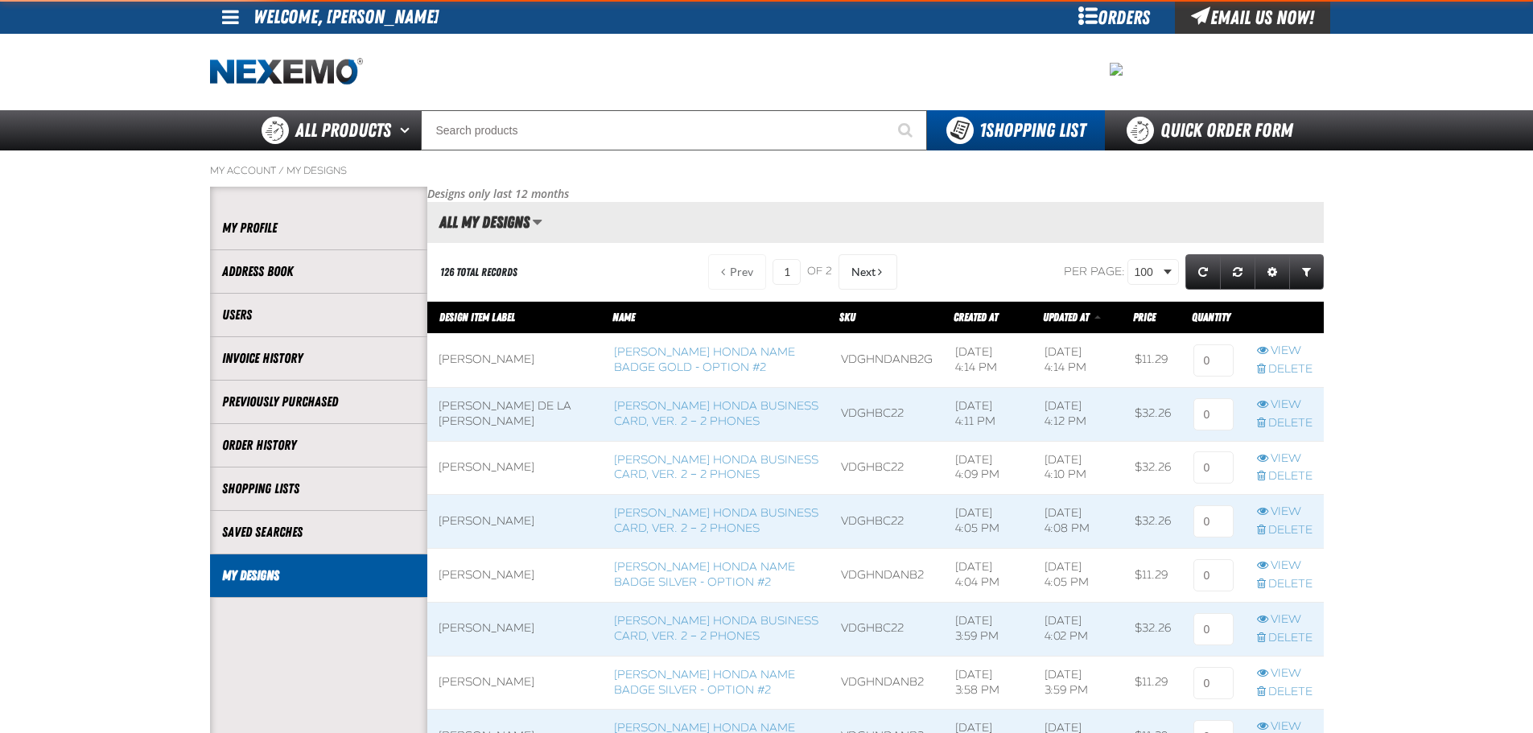
scroll to position [5417, 896]
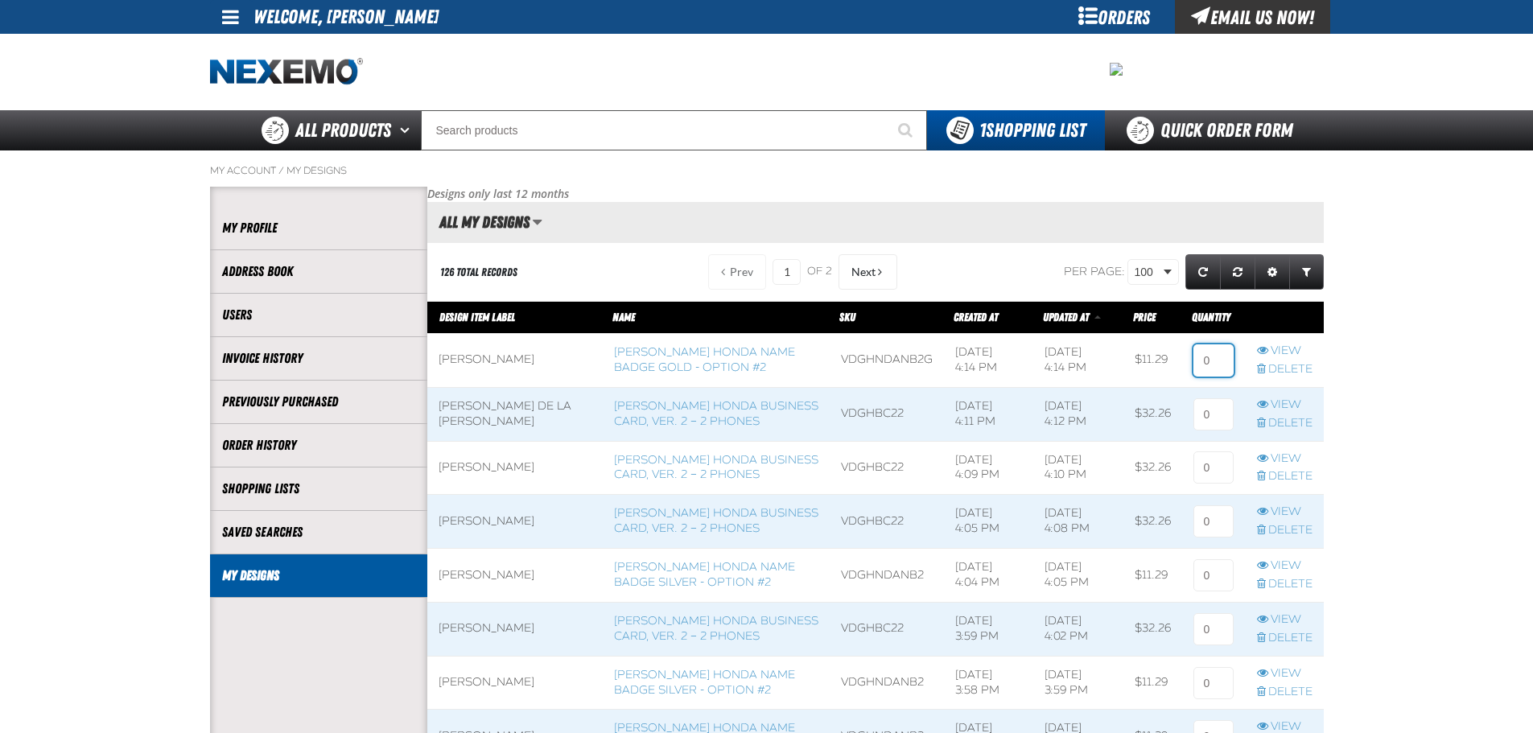
click at [1208, 359] on input at bounding box center [1213, 360] width 40 height 32
type input "2"
click at [1208, 401] on input at bounding box center [1213, 414] width 40 height 32
type input "1"
click at [1207, 479] on input at bounding box center [1213, 467] width 40 height 32
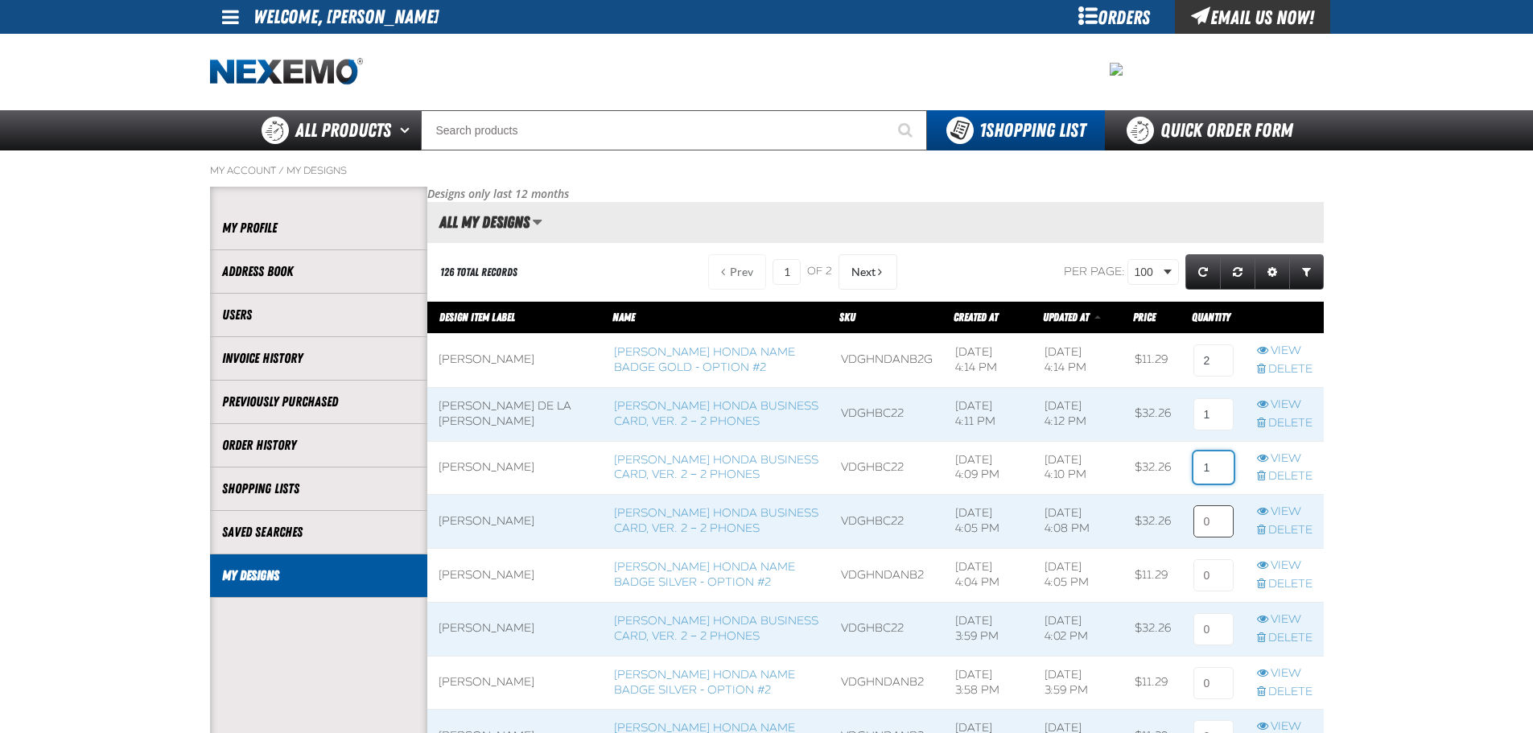
type input "1"
click at [1212, 522] on input at bounding box center [1213, 521] width 40 height 32
type input "1"
click at [1204, 588] on input at bounding box center [1213, 575] width 40 height 32
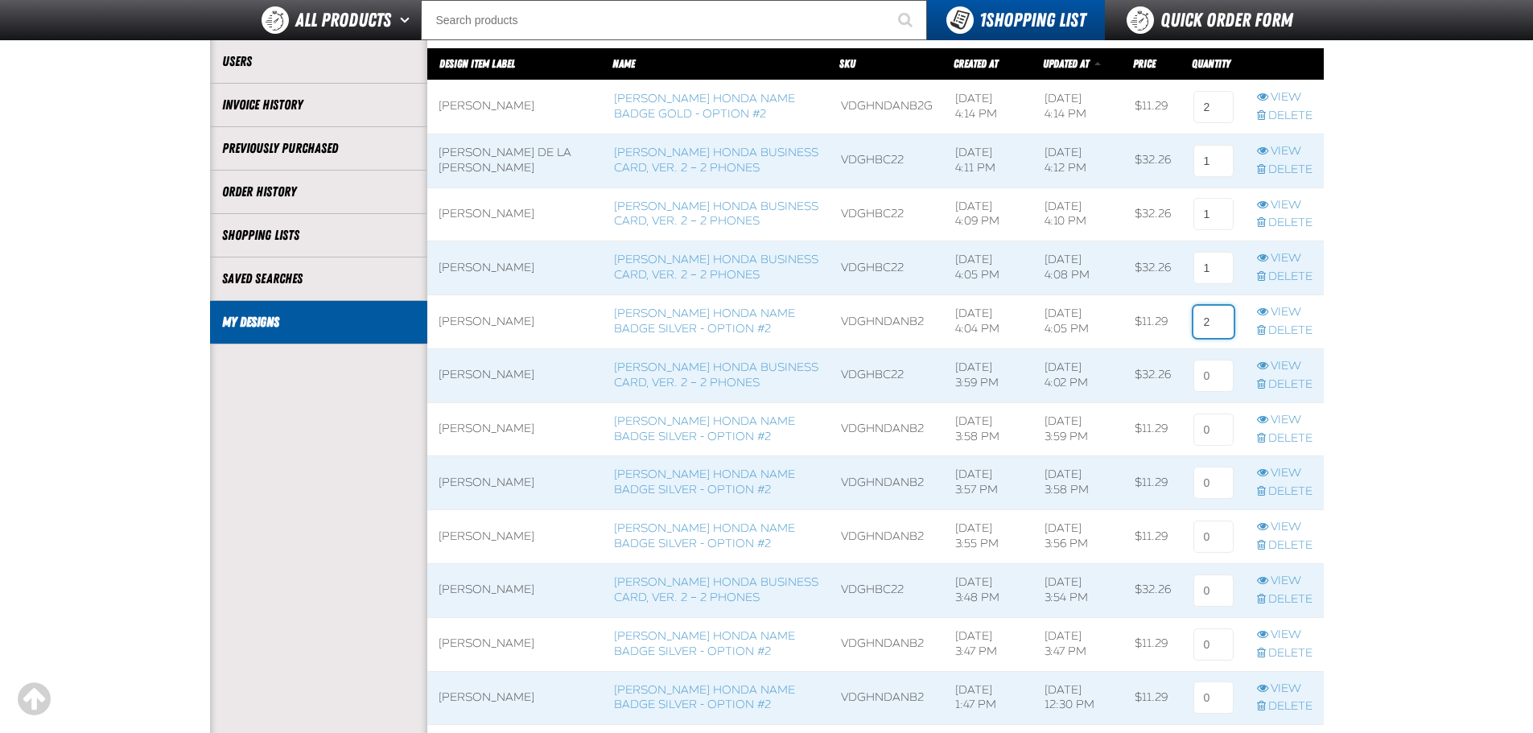
scroll to position [241, 0]
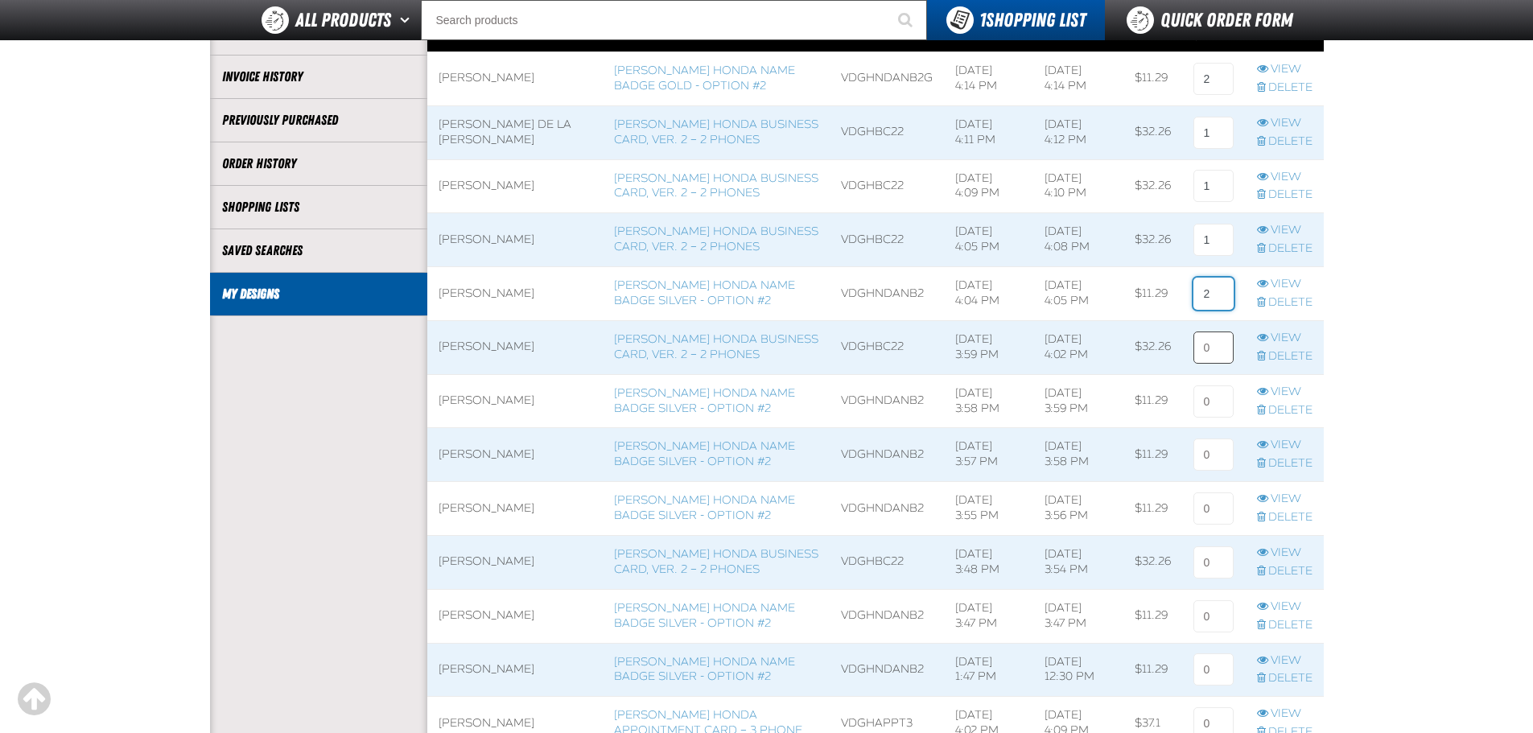
type input "2"
click at [1209, 348] on input at bounding box center [1213, 347] width 40 height 32
type input "1"
click at [1212, 416] on input at bounding box center [1213, 401] width 40 height 32
type input "2"
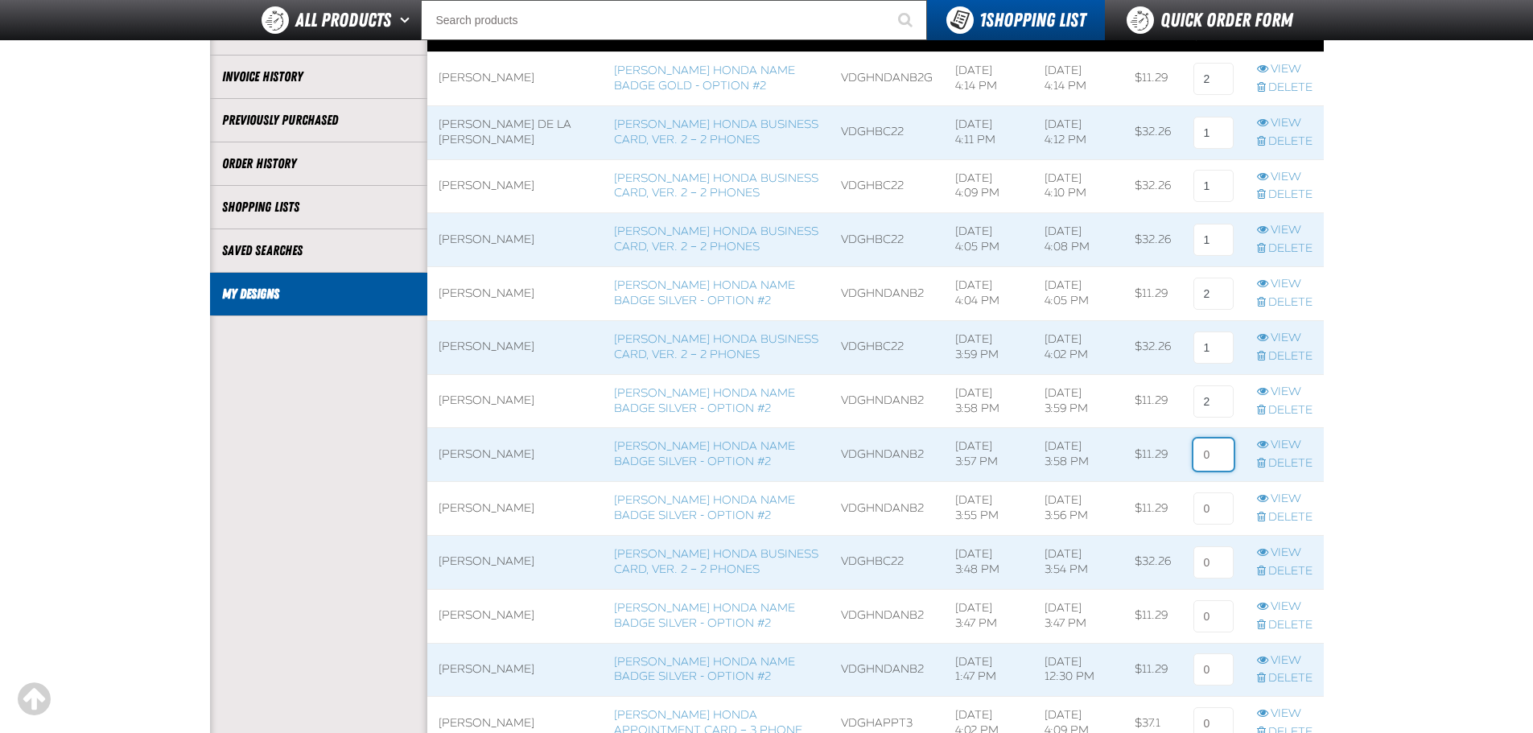
click at [1221, 460] on input at bounding box center [1213, 454] width 40 height 32
type input "2"
click at [1213, 501] on input at bounding box center [1213, 508] width 40 height 32
type input "2"
click at [1205, 563] on input at bounding box center [1213, 562] width 40 height 32
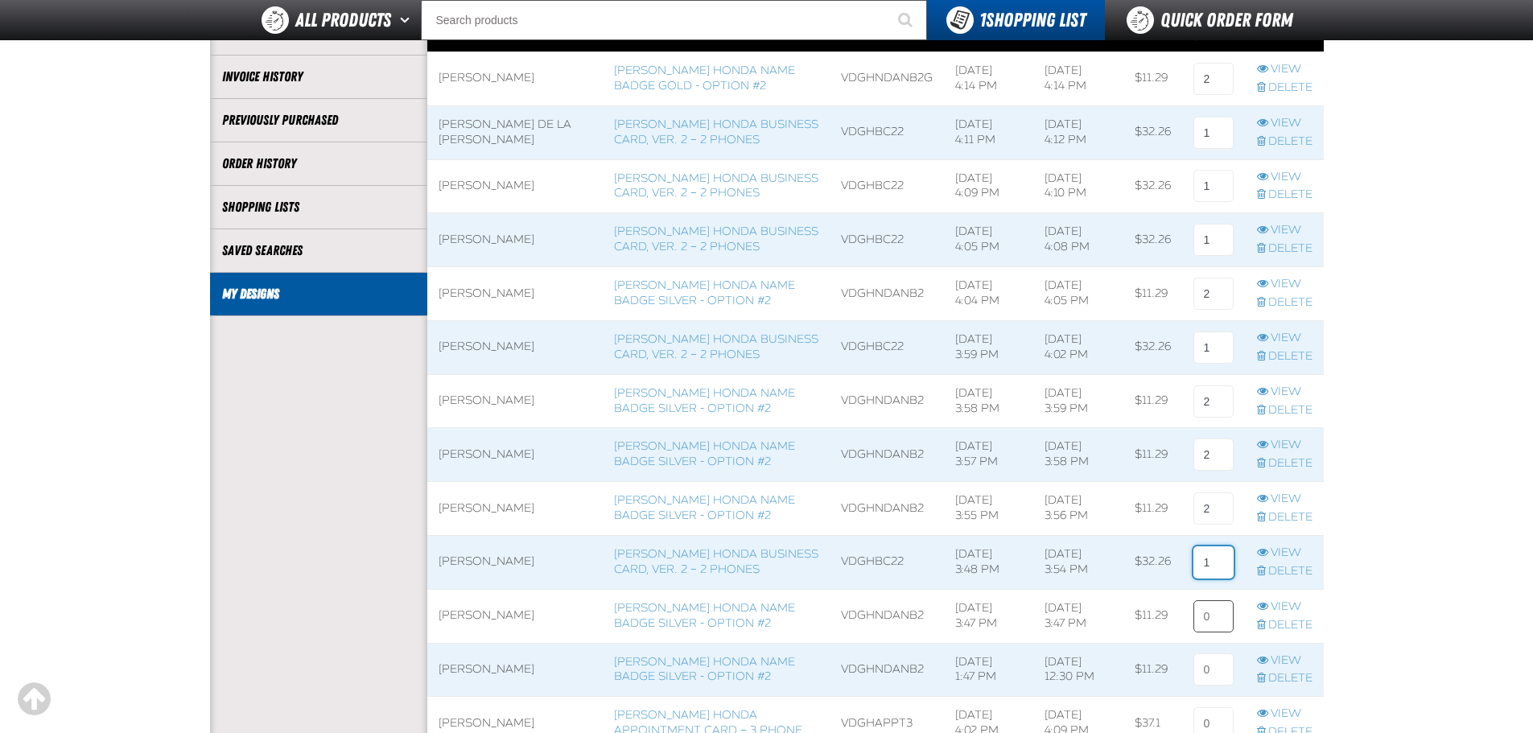
type input "1"
click at [1212, 628] on input at bounding box center [1213, 616] width 40 height 32
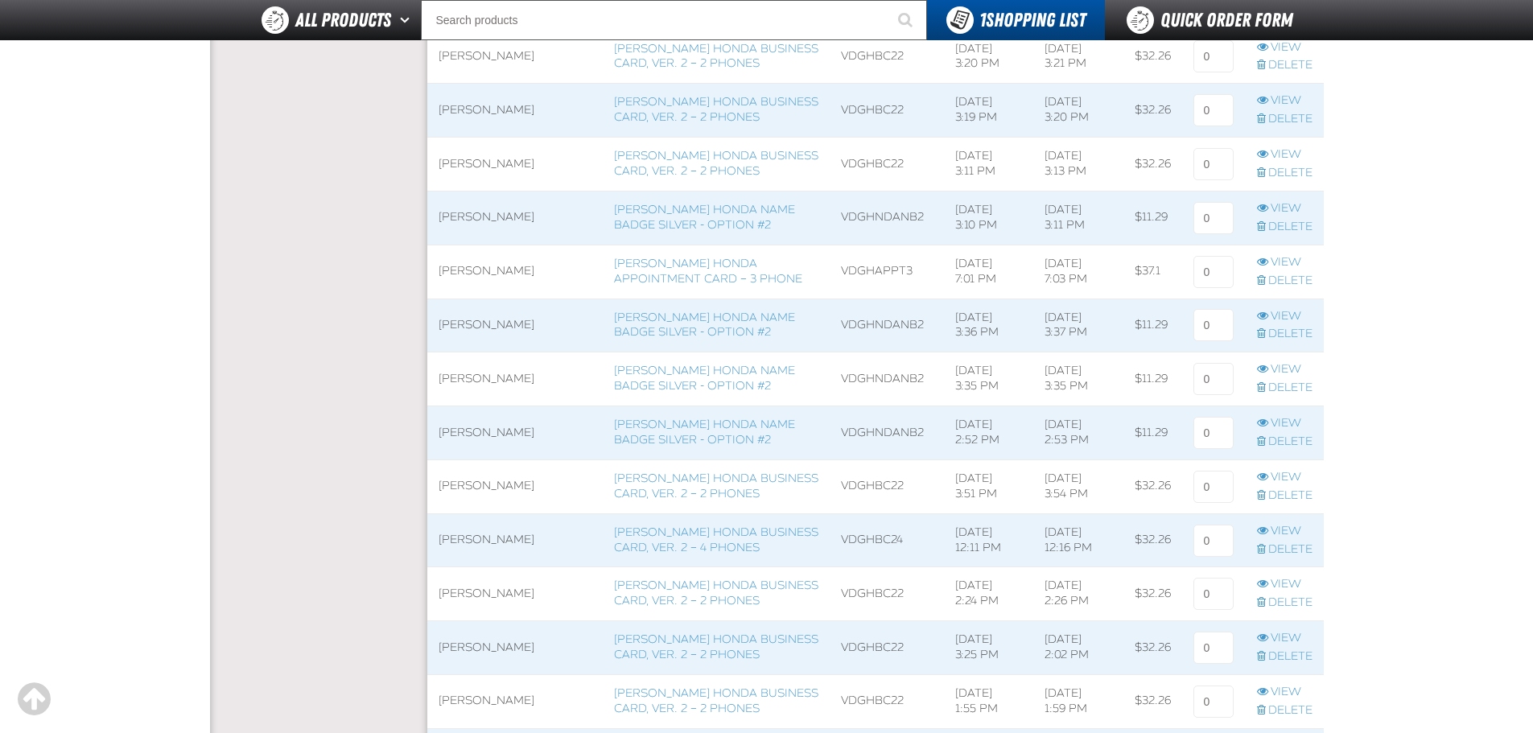
scroll to position [3298, 0]
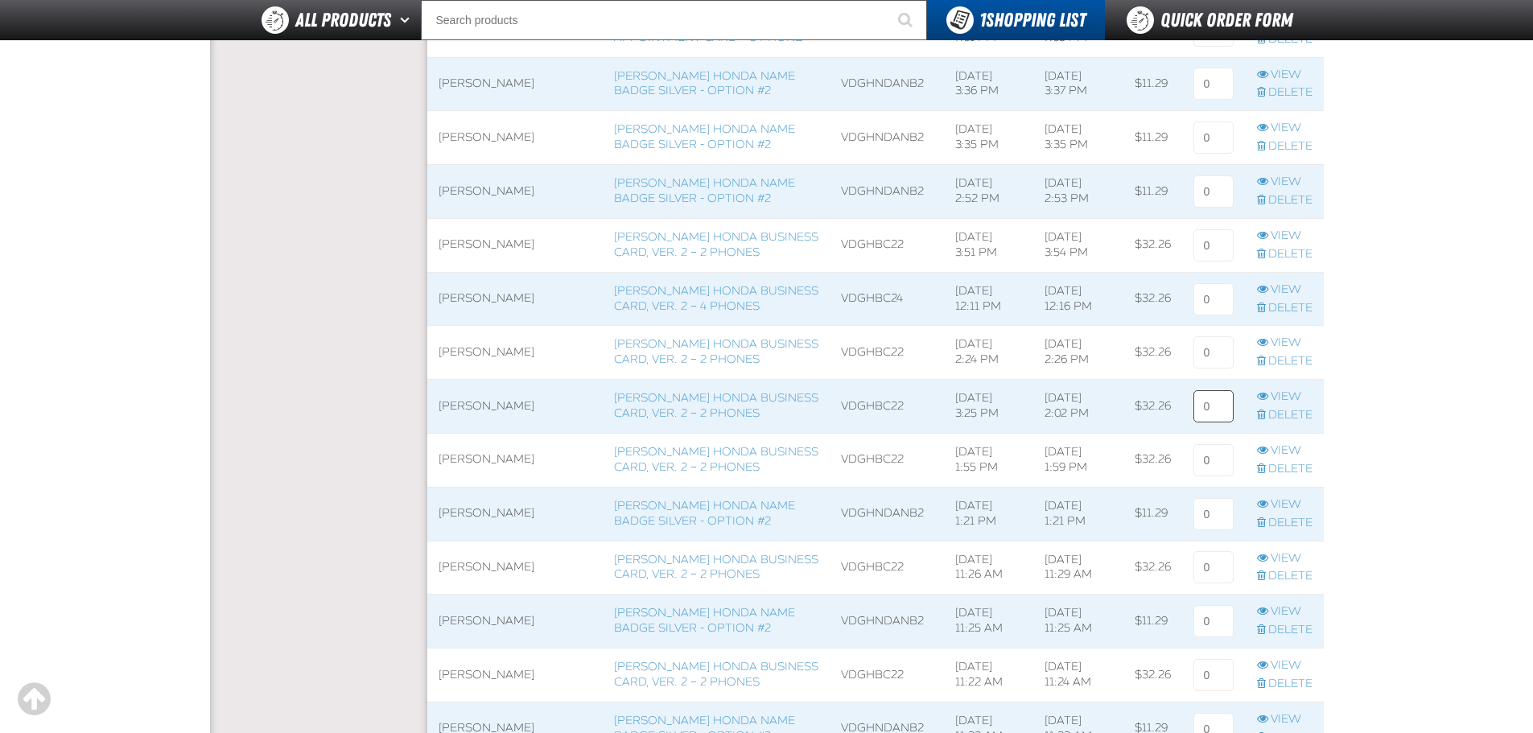
type input "2"
click at [1215, 393] on input at bounding box center [1213, 406] width 40 height 32
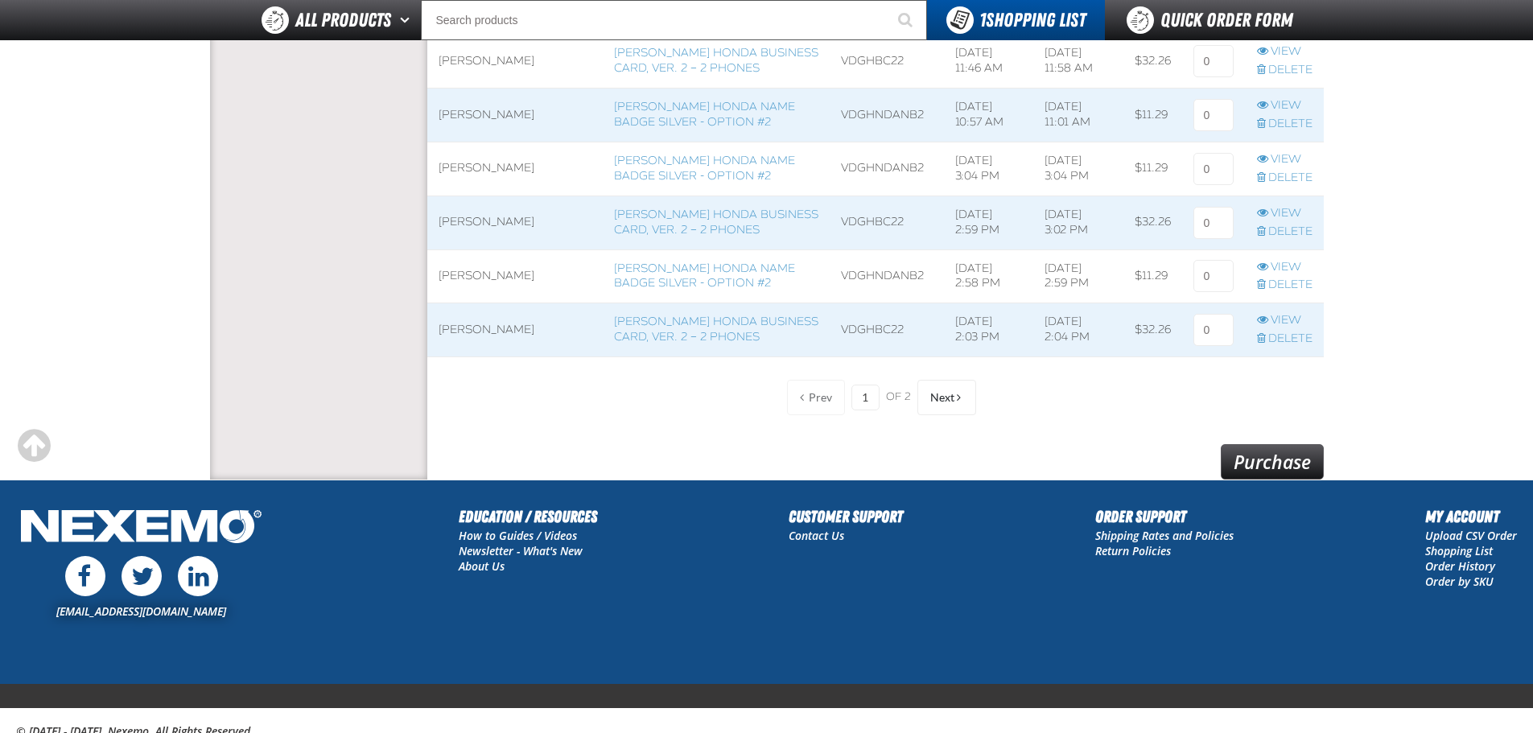
scroll to position [5310, 0]
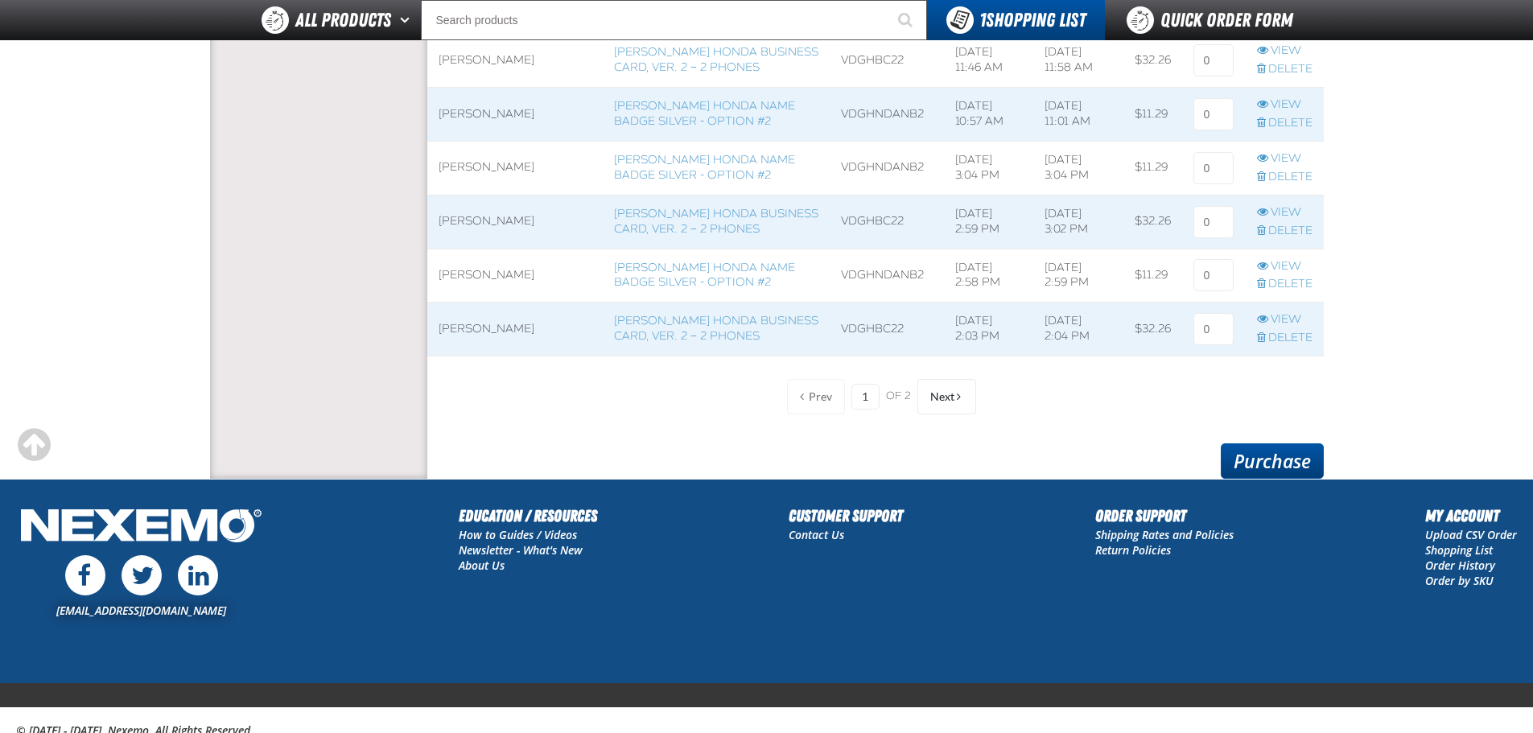
type input "1"
click at [1272, 458] on link "Purchase" at bounding box center [1271, 460] width 103 height 35
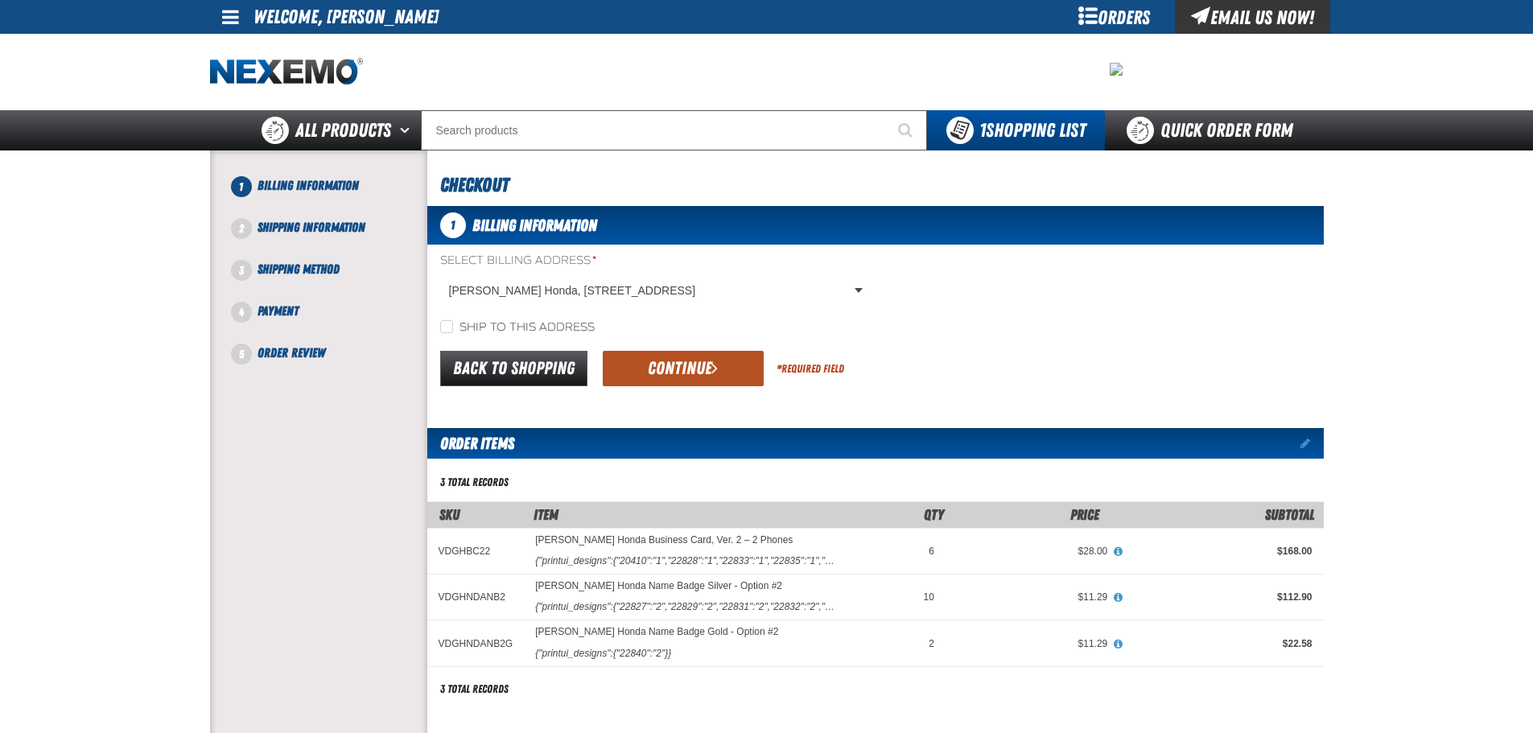
click at [751, 358] on button "Continue" at bounding box center [683, 368] width 161 height 35
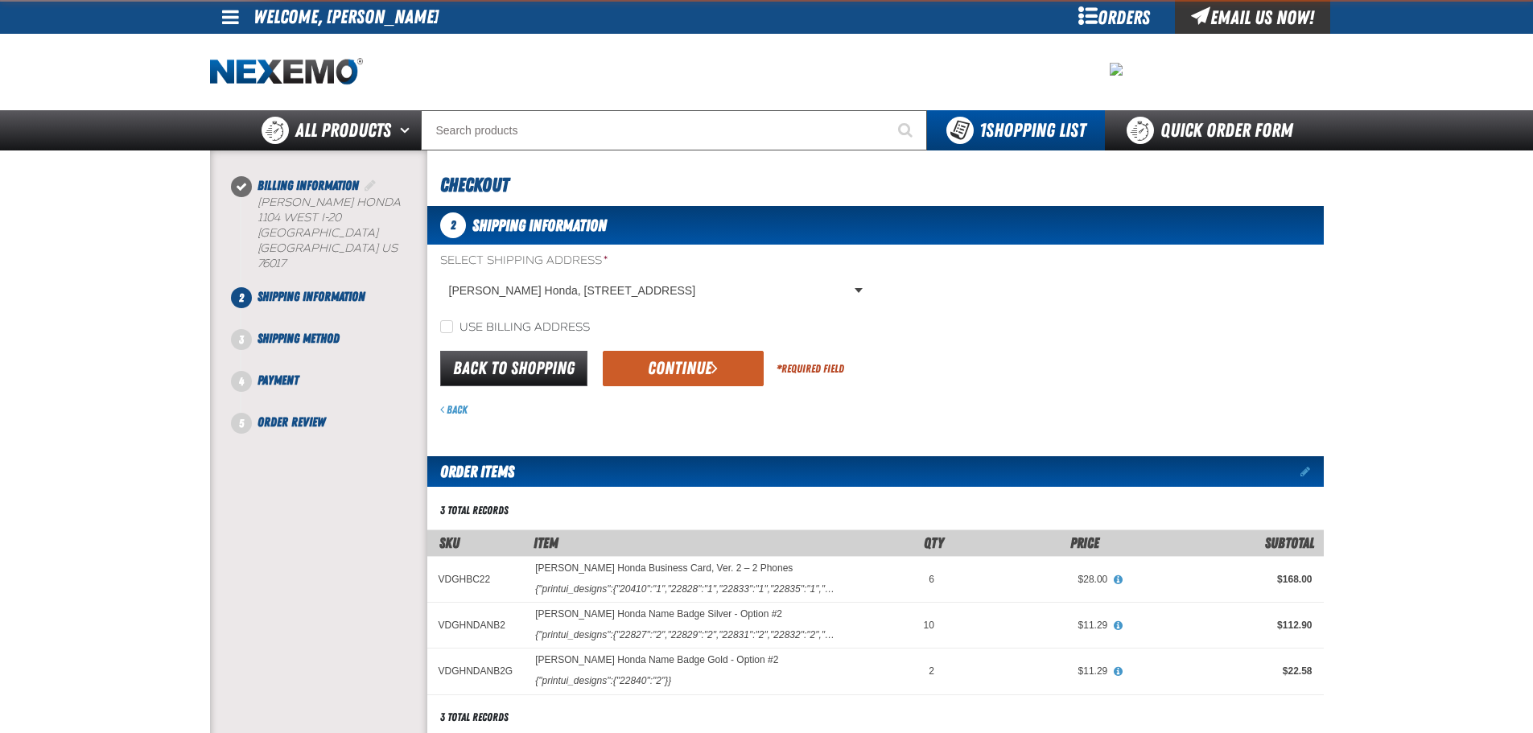
click at [751, 358] on button "Continue" at bounding box center [683, 368] width 161 height 35
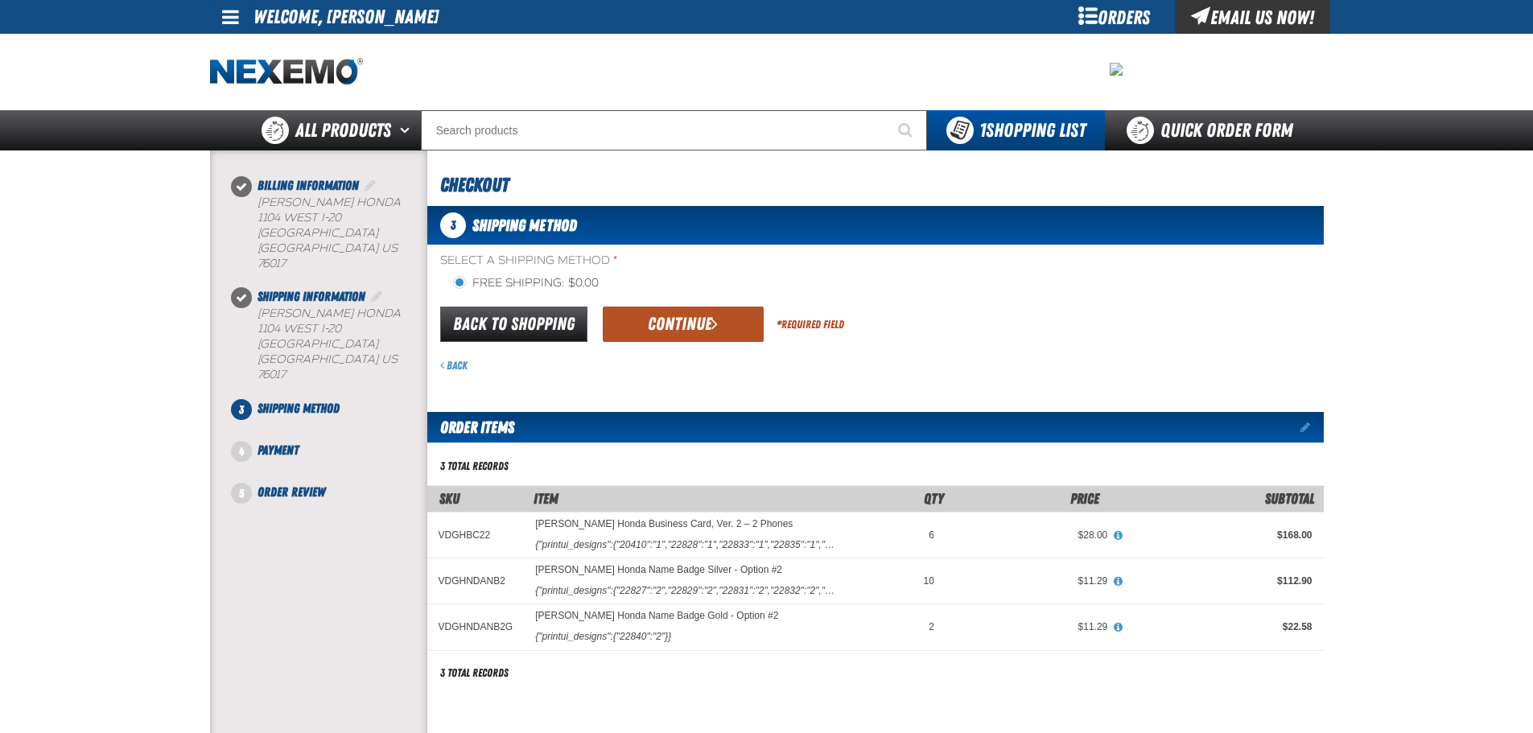
click at [745, 327] on button "Continue" at bounding box center [683, 324] width 161 height 35
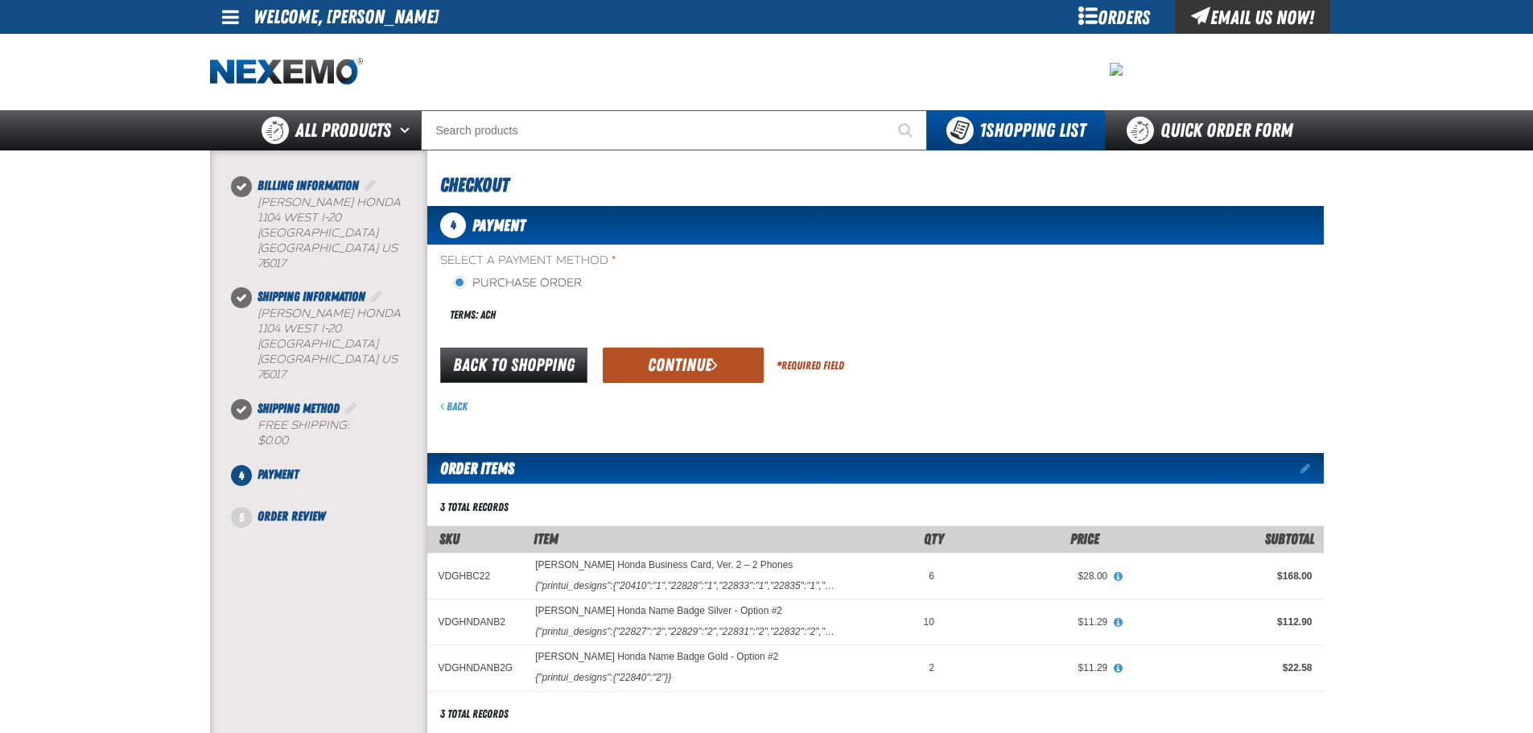
click at [743, 360] on button "Continue" at bounding box center [683, 365] width 161 height 35
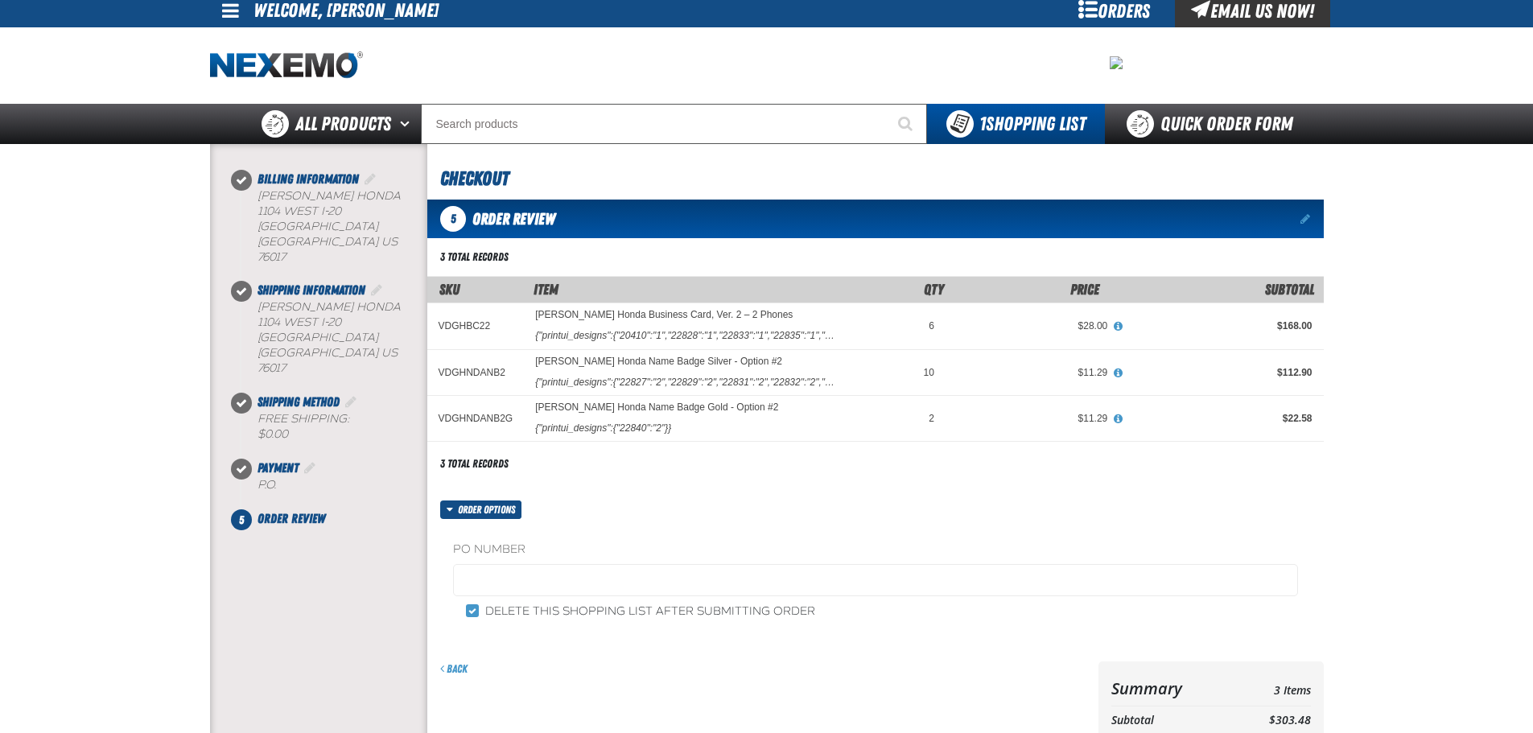
scroll to position [322, 0]
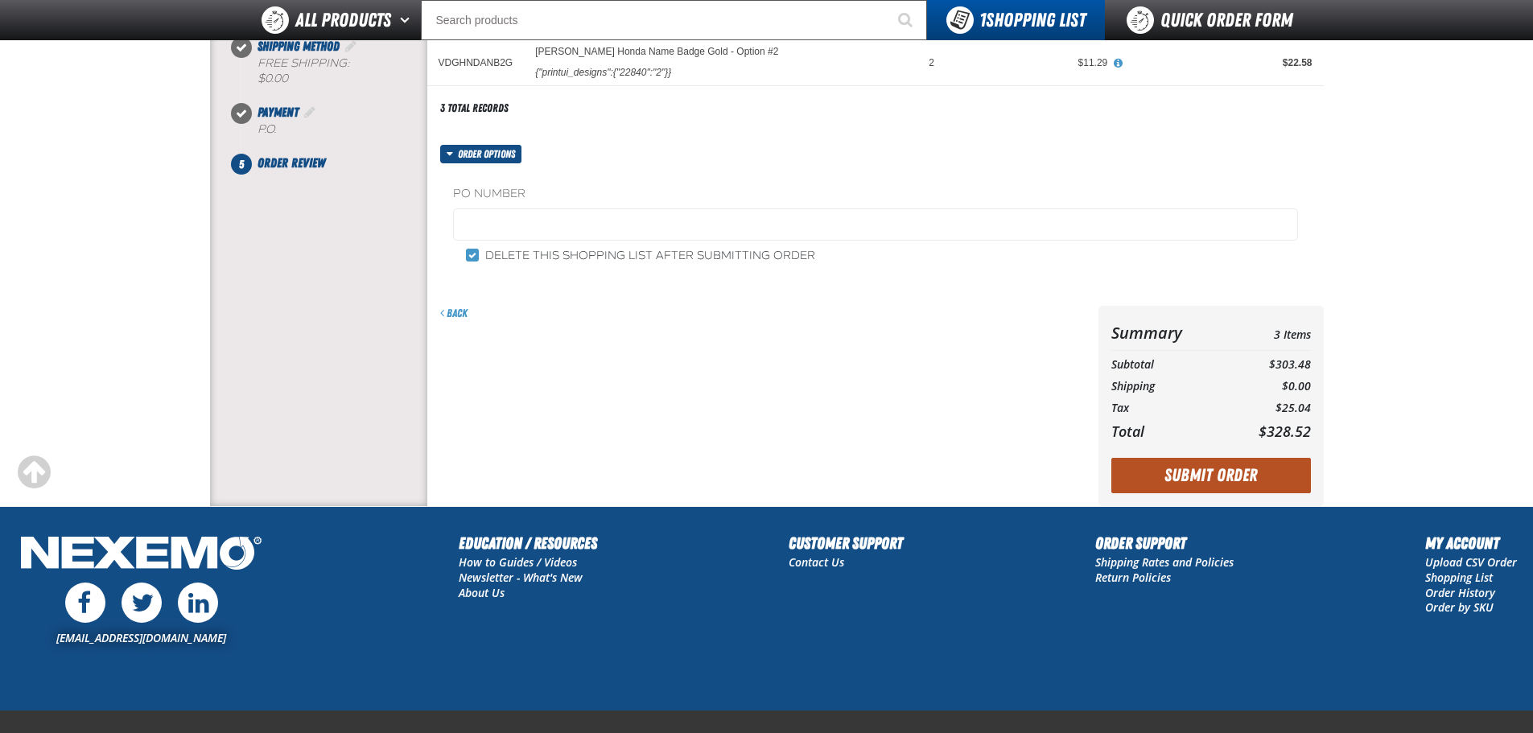
click at [1180, 467] on button "Submit Order" at bounding box center [1211, 475] width 200 height 35
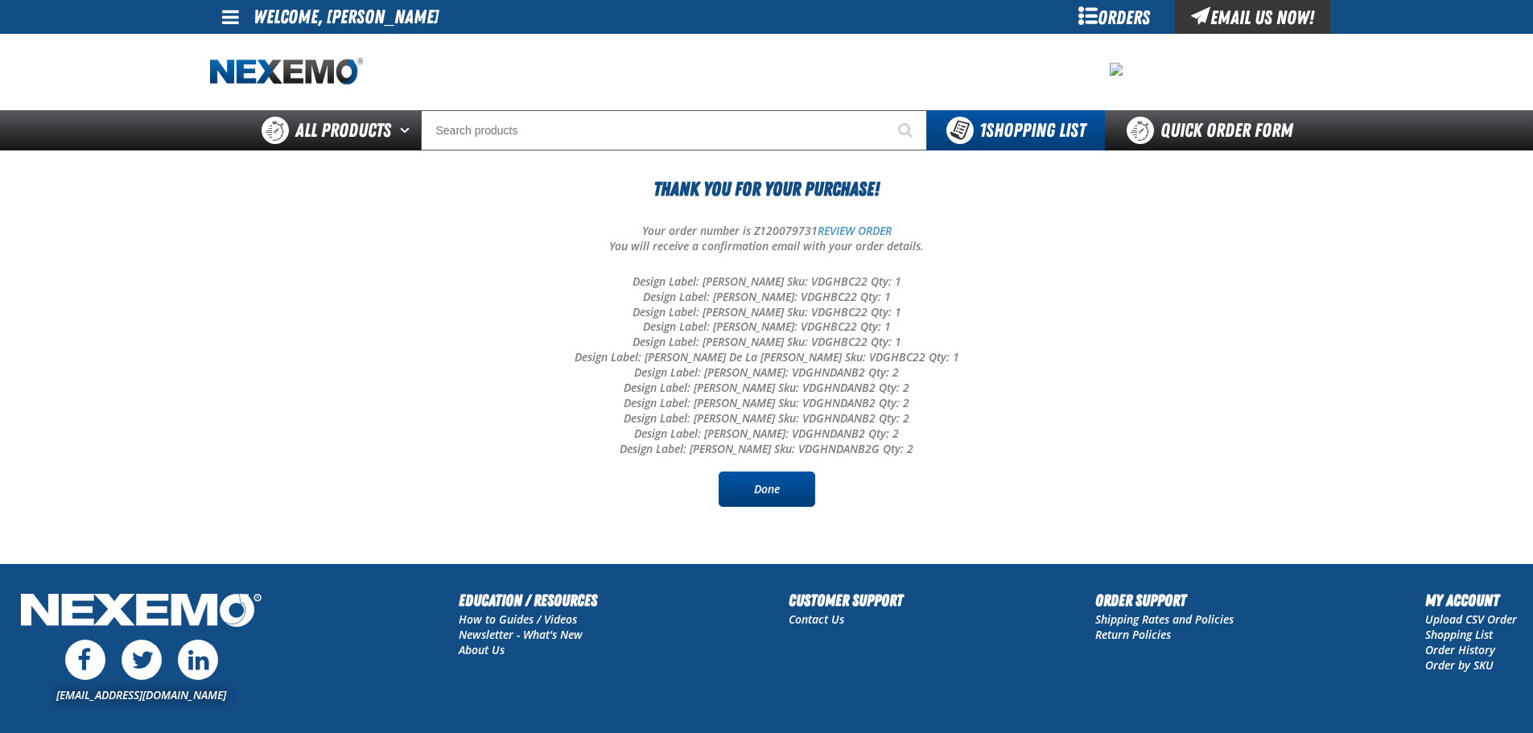
drag, startPoint x: 757, startPoint y: 495, endPoint x: 749, endPoint y: 494, distance: 8.1
click at [757, 495] on link "Done" at bounding box center [766, 488] width 97 height 35
